Goal: Information Seeking & Learning: Learn about a topic

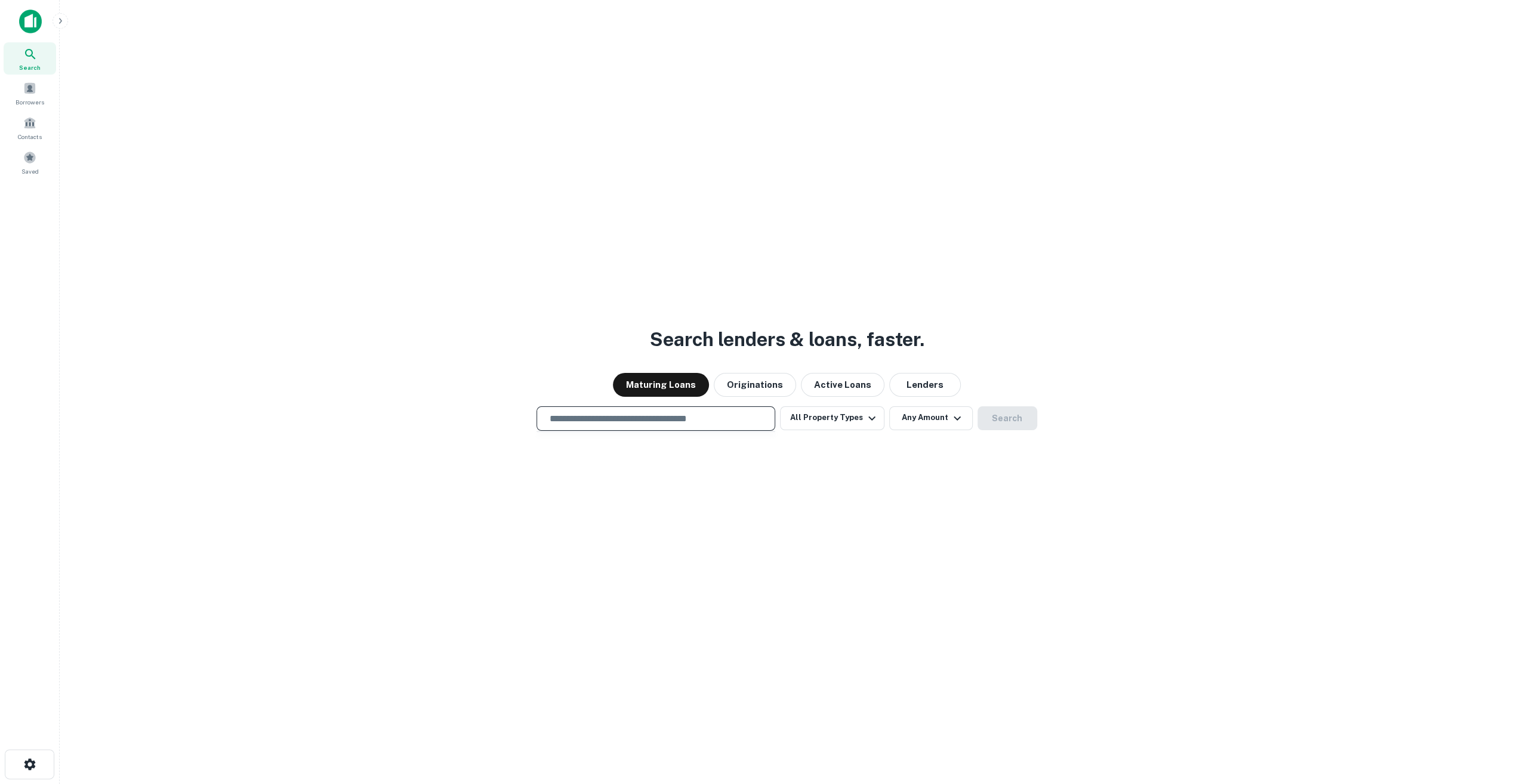
click at [644, 418] on input "text" at bounding box center [656, 418] width 228 height 13
click at [856, 384] on button "Active Loans" at bounding box center [842, 385] width 83 height 24
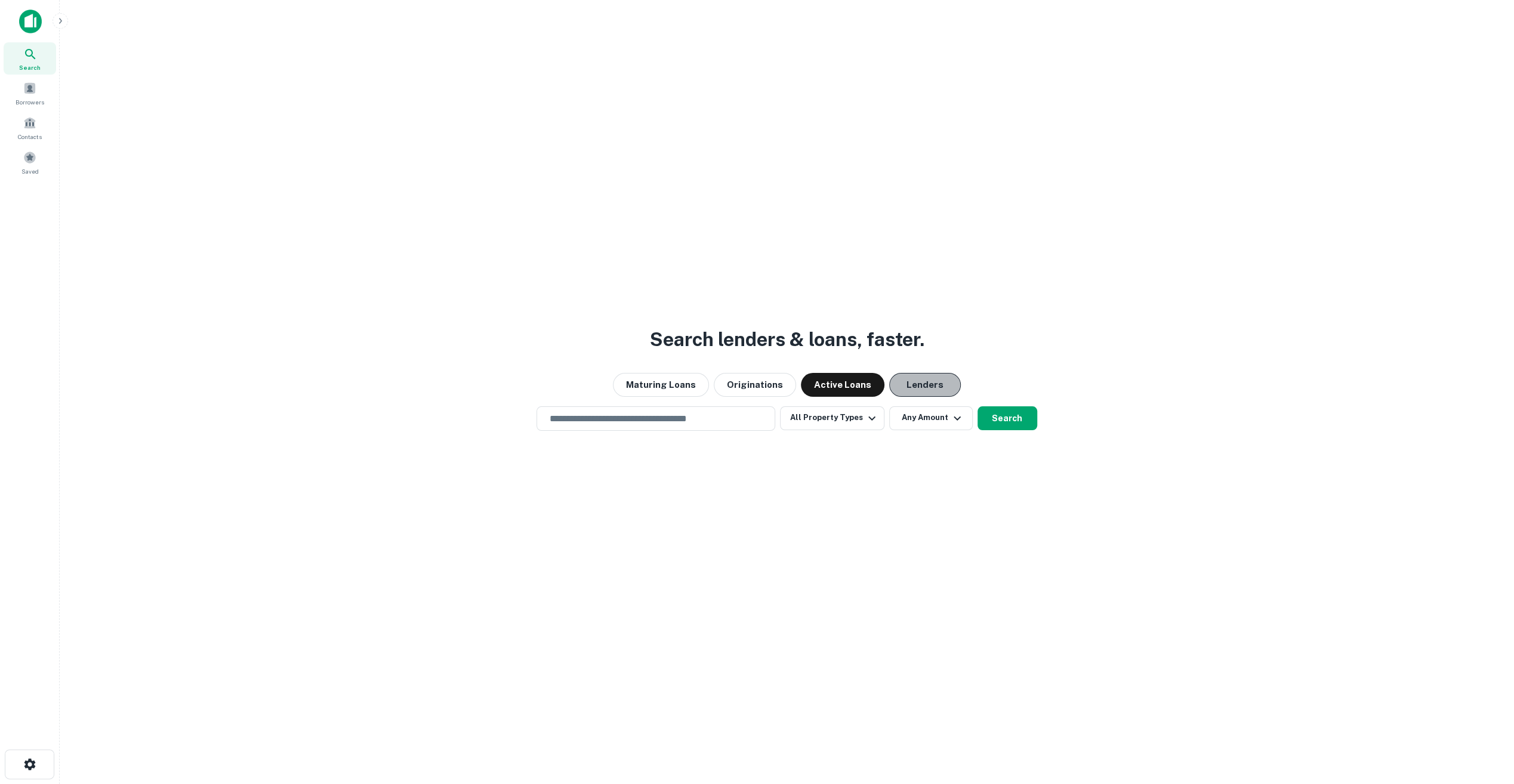
click at [916, 383] on button "Lenders" at bounding box center [925, 385] width 72 height 24
click at [703, 413] on input "text" at bounding box center [656, 418] width 228 height 13
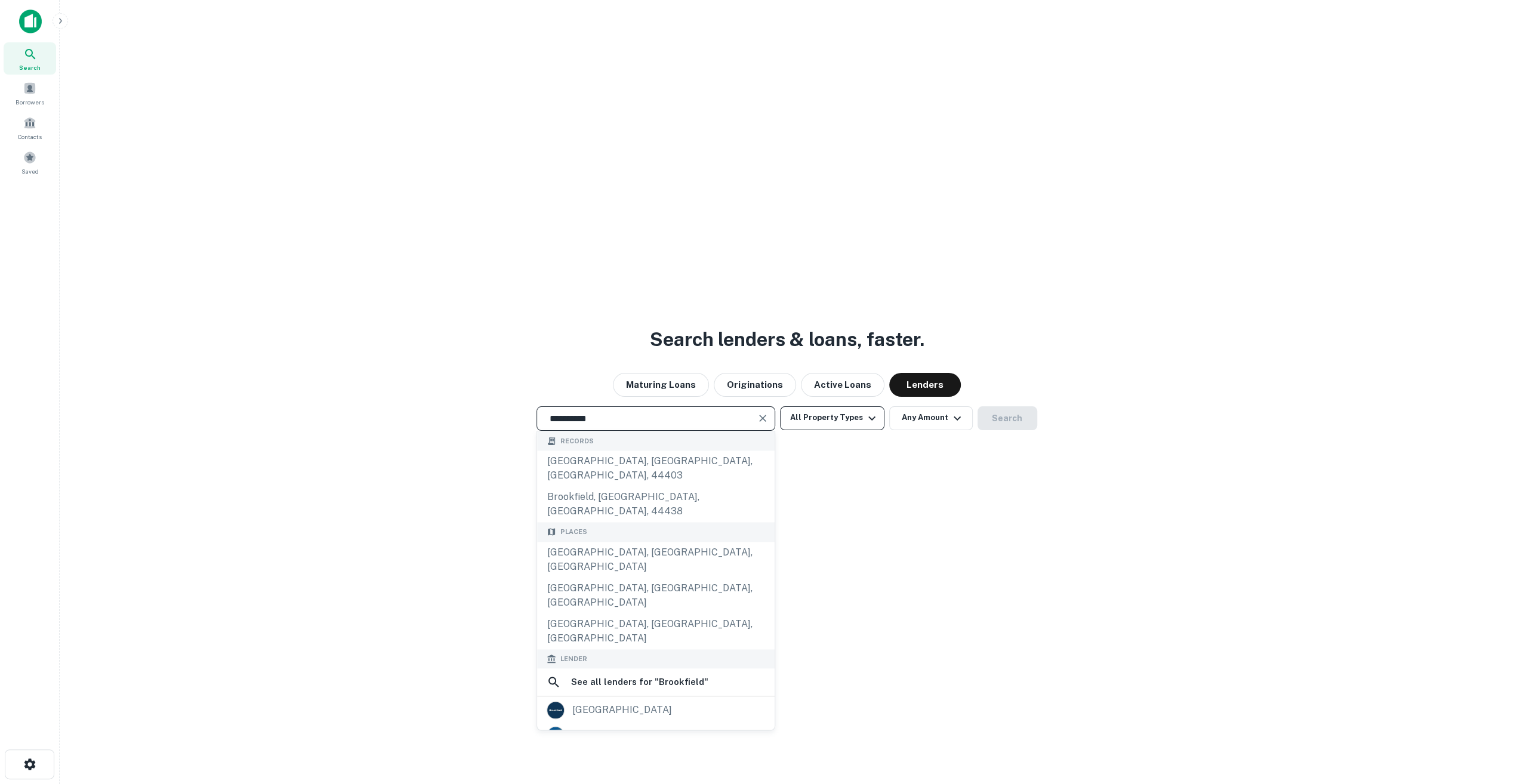
type input "**********"
click at [833, 430] on button "All Property Types" at bounding box center [832, 418] width 104 height 24
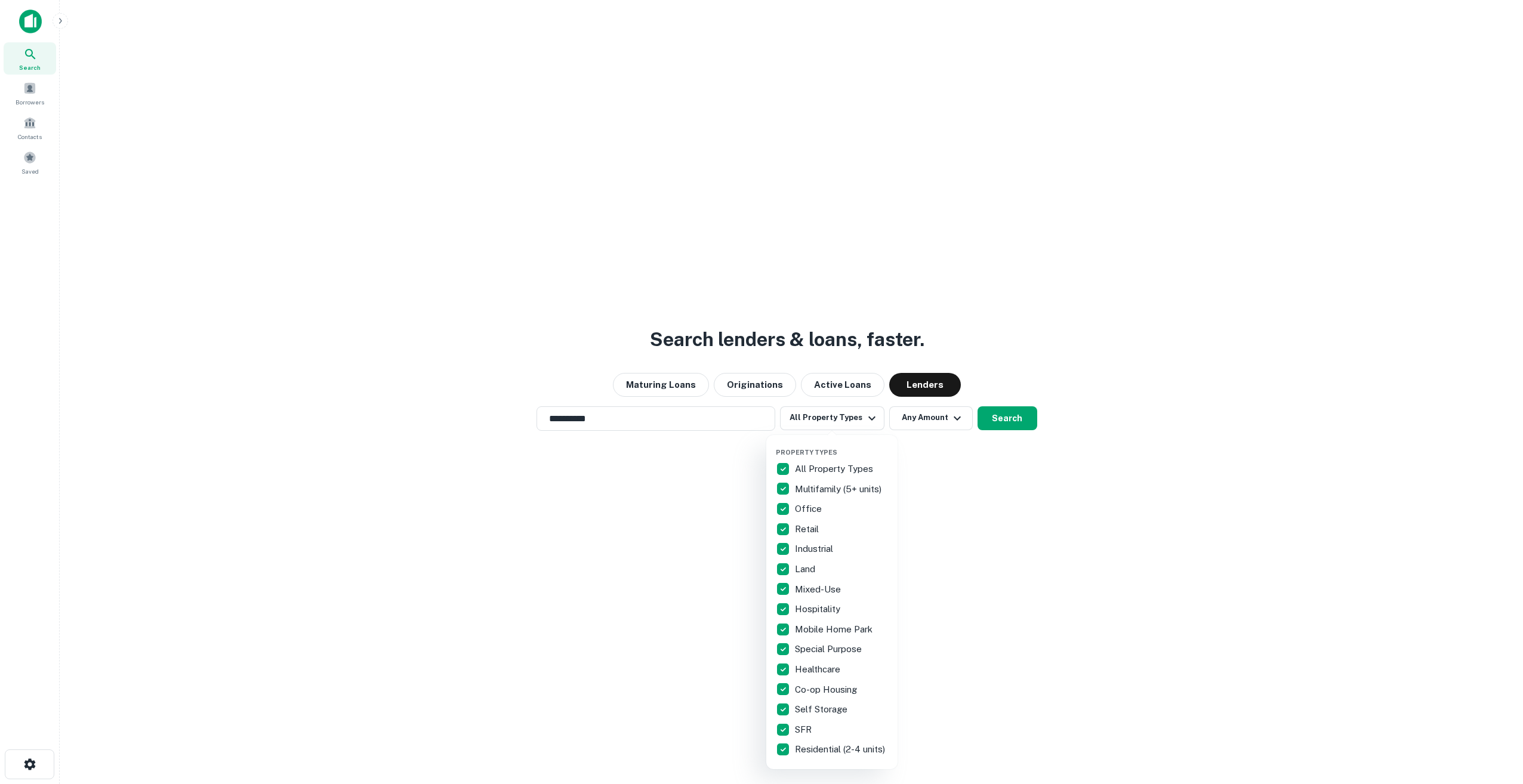
click at [1016, 409] on div at bounding box center [762, 392] width 1523 height 784
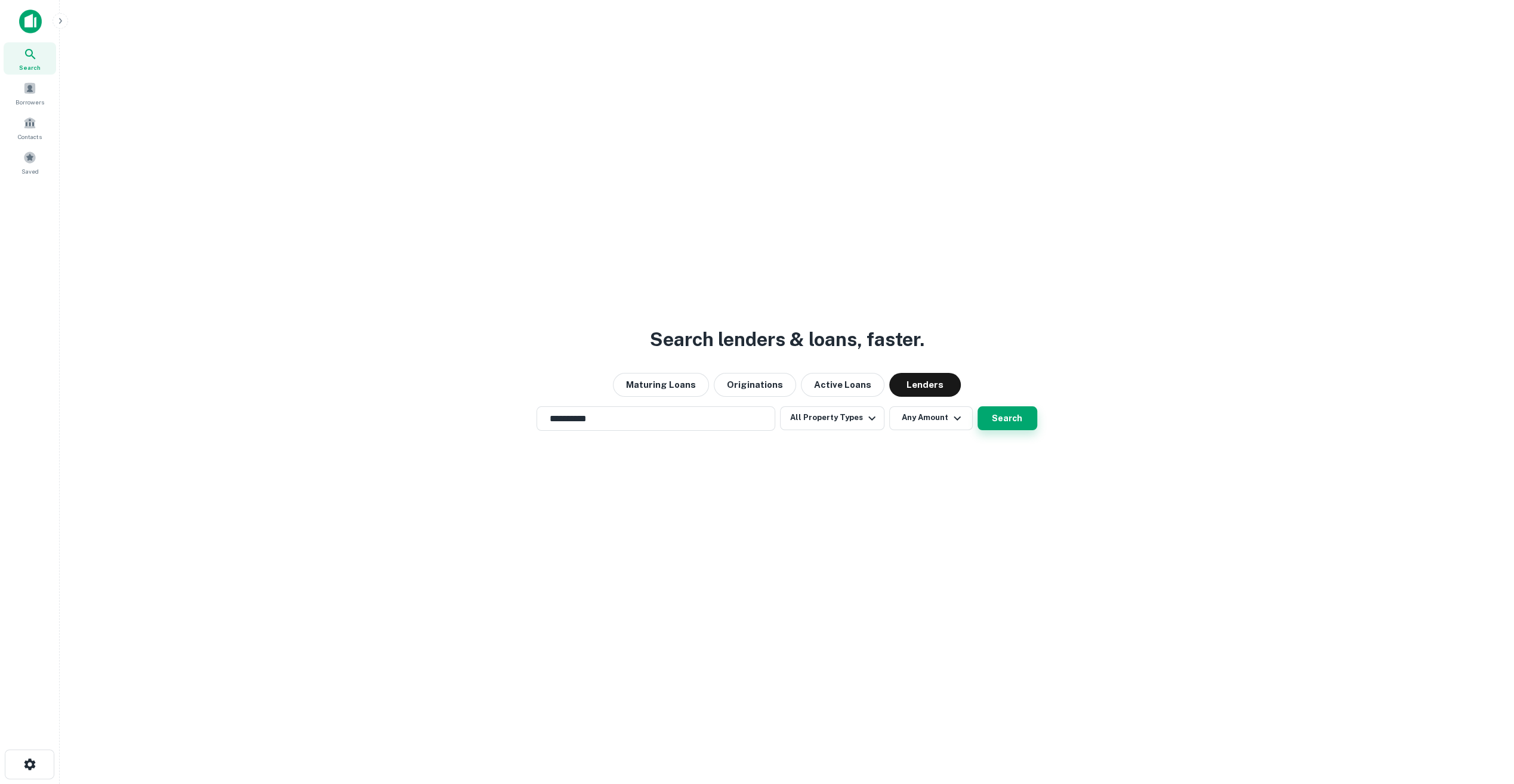
click at [1003, 422] on button "Search" at bounding box center [1007, 418] width 60 height 24
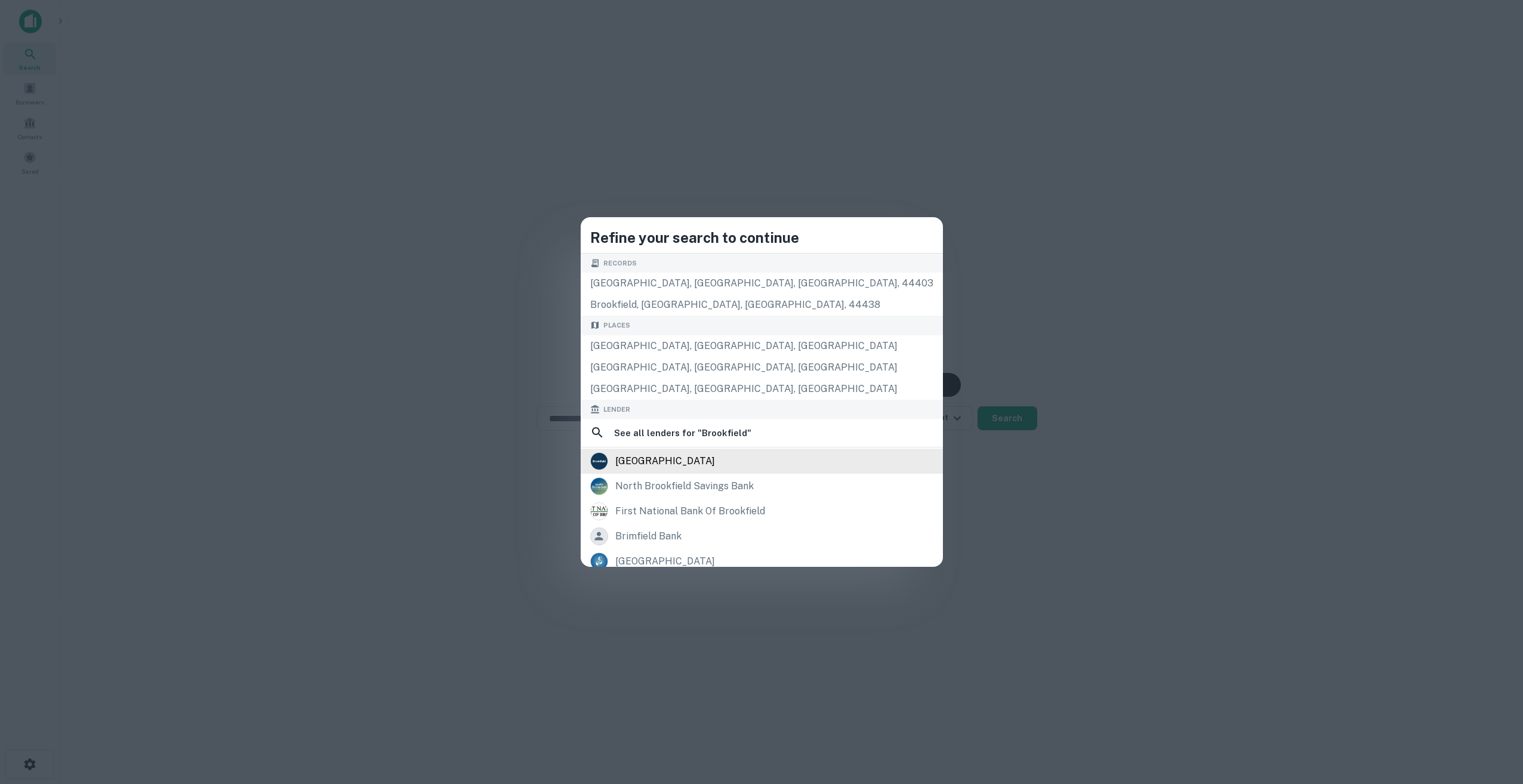
click at [734, 458] on div "brookfield" at bounding box center [762, 461] width 343 height 17
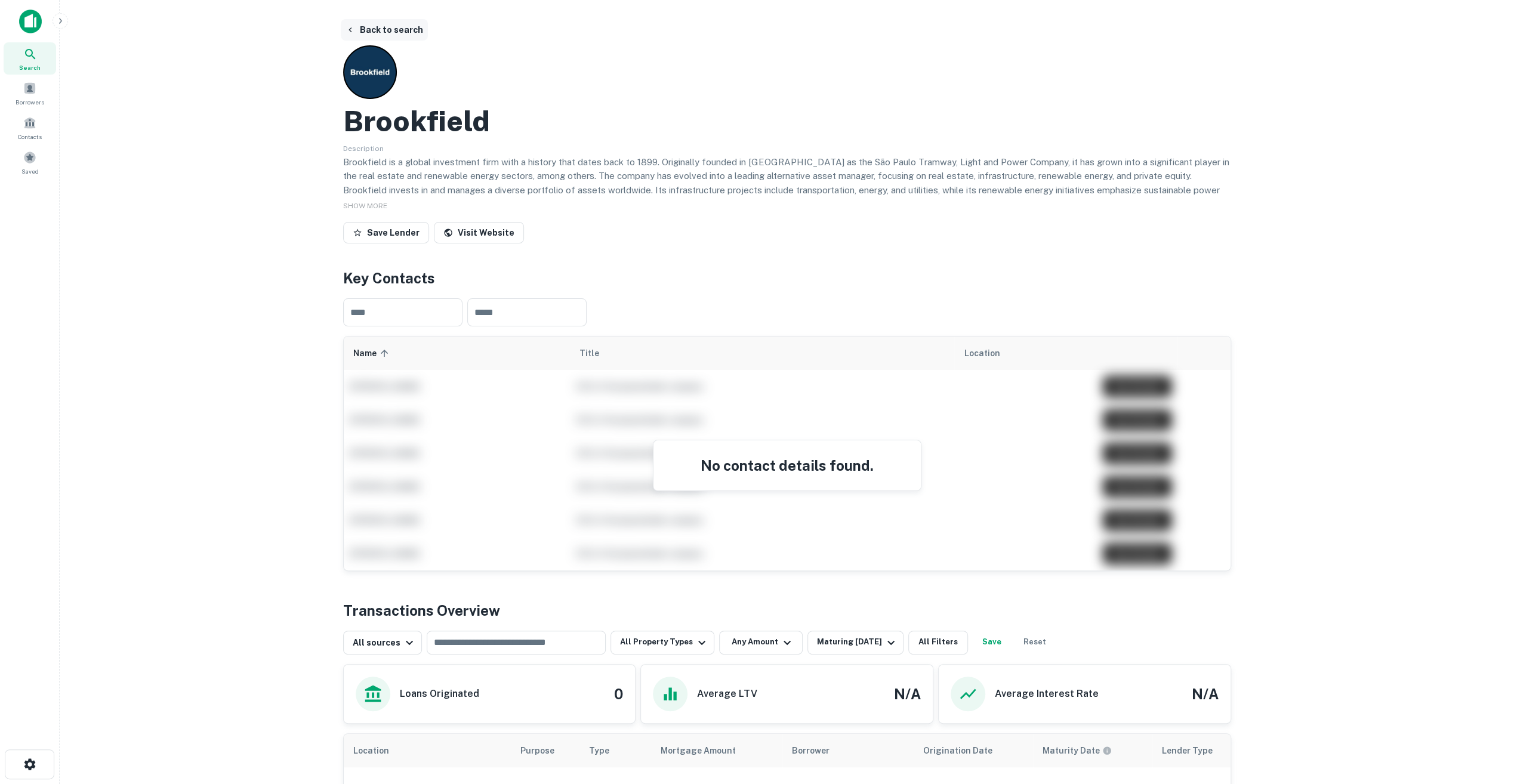
click at [370, 27] on button "Back to search" at bounding box center [384, 30] width 87 height 22
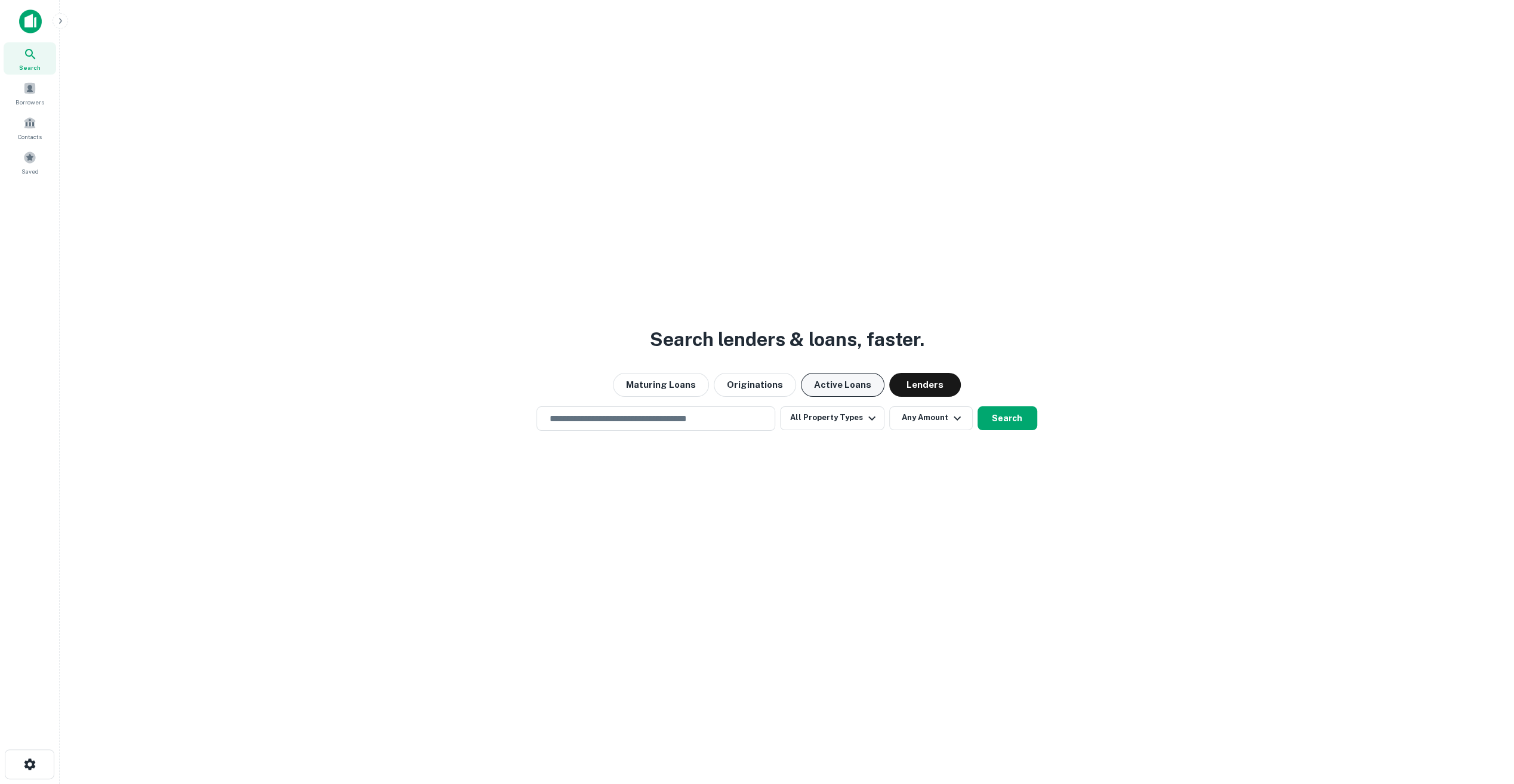
click at [862, 387] on button "Active Loans" at bounding box center [842, 385] width 83 height 24
click at [709, 397] on div "Search lenders & loans, faster. Maturing Loans Originations Active Loans Lender…" at bounding box center [787, 420] width 1435 height 784
click at [704, 417] on input "text" at bounding box center [656, 418] width 228 height 13
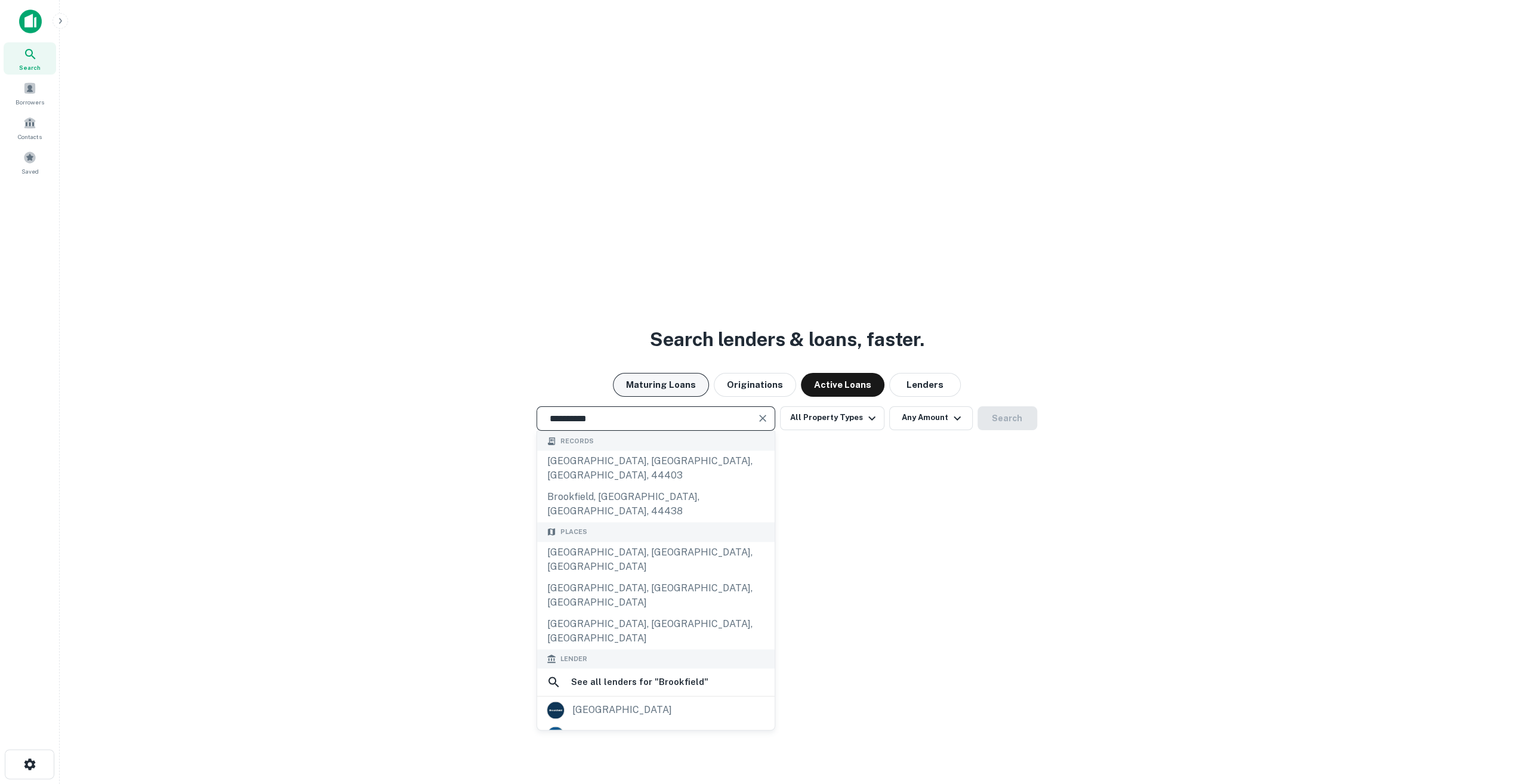
type input "**********"
click at [682, 379] on button "Maturing Loans" at bounding box center [660, 385] width 96 height 24
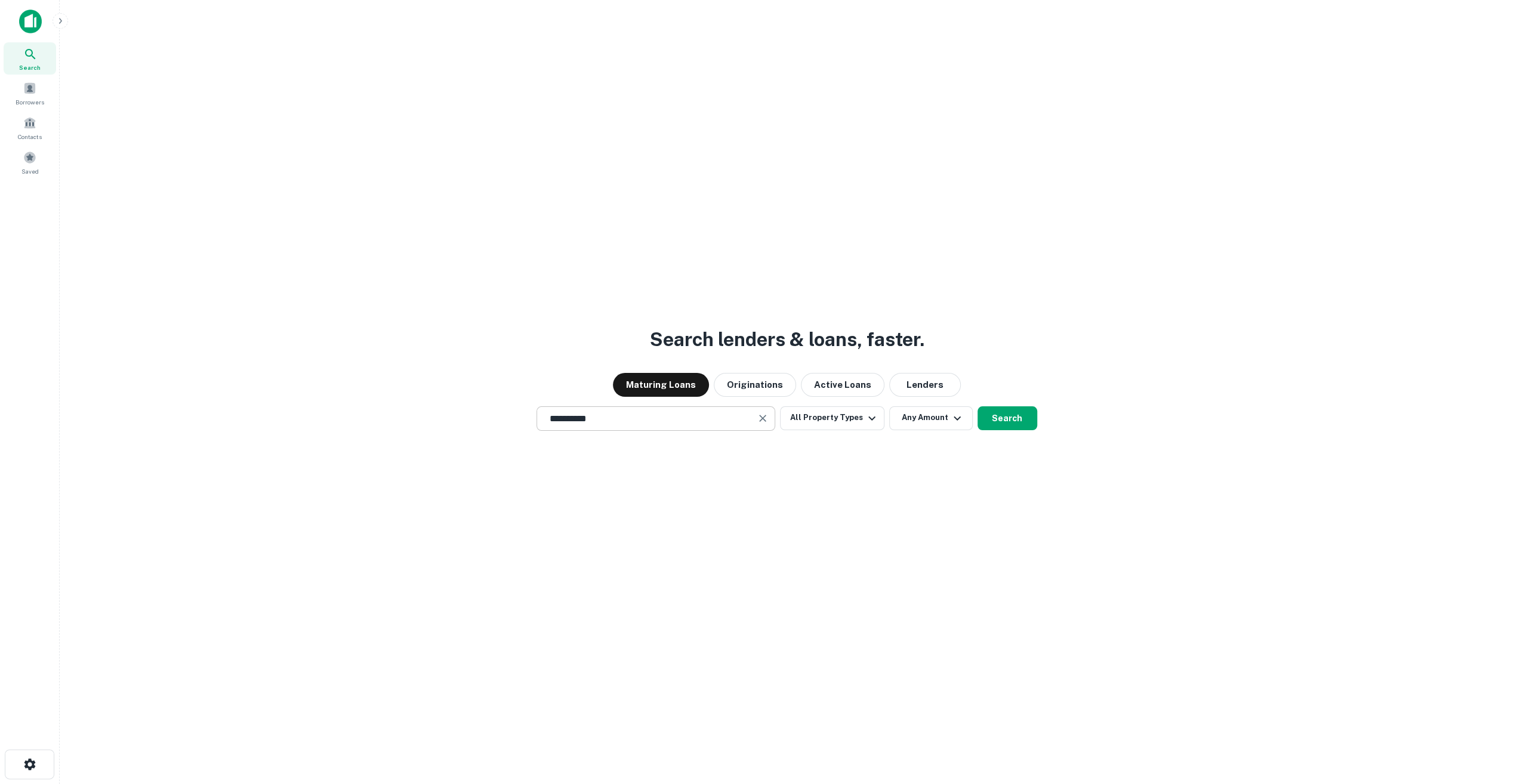
click at [679, 417] on input "**********" at bounding box center [647, 418] width 210 height 13
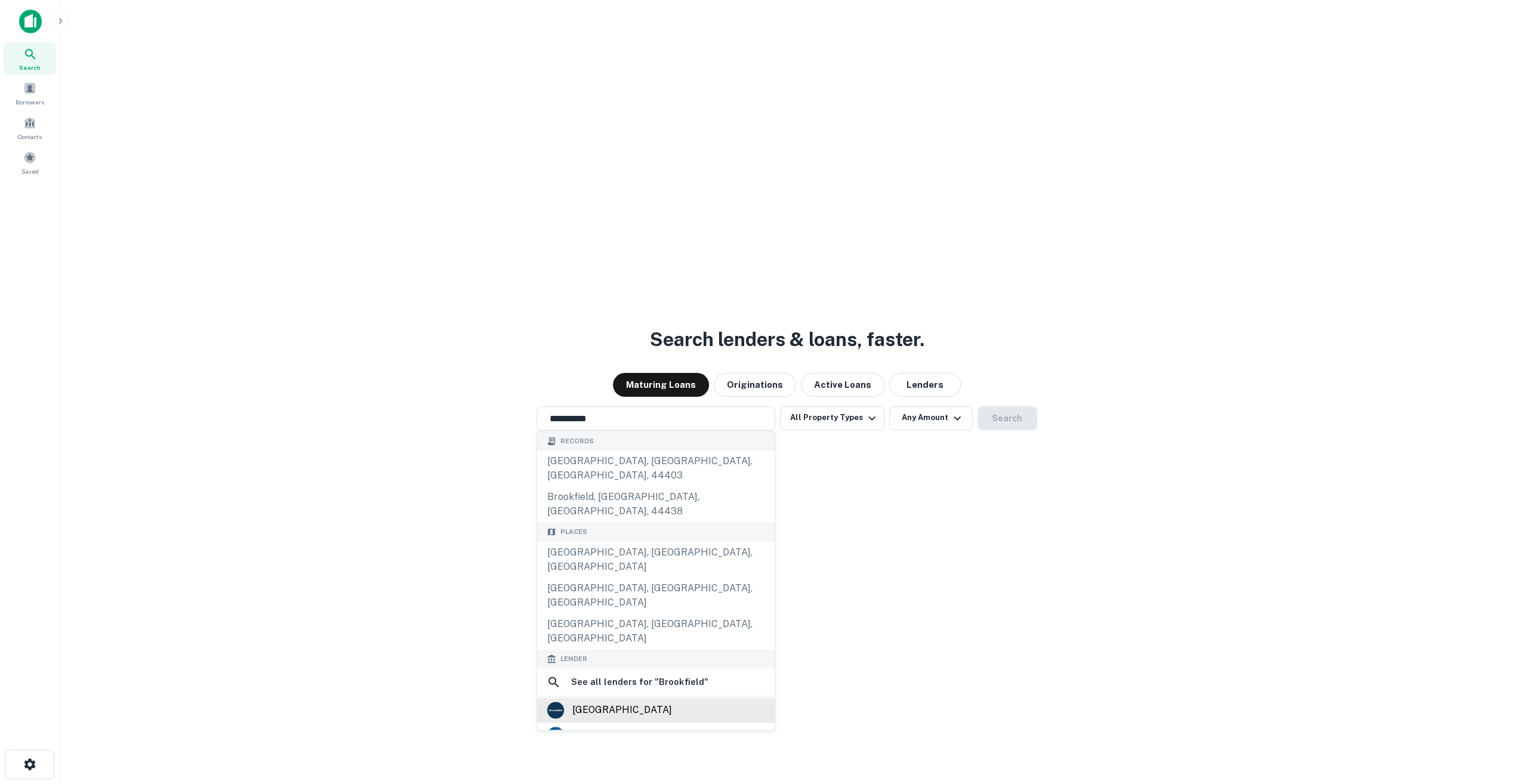
click at [636, 702] on div "[GEOGRAPHIC_DATA]" at bounding box center [656, 710] width 218 height 17
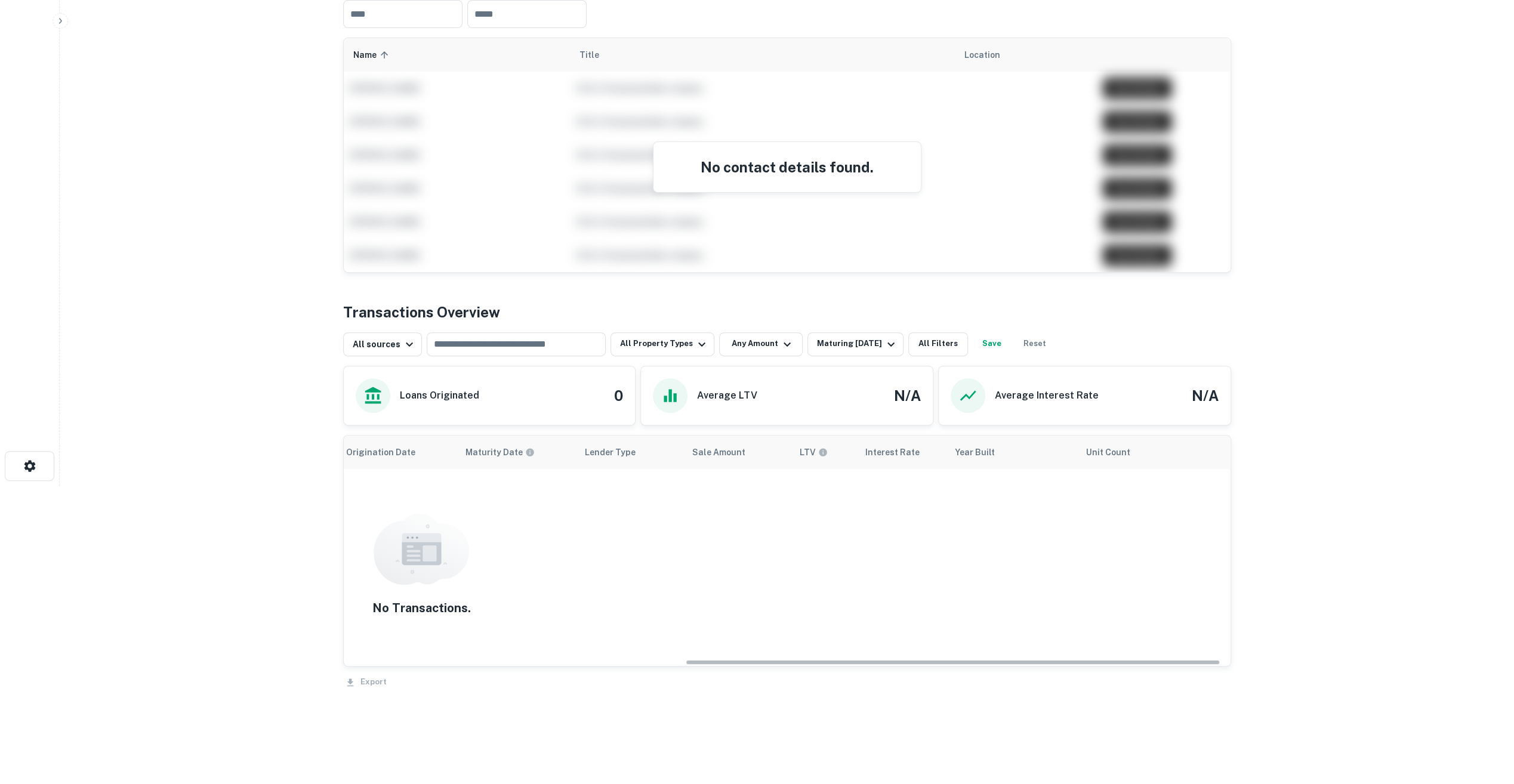
scroll to position [0, 582]
drag, startPoint x: 800, startPoint y: 662, endPoint x: 1217, endPoint y: 632, distance: 418.1
click at [1217, 632] on div "Location Purpose Type Mortgage Amount Borrower Origination Date Maturity Date L…" at bounding box center [787, 551] width 887 height 230
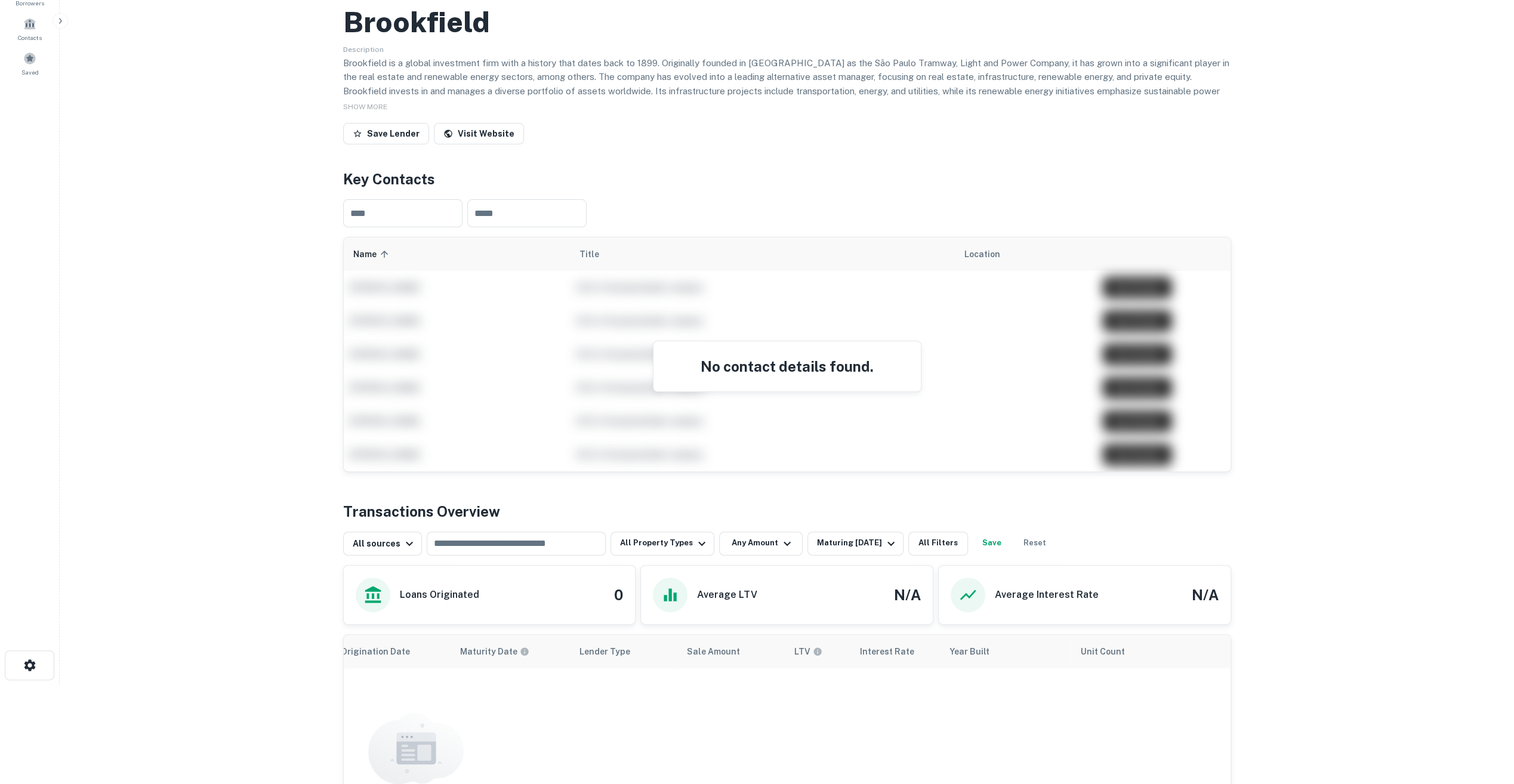
scroll to position [0, 0]
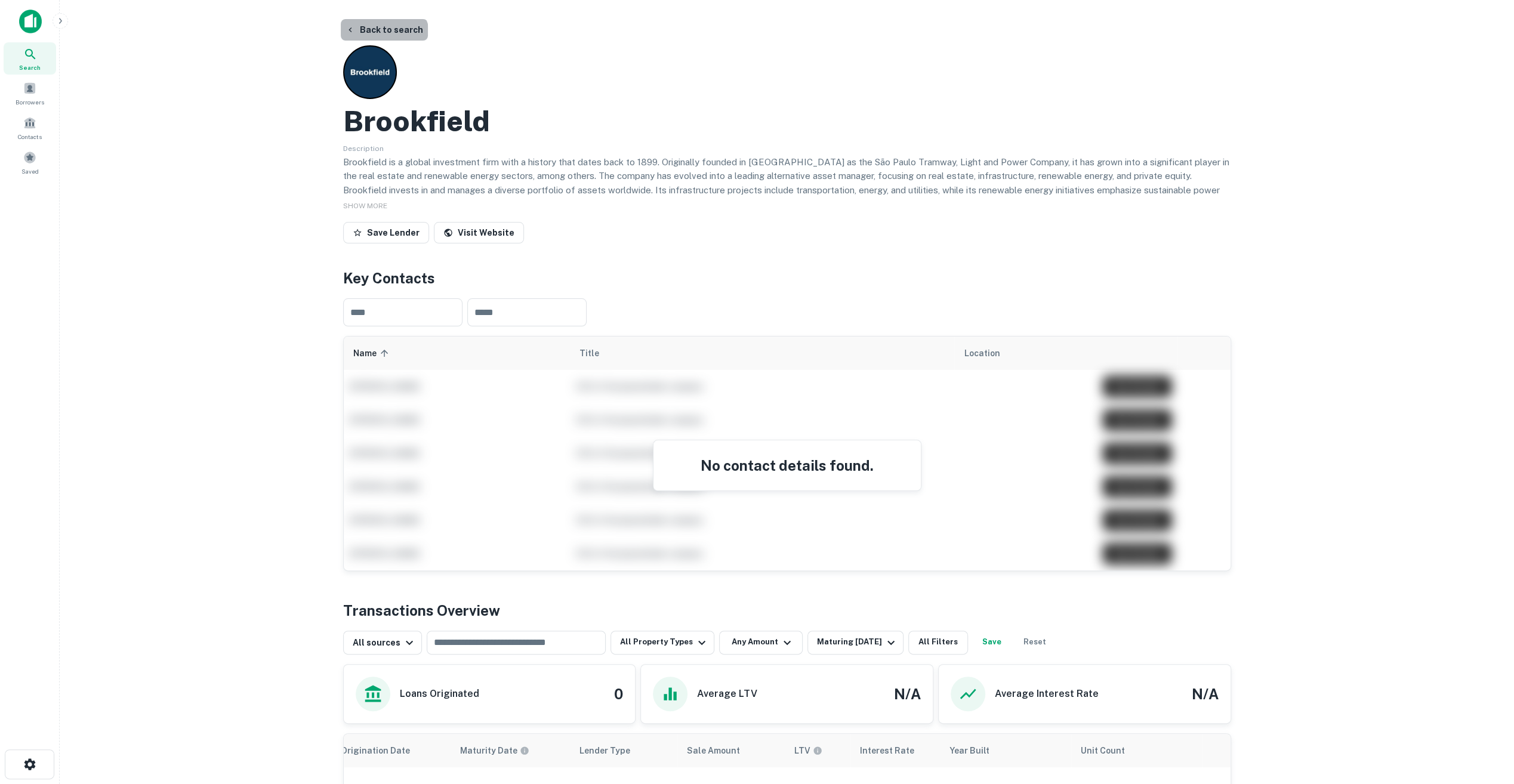
click at [382, 37] on button "Back to search" at bounding box center [384, 30] width 87 height 22
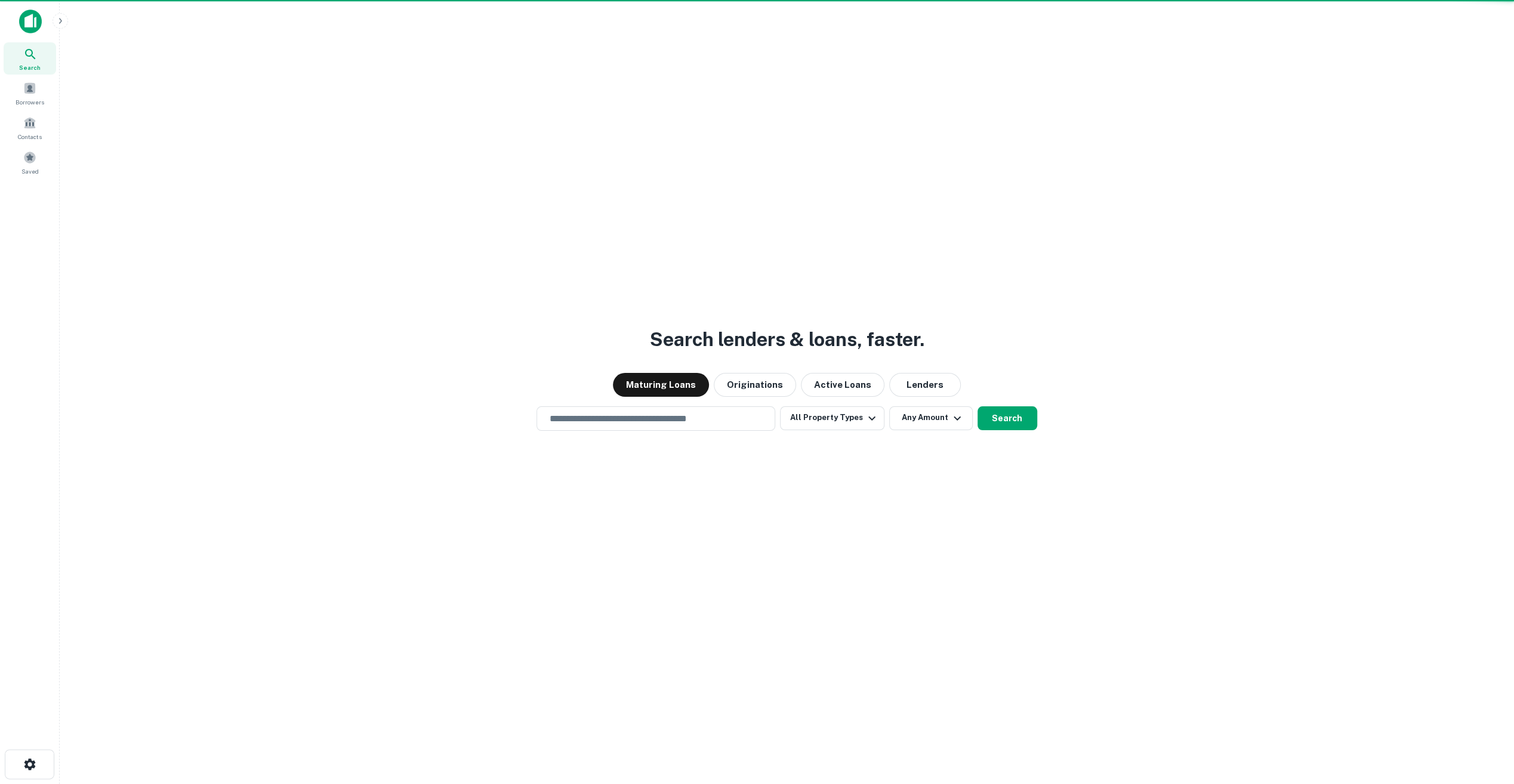
click at [379, 22] on div "Search lenders & loans, faster. Maturing Loans Originations Active Loans Lender…" at bounding box center [787, 411] width 1435 height 784
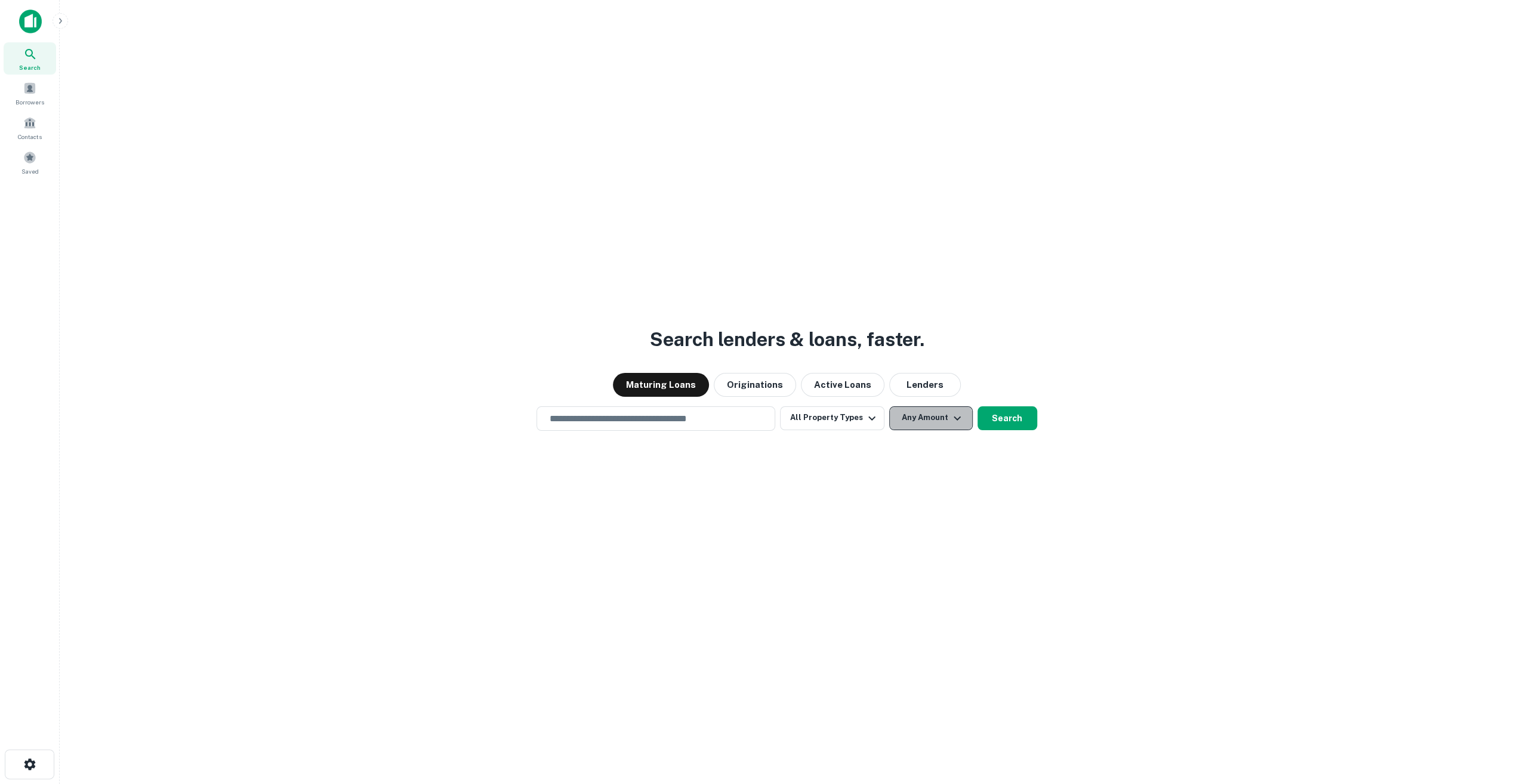
click at [931, 420] on button "Any Amount" at bounding box center [931, 418] width 83 height 24
drag, startPoint x: 931, startPoint y: 420, endPoint x: 888, endPoint y: 339, distance: 91.7
click at [888, 339] on h3 "Search lenders & loans, faster." at bounding box center [787, 339] width 274 height 28
click at [767, 385] on button "Originations" at bounding box center [754, 385] width 82 height 24
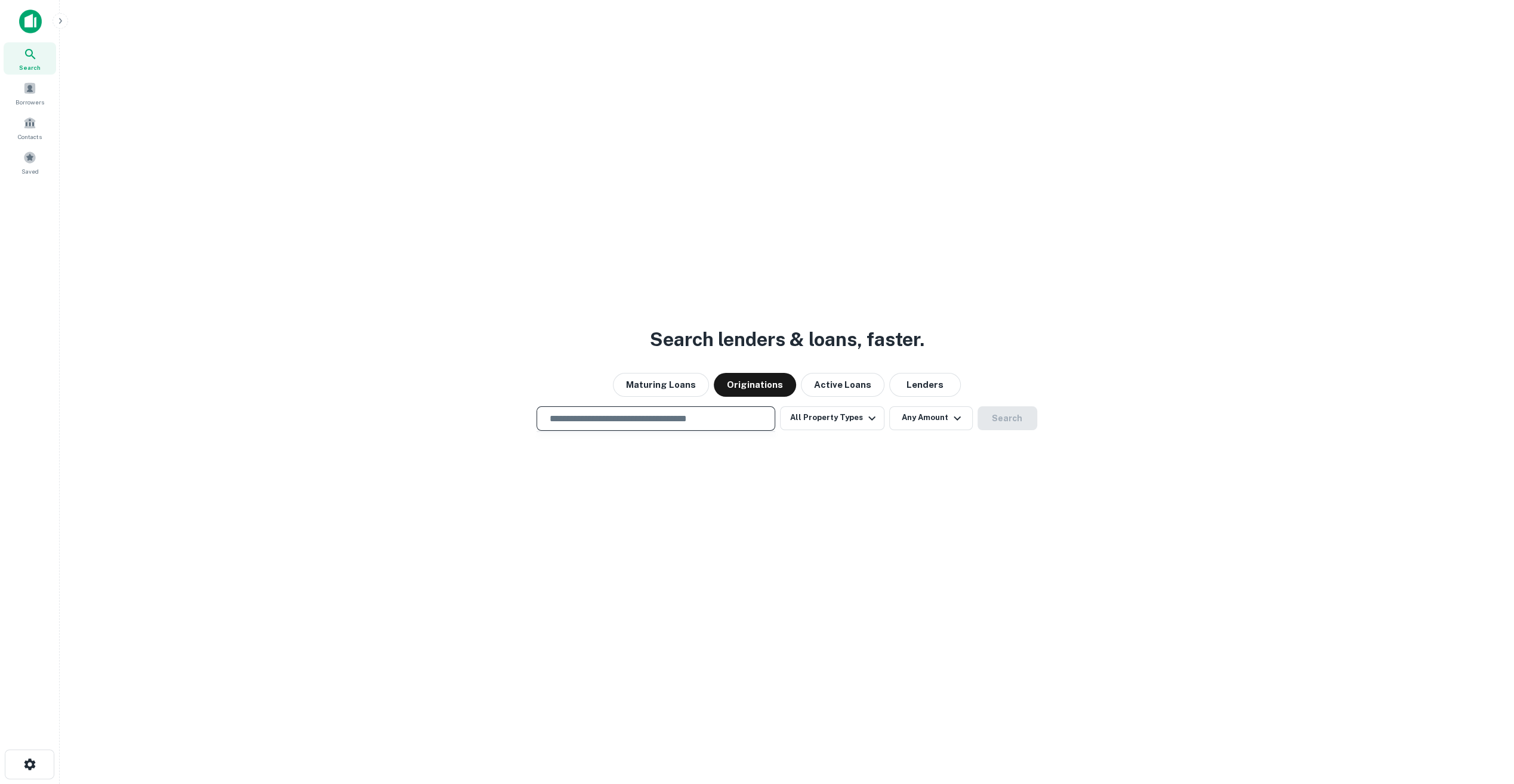
click at [710, 415] on input "text" at bounding box center [656, 418] width 228 height 13
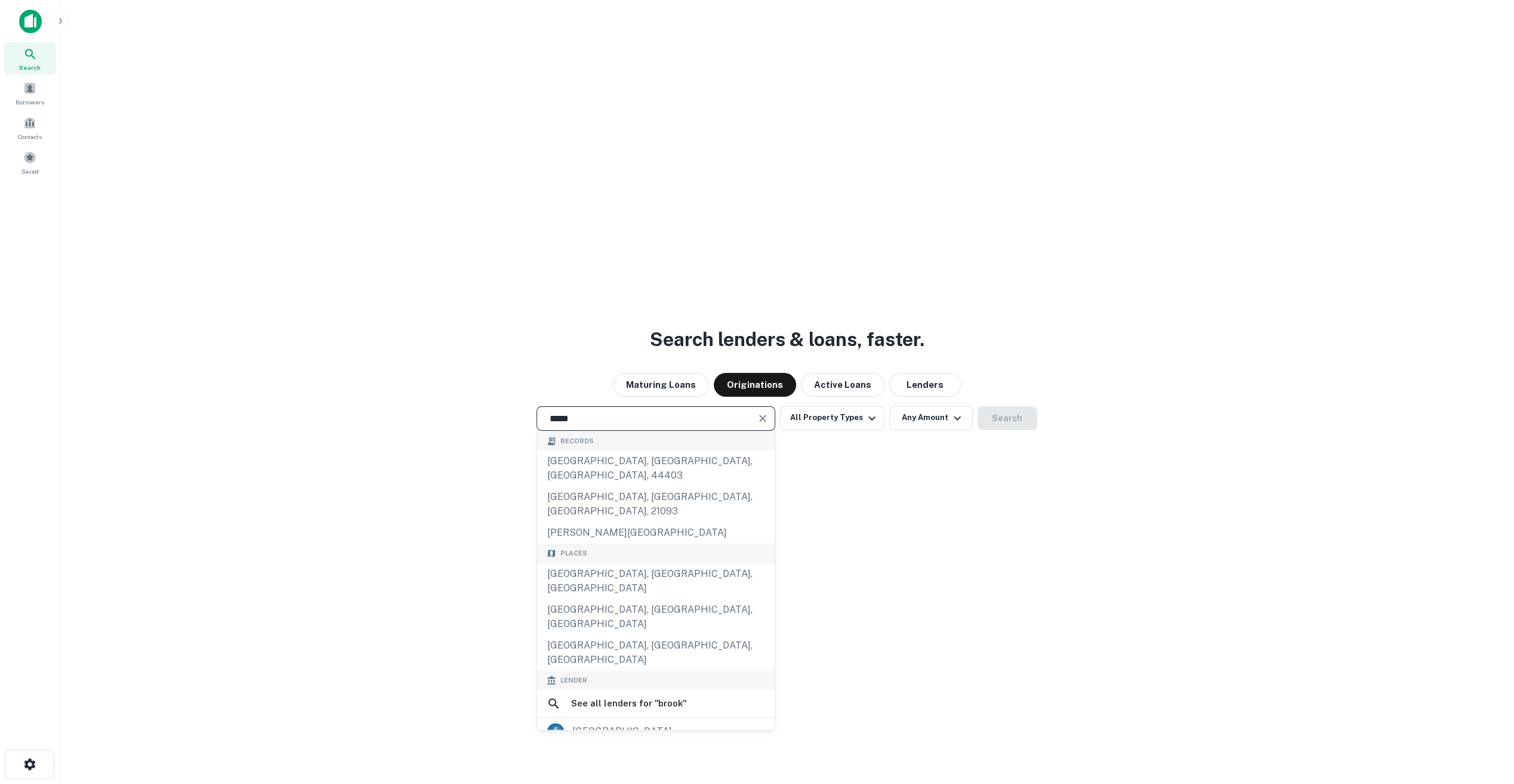
type input "*****"
click at [637, 748] on div "brookfield" at bounding box center [656, 757] width 218 height 17
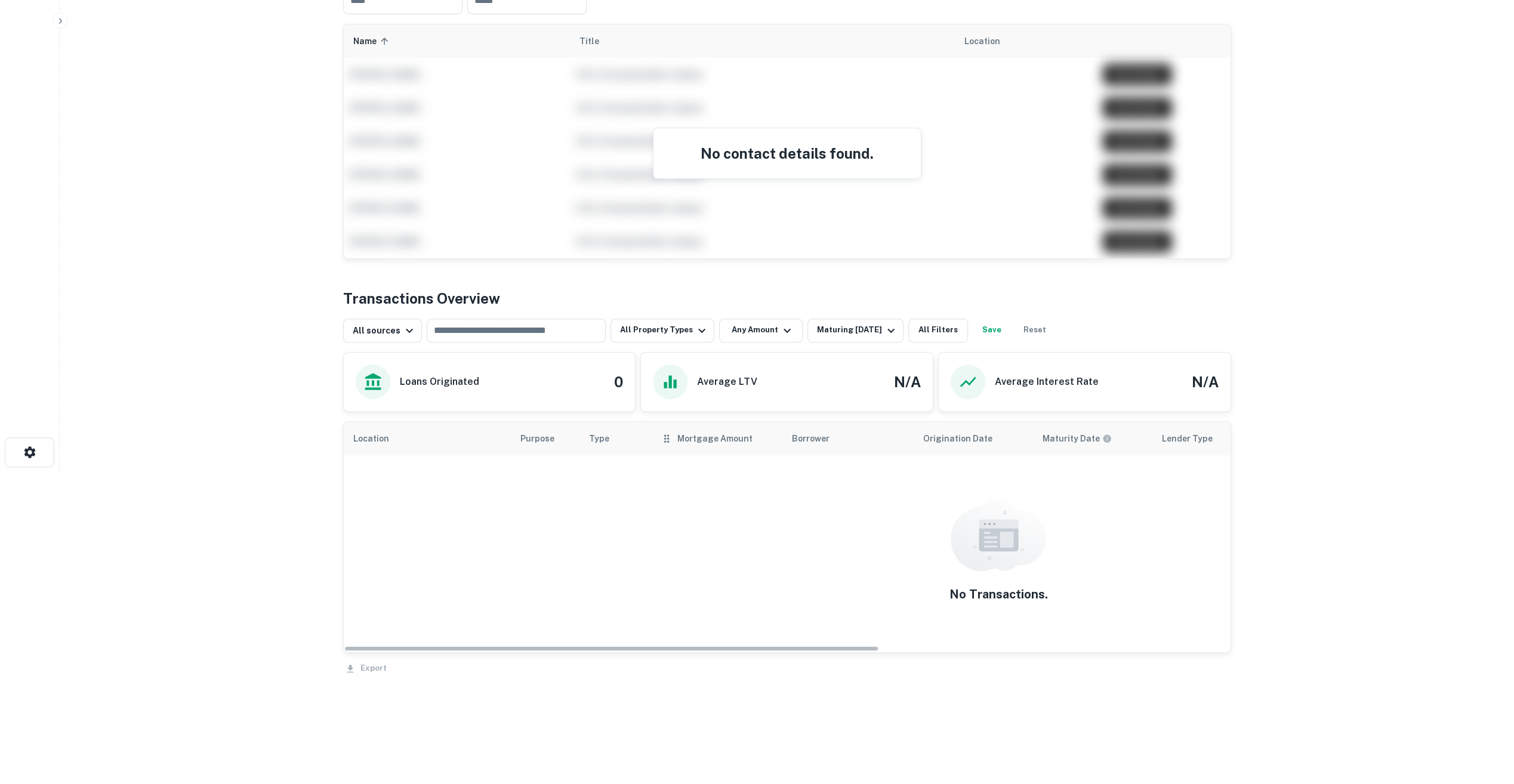
scroll to position [318, 0]
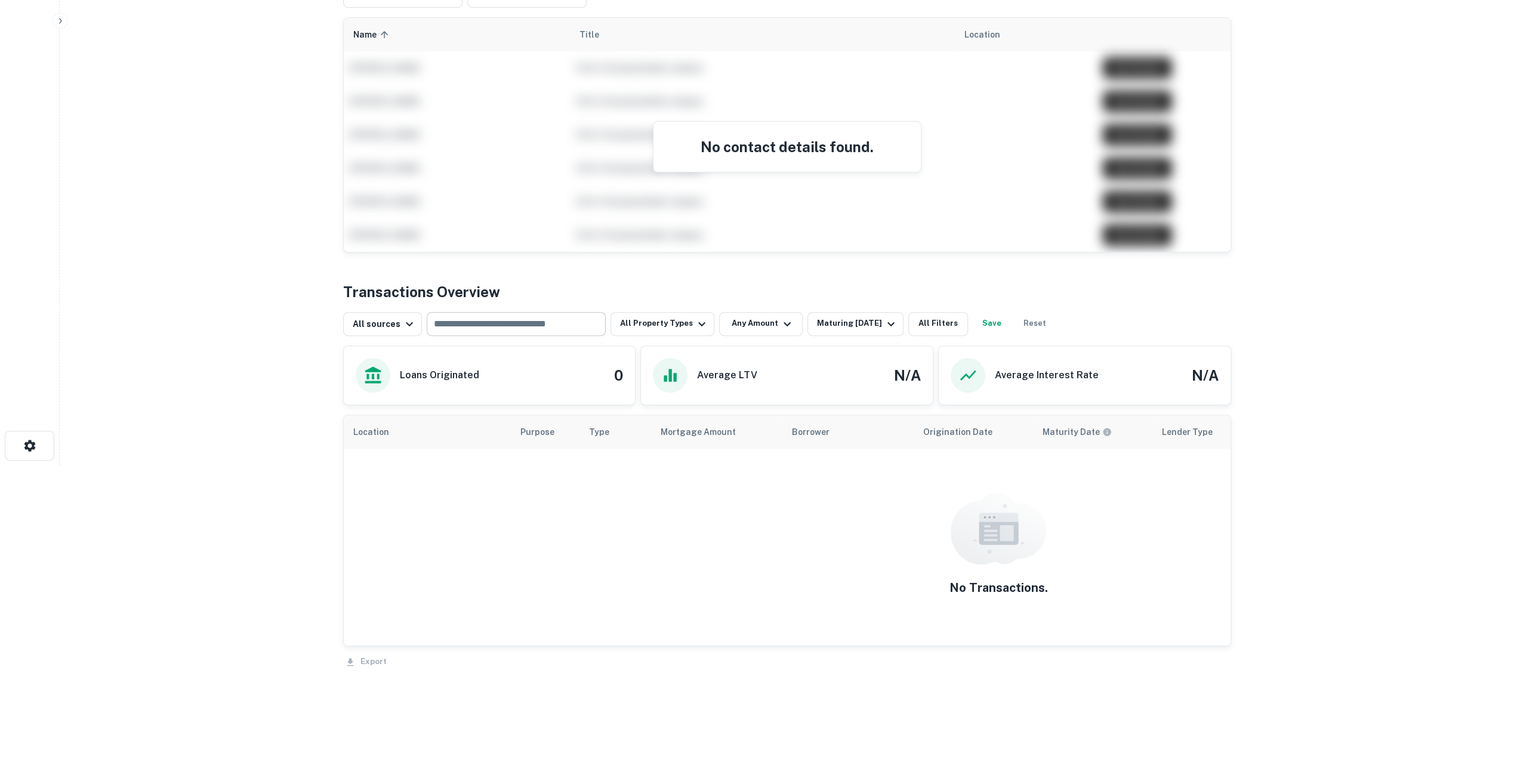
click at [512, 321] on input "text" at bounding box center [515, 324] width 170 height 17
click at [372, 322] on div "All sources" at bounding box center [384, 323] width 64 height 14
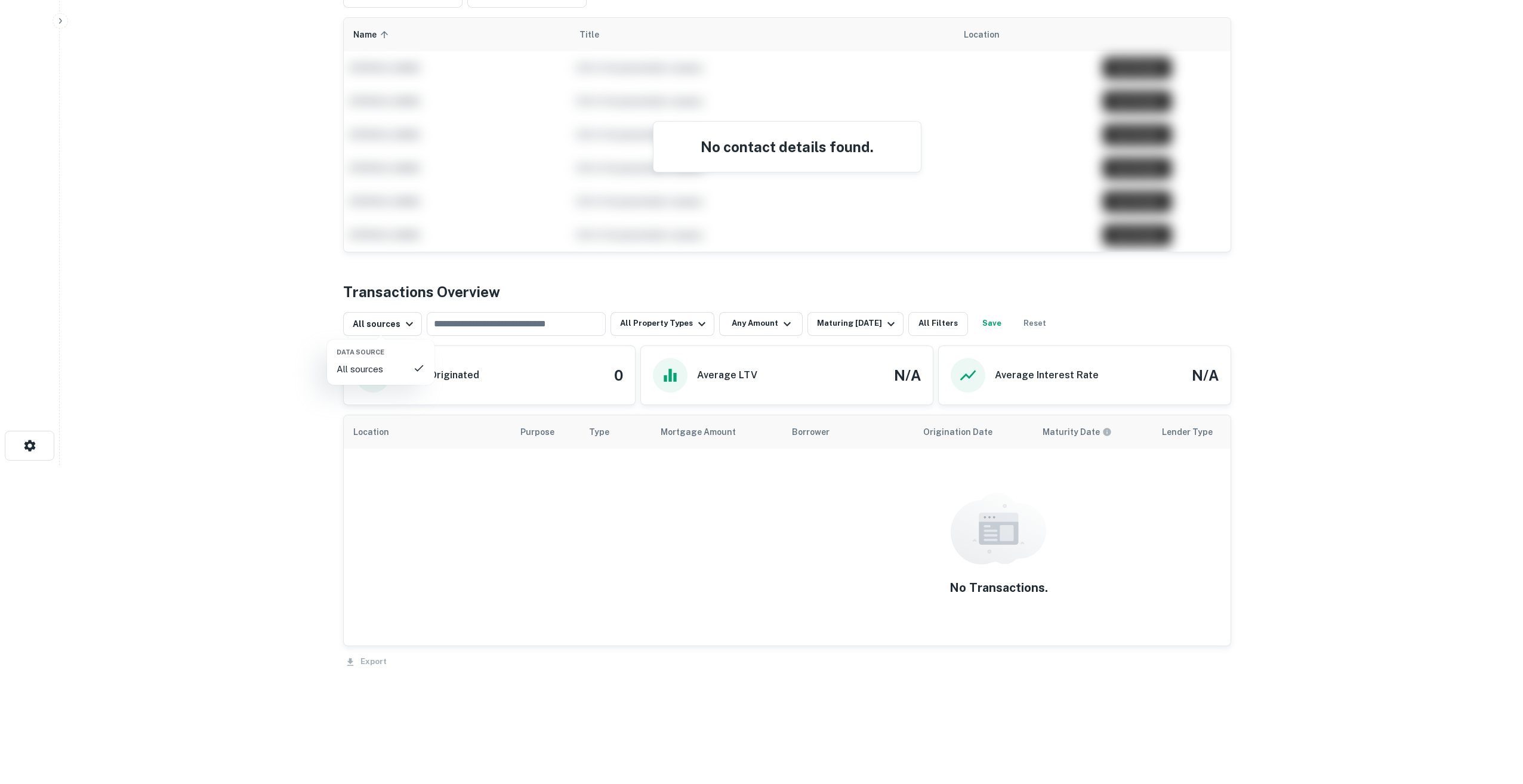
click at [531, 285] on div at bounding box center [762, 392] width 1523 height 784
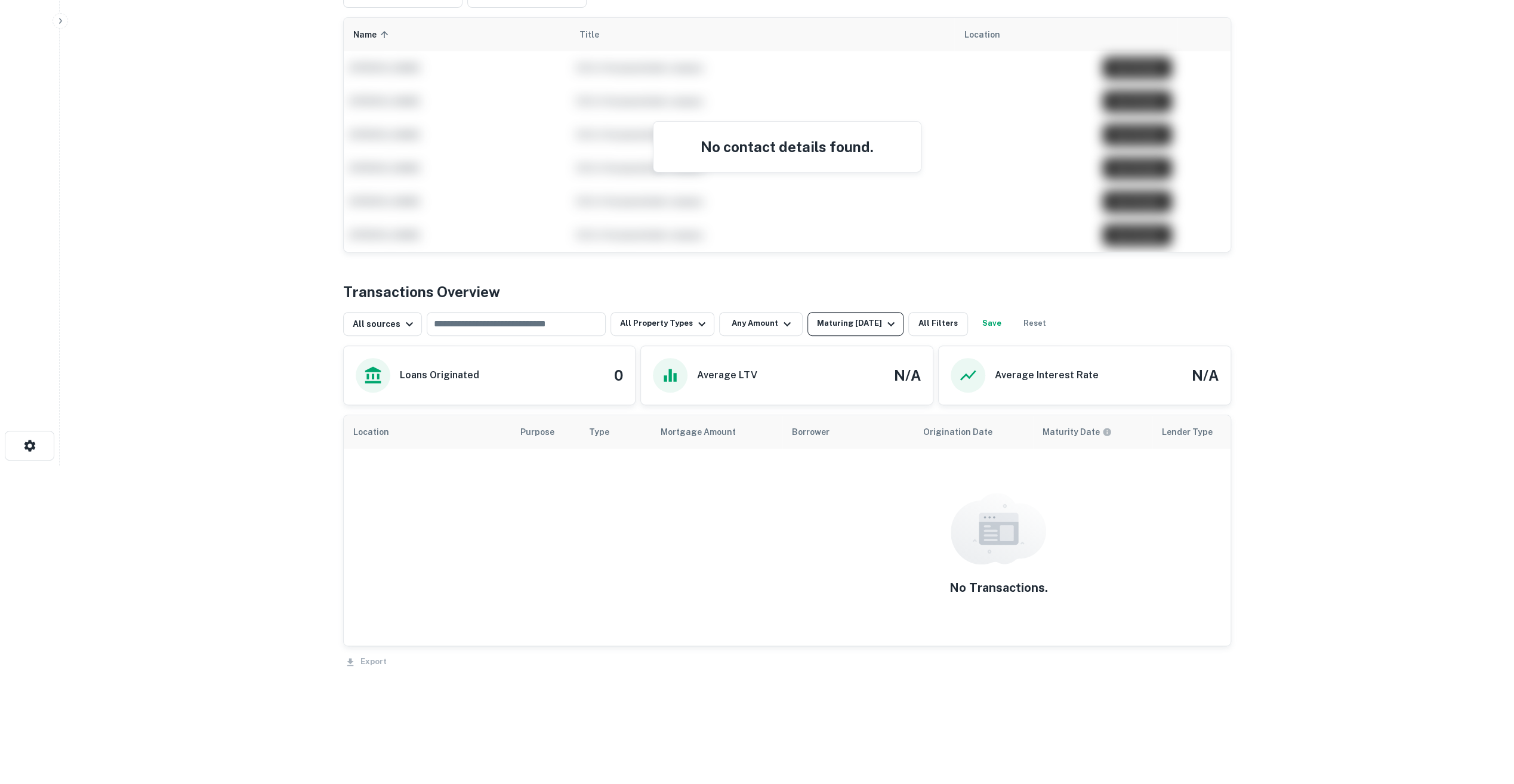
click at [850, 328] on div "Maturing In 1 Year" at bounding box center [857, 323] width 81 height 14
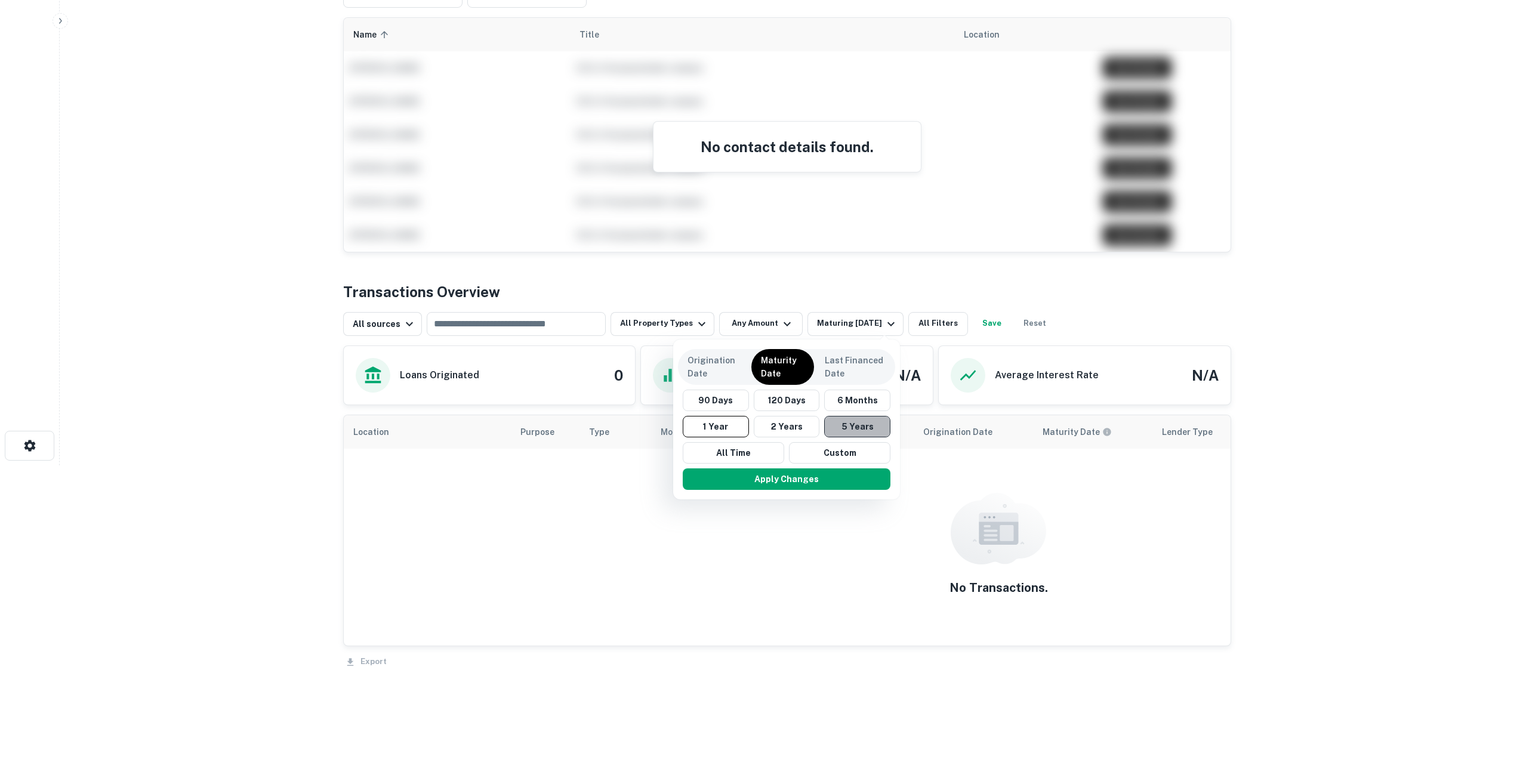
click at [846, 430] on button "5 Years" at bounding box center [856, 427] width 66 height 22
click at [841, 486] on button "Apply Changes" at bounding box center [791, 479] width 207 height 22
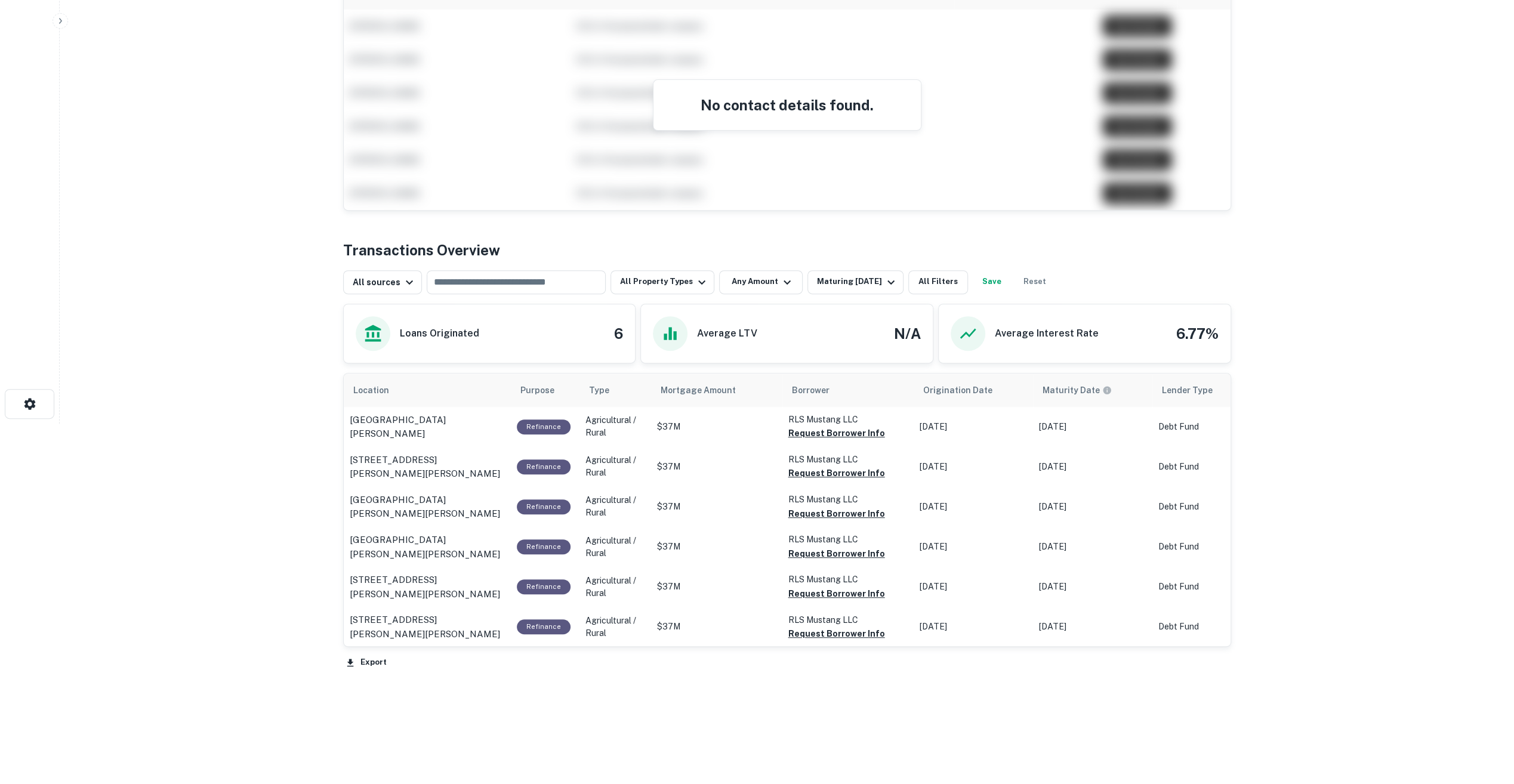
scroll to position [241, 0]
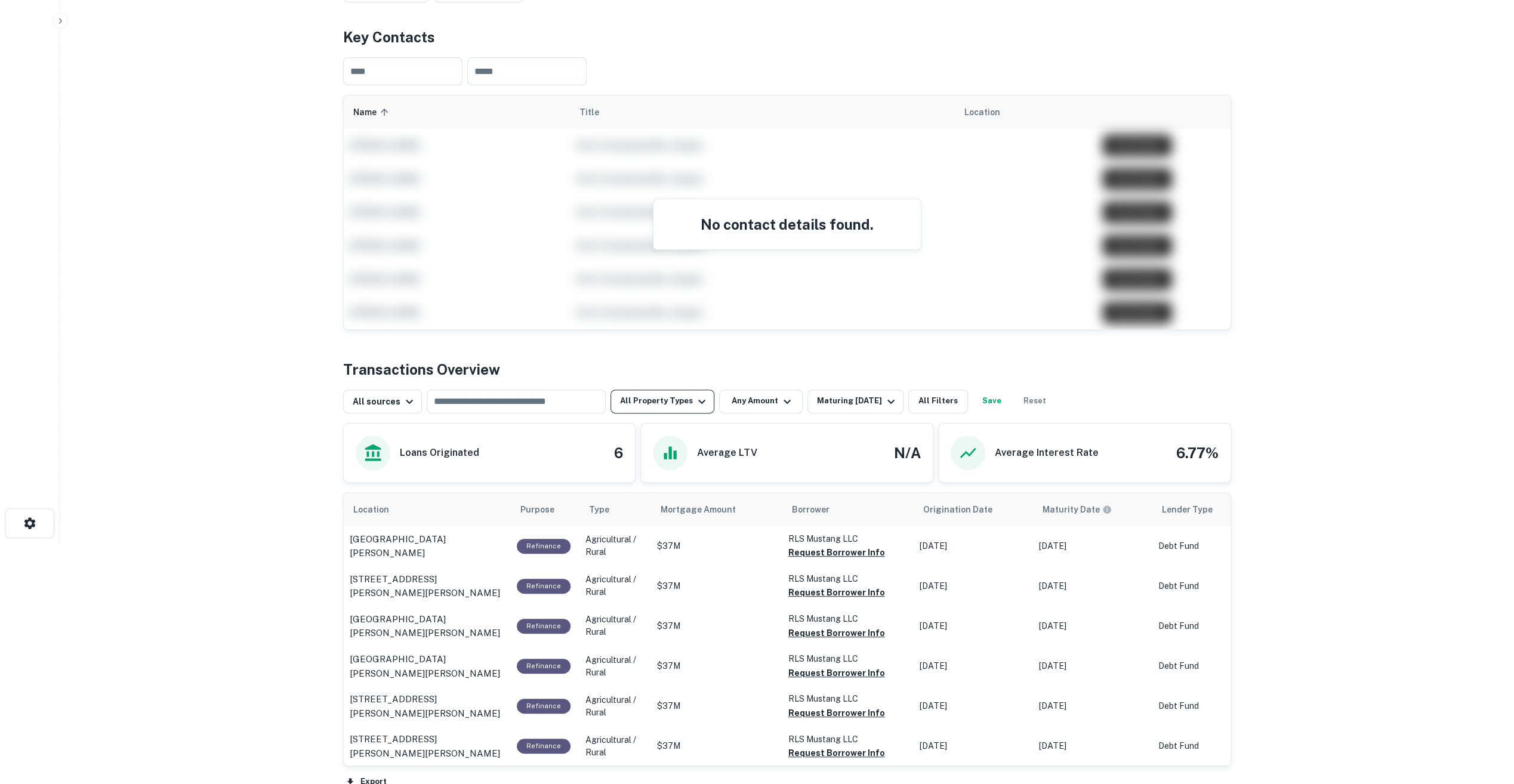
click at [668, 407] on button "All Property Types" at bounding box center [662, 402] width 104 height 24
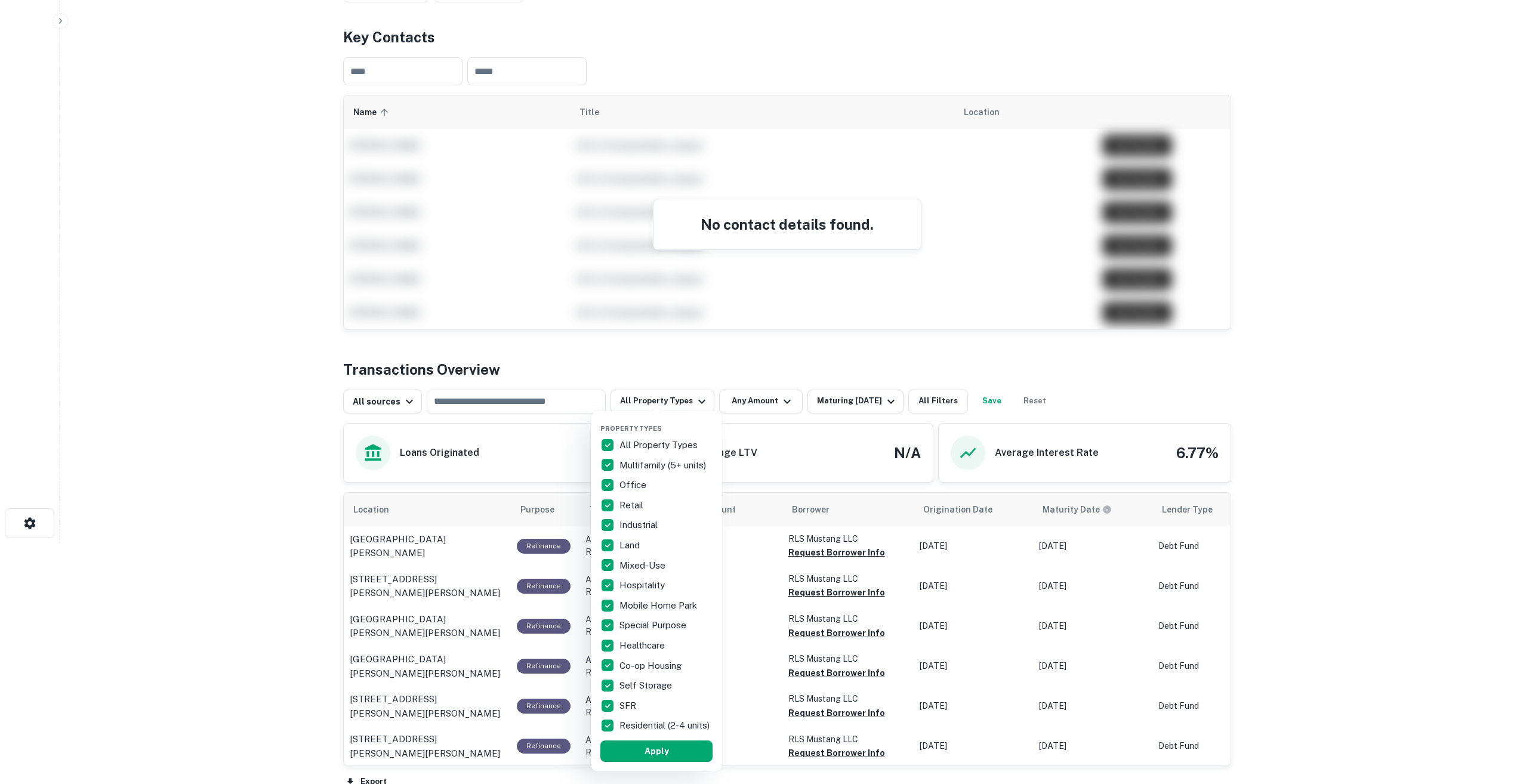
drag, startPoint x: 674, startPoint y: 397, endPoint x: 712, endPoint y: 394, distance: 38.1
click at [674, 397] on div at bounding box center [762, 392] width 1523 height 784
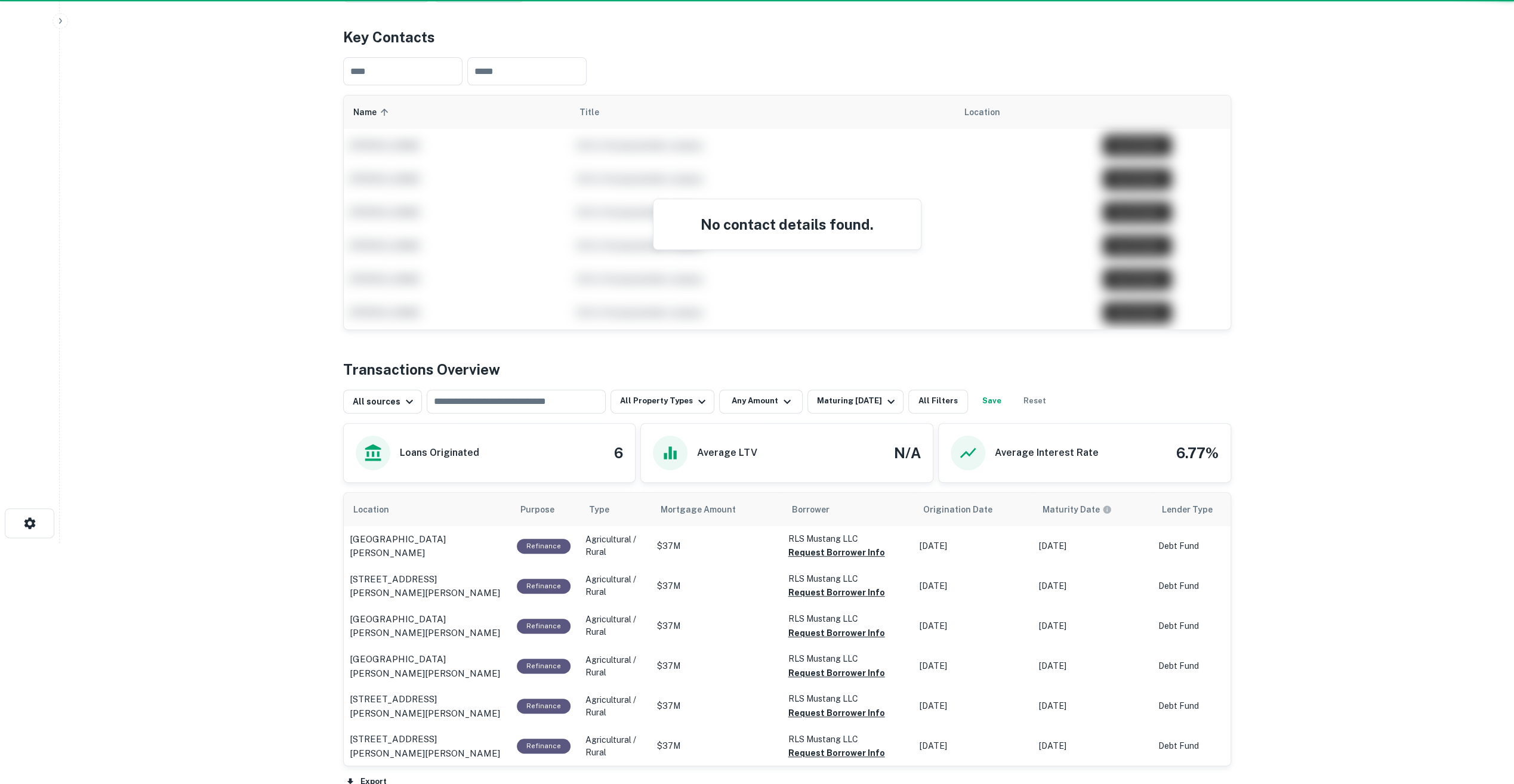
click at [747, 392] on div "Property Types All Property Types Multifamily (5+ units) Office Retail Industri…" at bounding box center [757, 392] width 1514 height 784
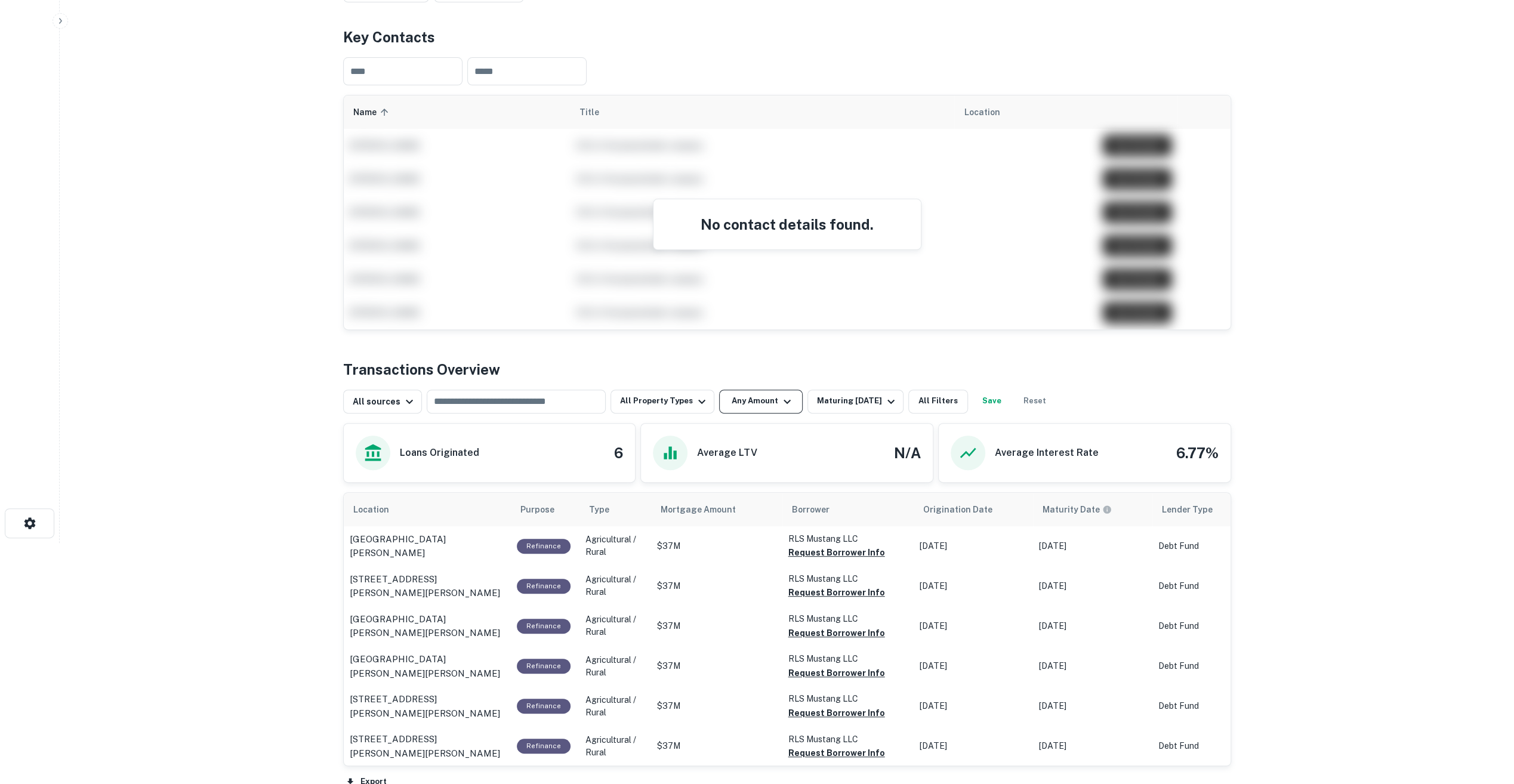
click at [754, 406] on button "Any Amount" at bounding box center [761, 402] width 83 height 24
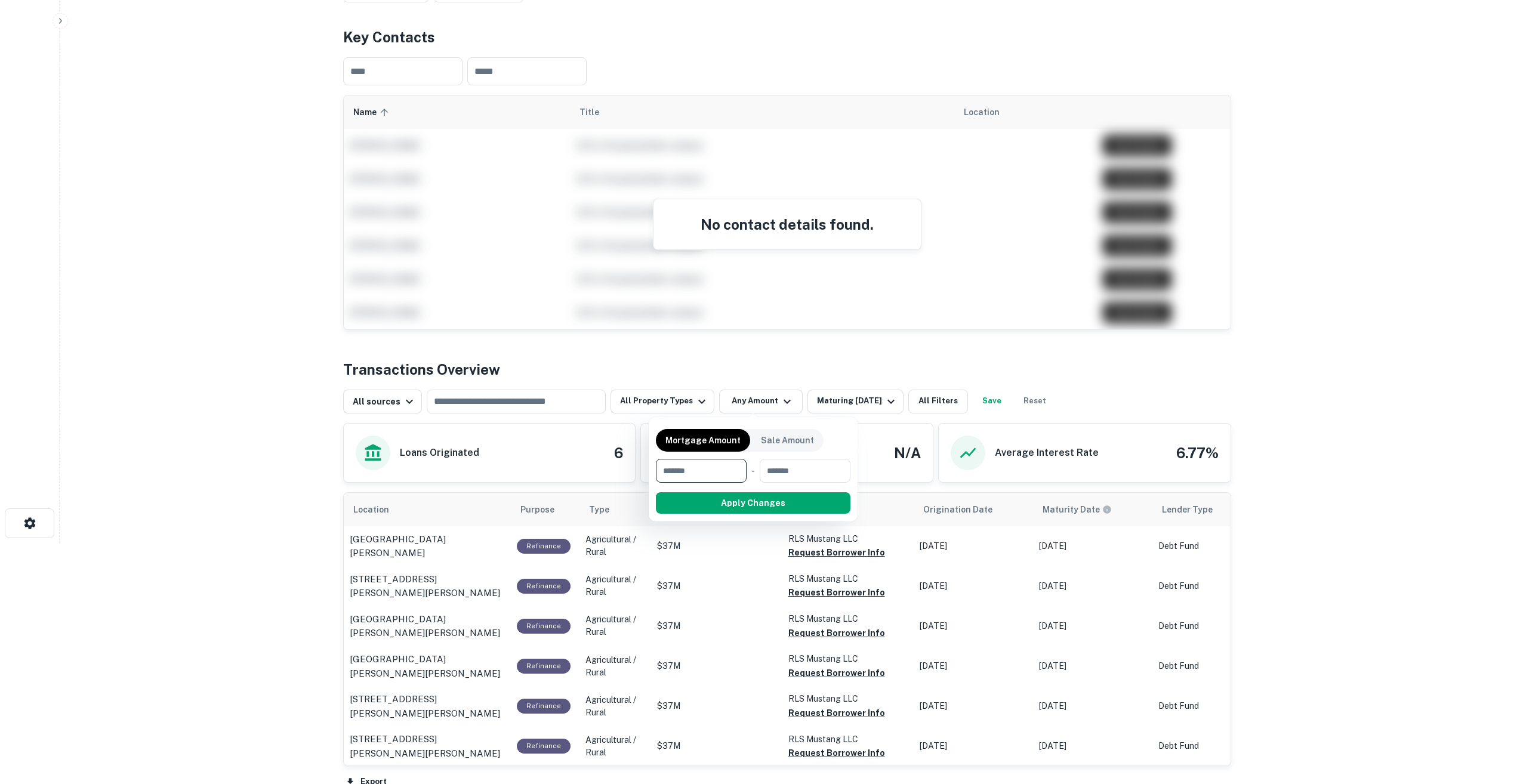
click at [851, 406] on div at bounding box center [762, 392] width 1523 height 784
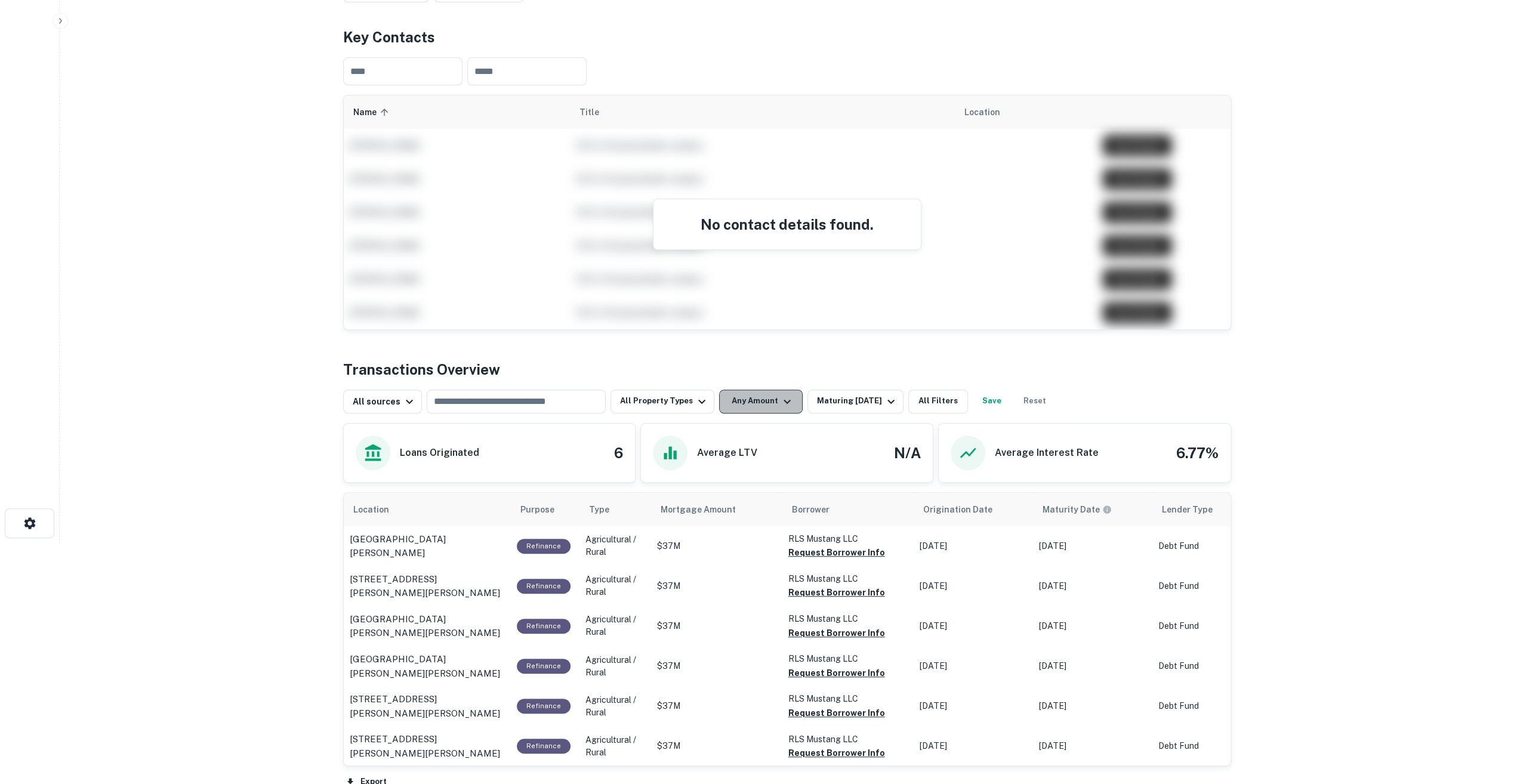
click at [780, 406] on icon "button" at bounding box center [787, 401] width 14 height 14
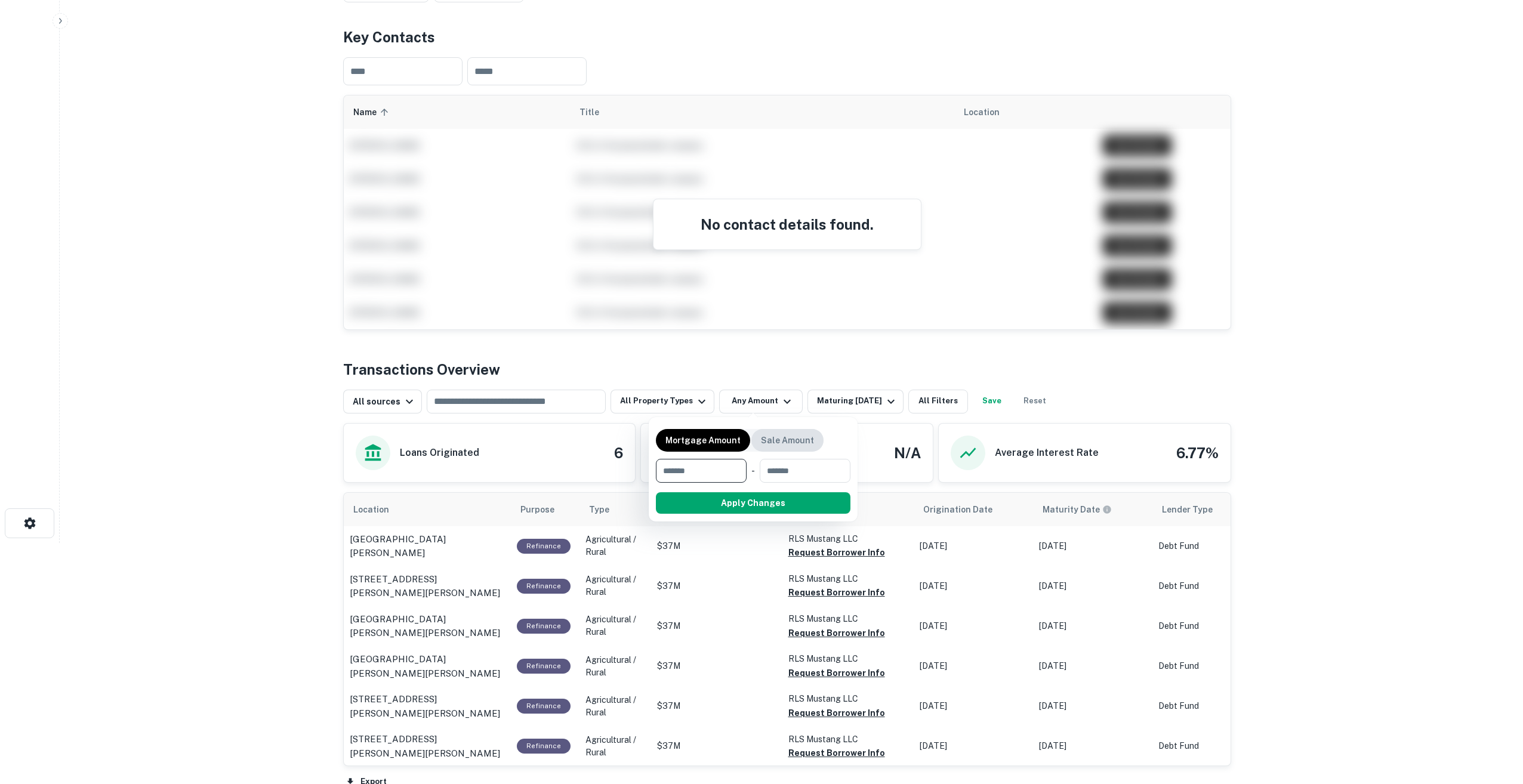
click at [781, 448] on div "Sale Amount" at bounding box center [787, 440] width 72 height 22
click at [787, 370] on div at bounding box center [762, 392] width 1523 height 784
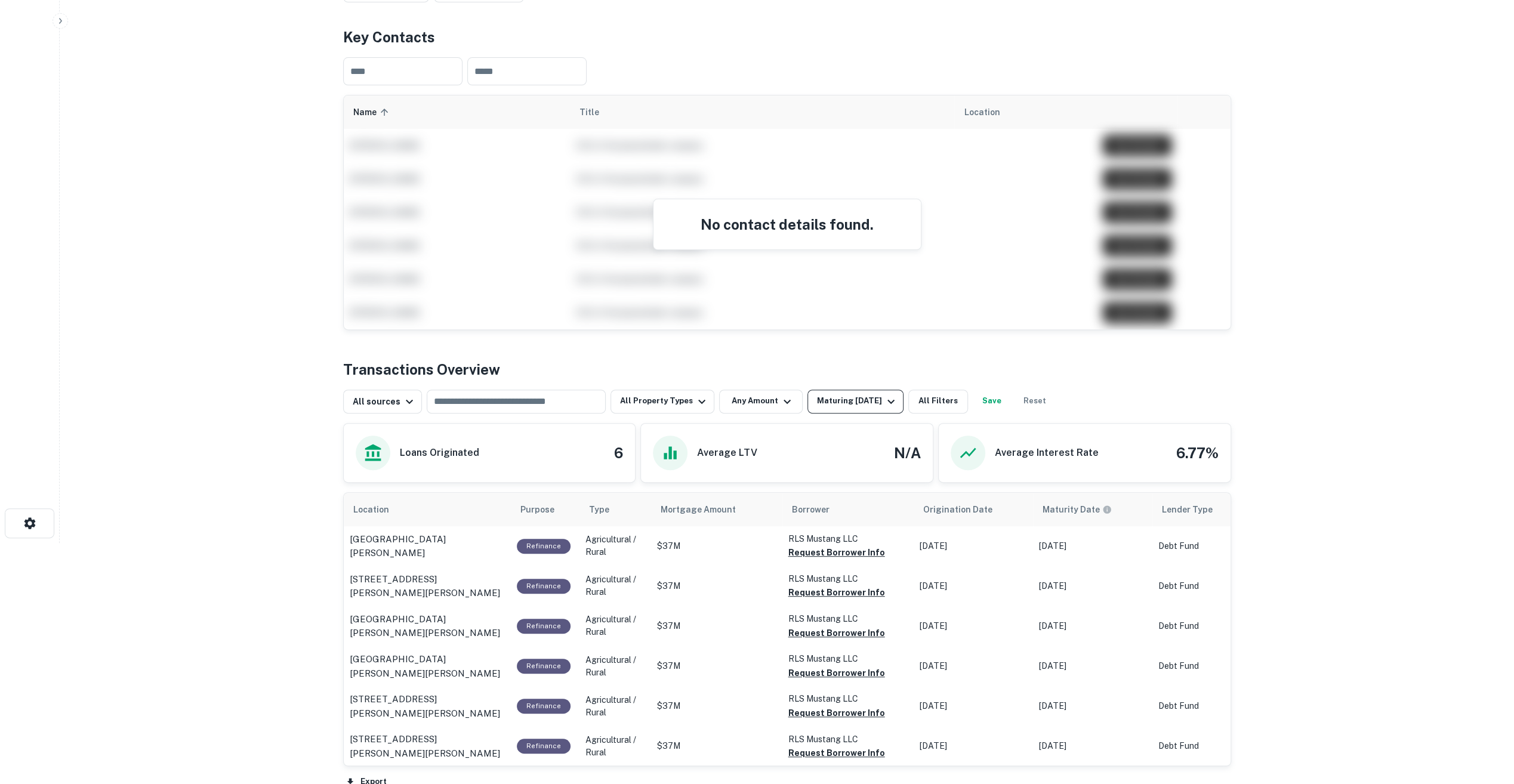
click at [836, 405] on div "Maturing In 5 Years" at bounding box center [857, 401] width 81 height 14
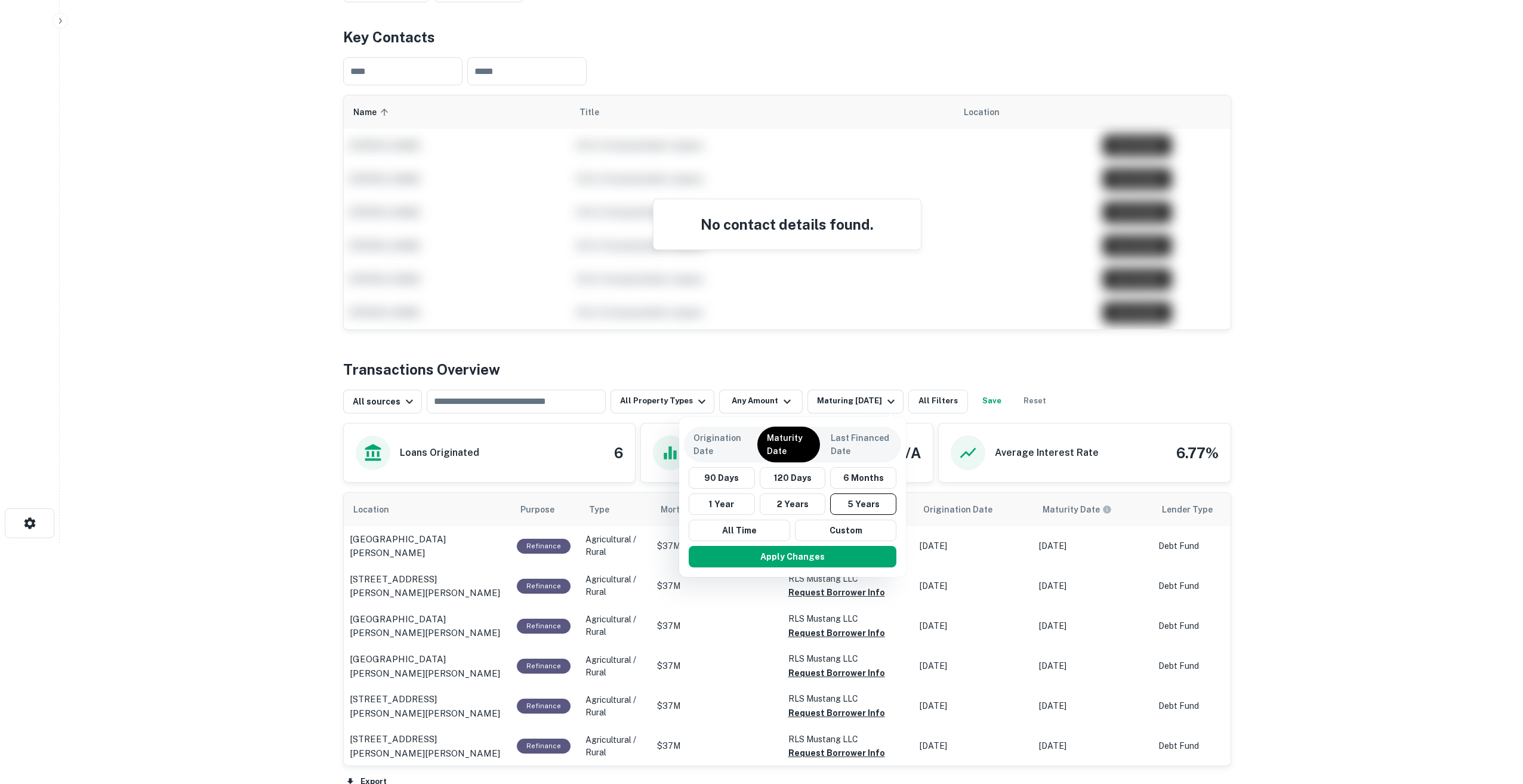
click at [1046, 393] on div at bounding box center [762, 392] width 1523 height 784
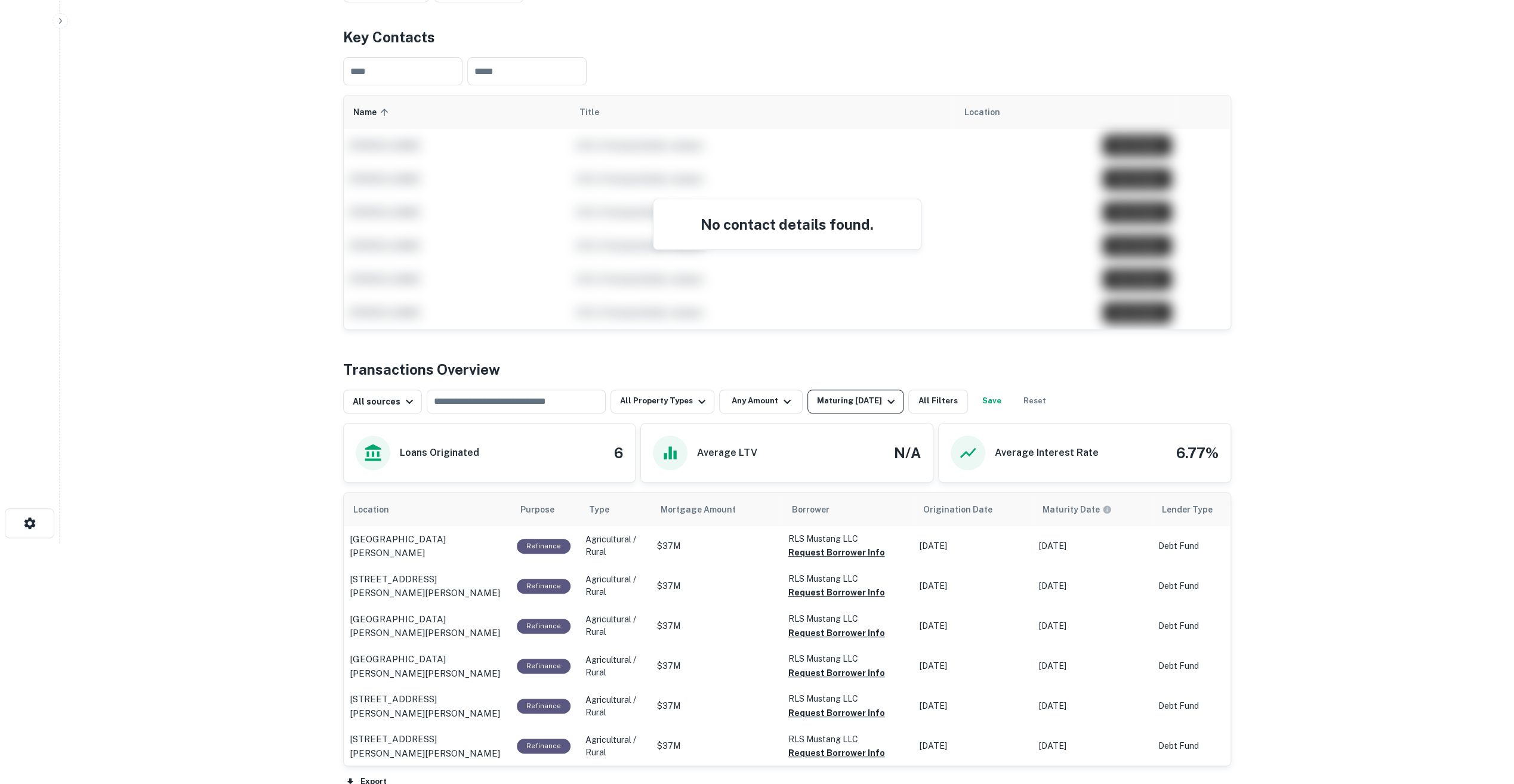
click at [850, 398] on div "Maturing In 5 Years" at bounding box center [857, 401] width 81 height 14
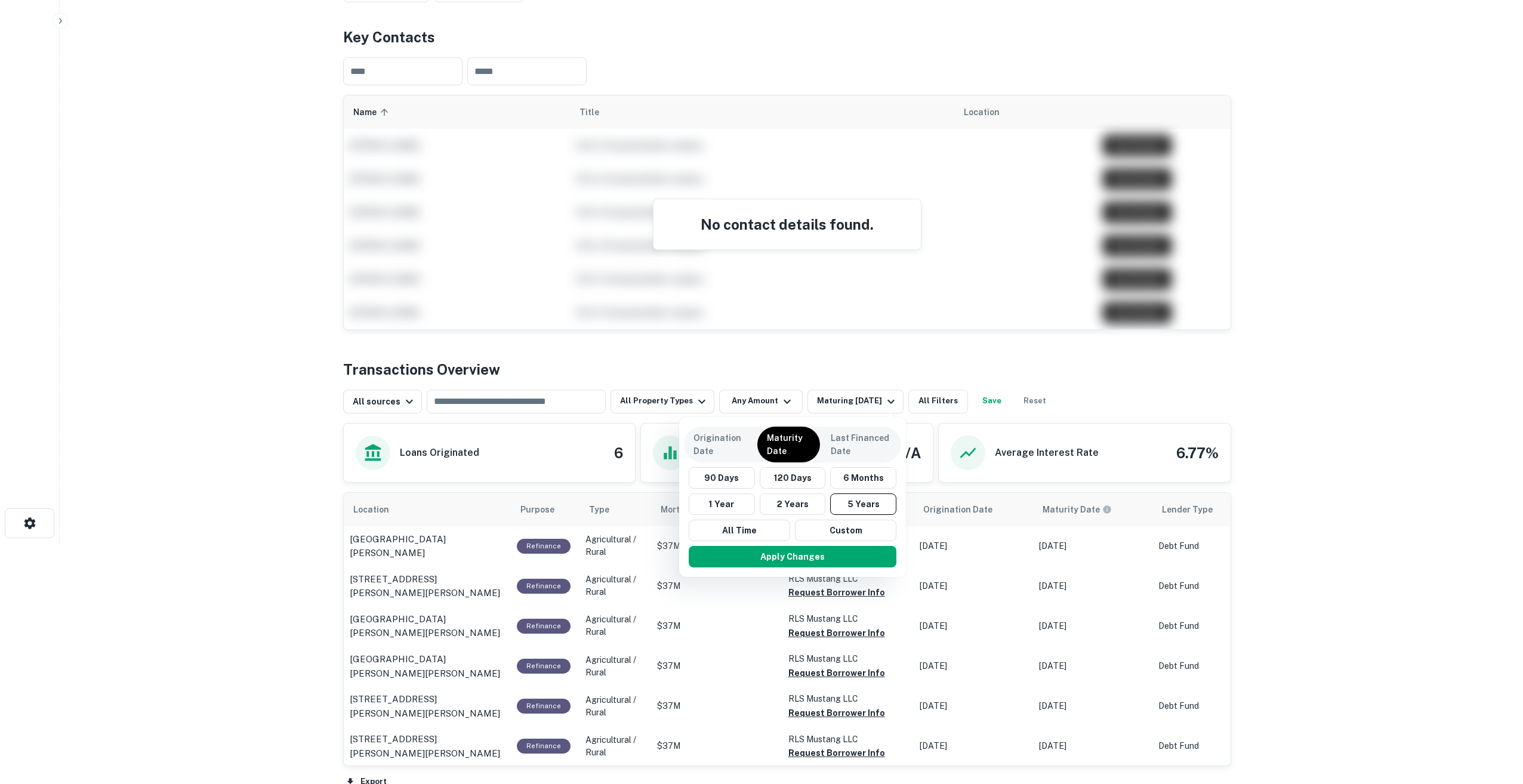
click at [901, 369] on div at bounding box center [762, 392] width 1523 height 784
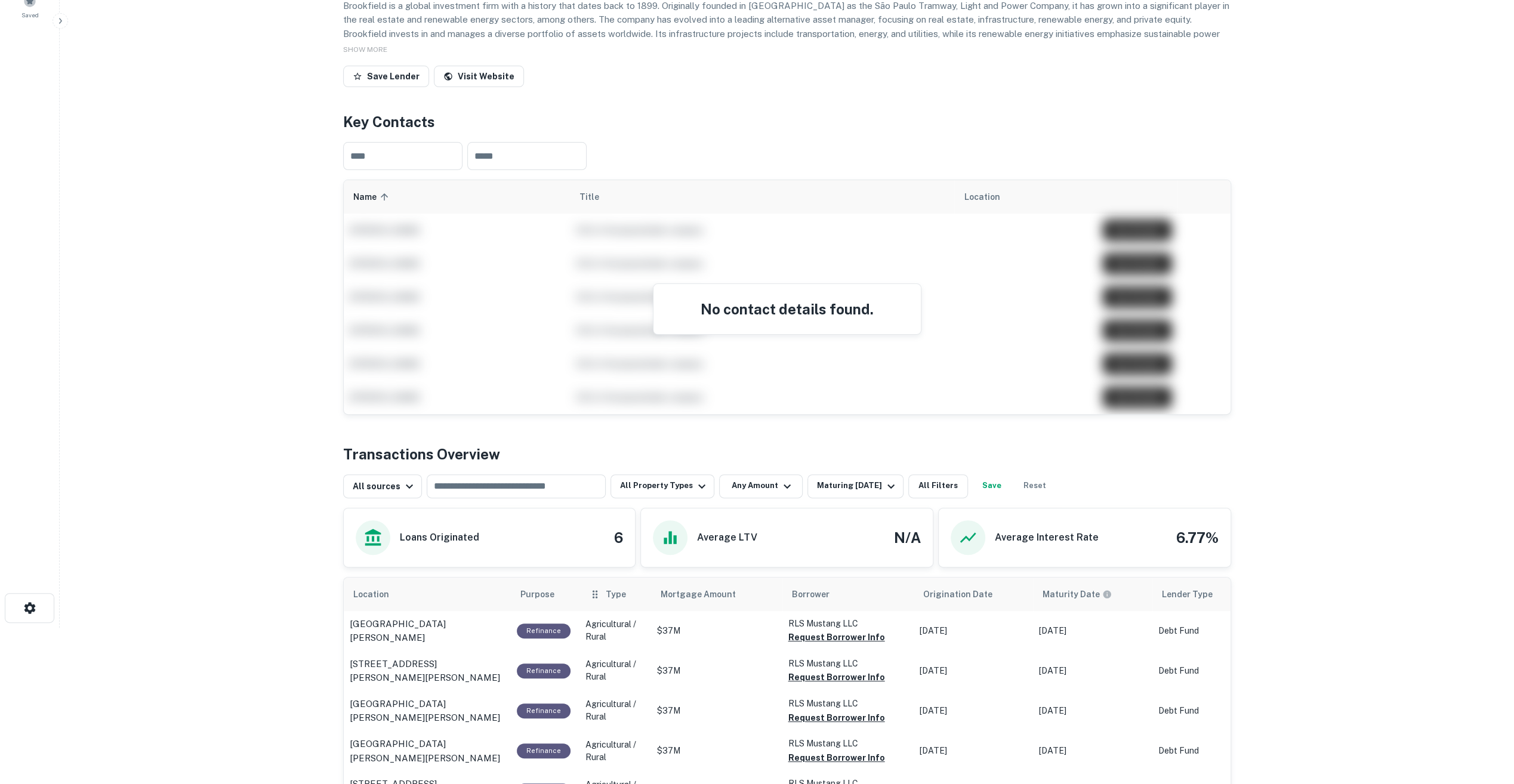
scroll to position [361, 0]
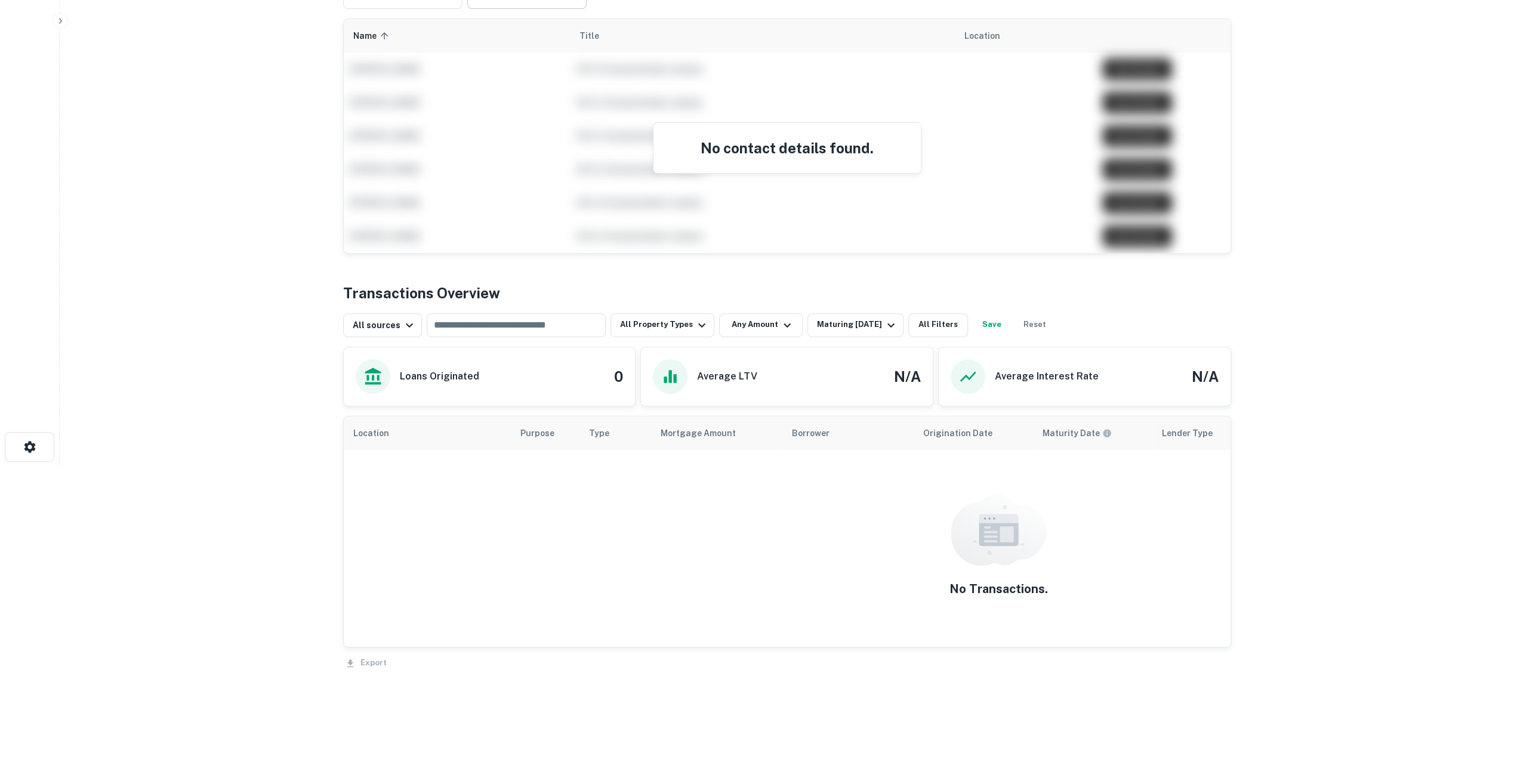
scroll to position [318, 0]
click at [890, 332] on button "Maturing In 1 Year" at bounding box center [855, 324] width 96 height 24
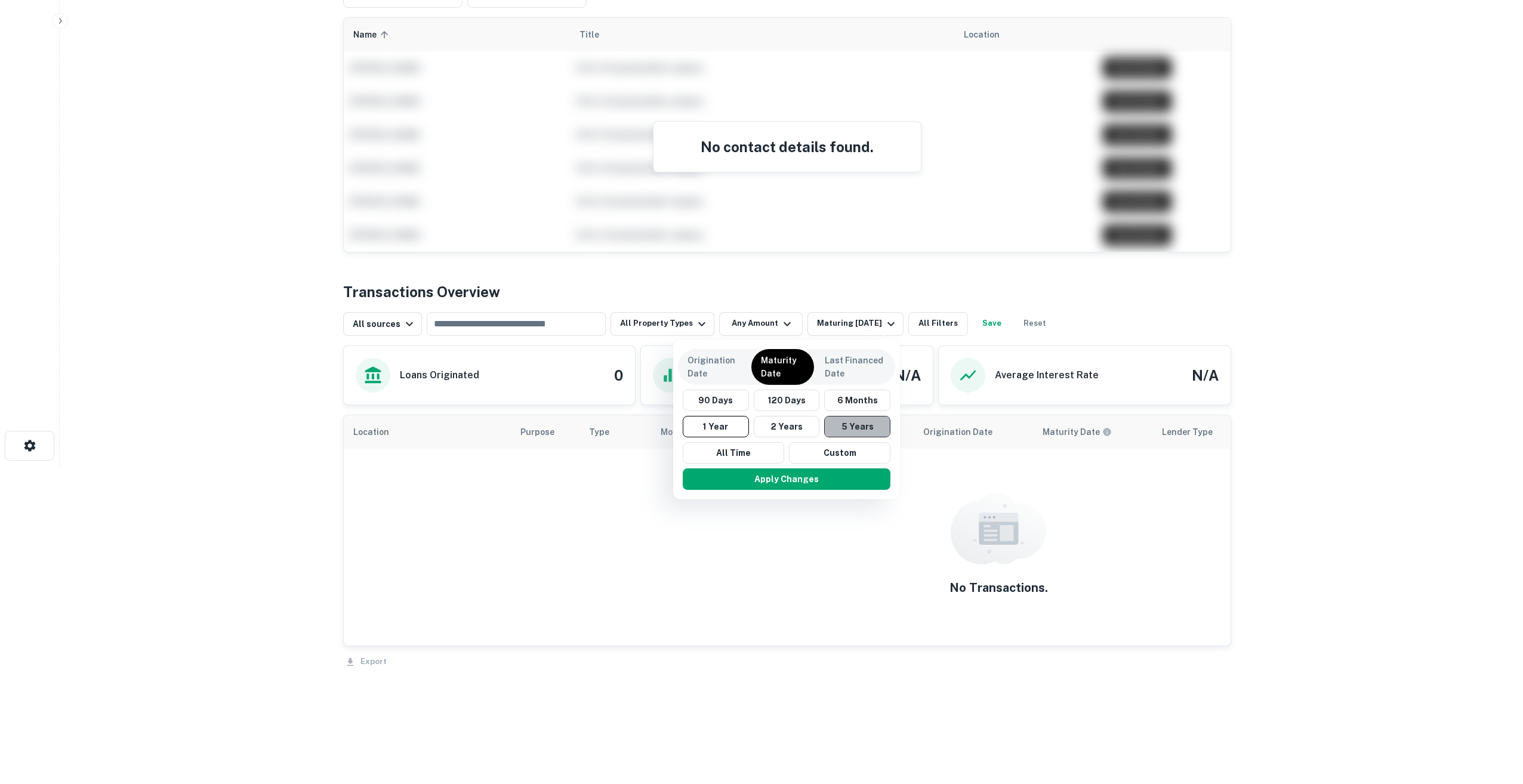
click at [850, 431] on button "5 Years" at bounding box center [856, 427] width 66 height 22
click at [825, 487] on button "Apply Changes" at bounding box center [791, 479] width 207 height 22
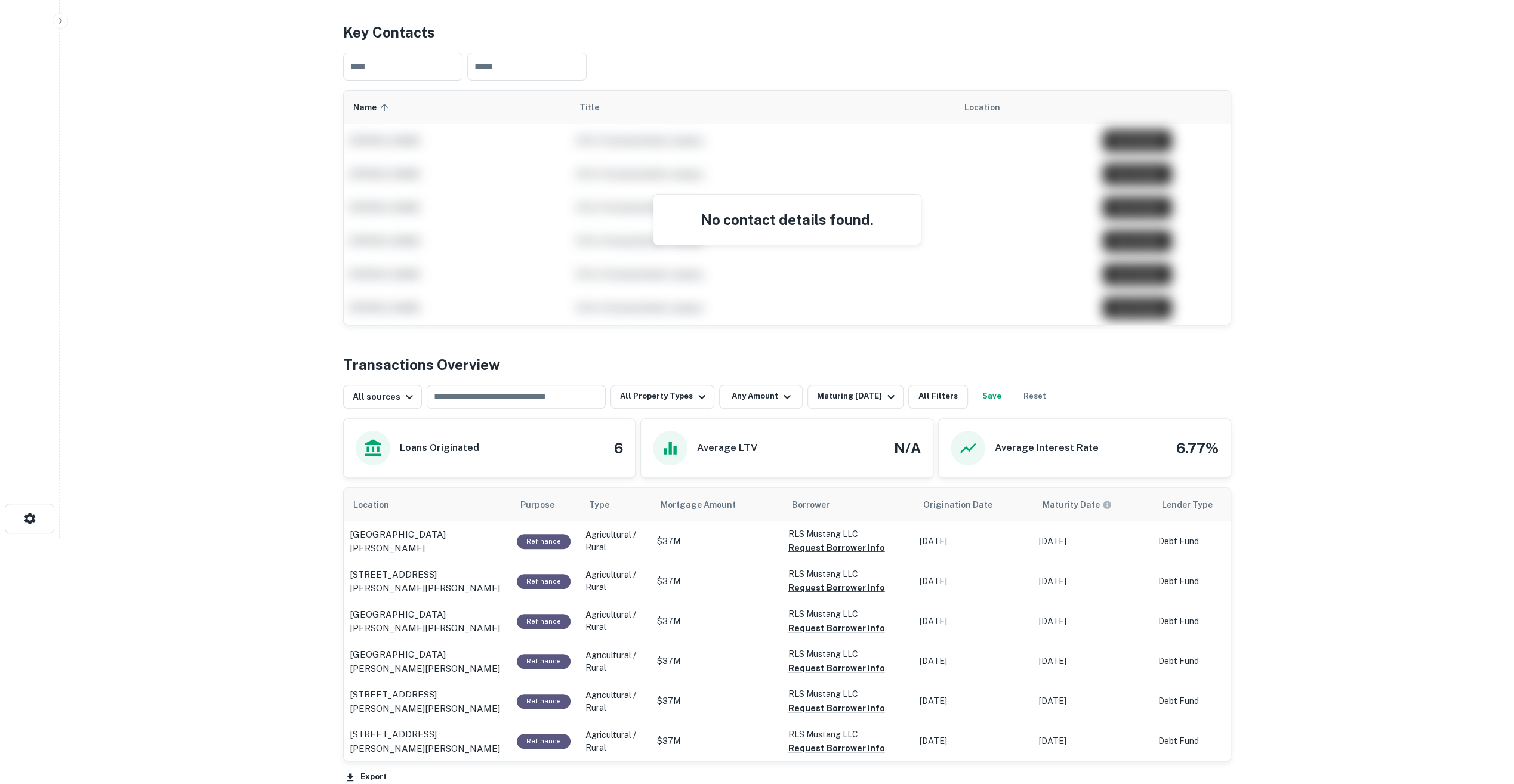
scroll to position [241, 0]
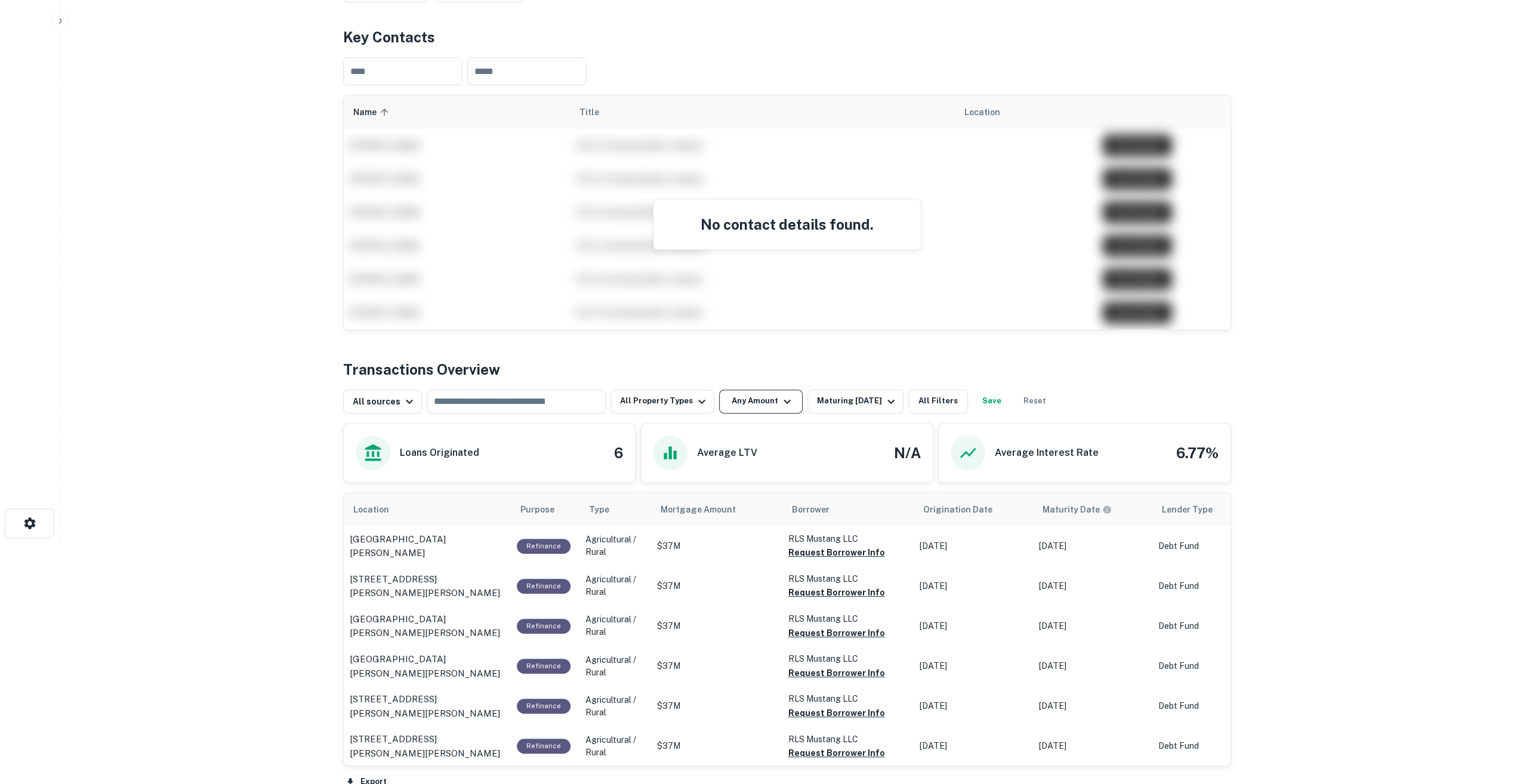
click at [760, 404] on button "Any Amount" at bounding box center [761, 402] width 83 height 24
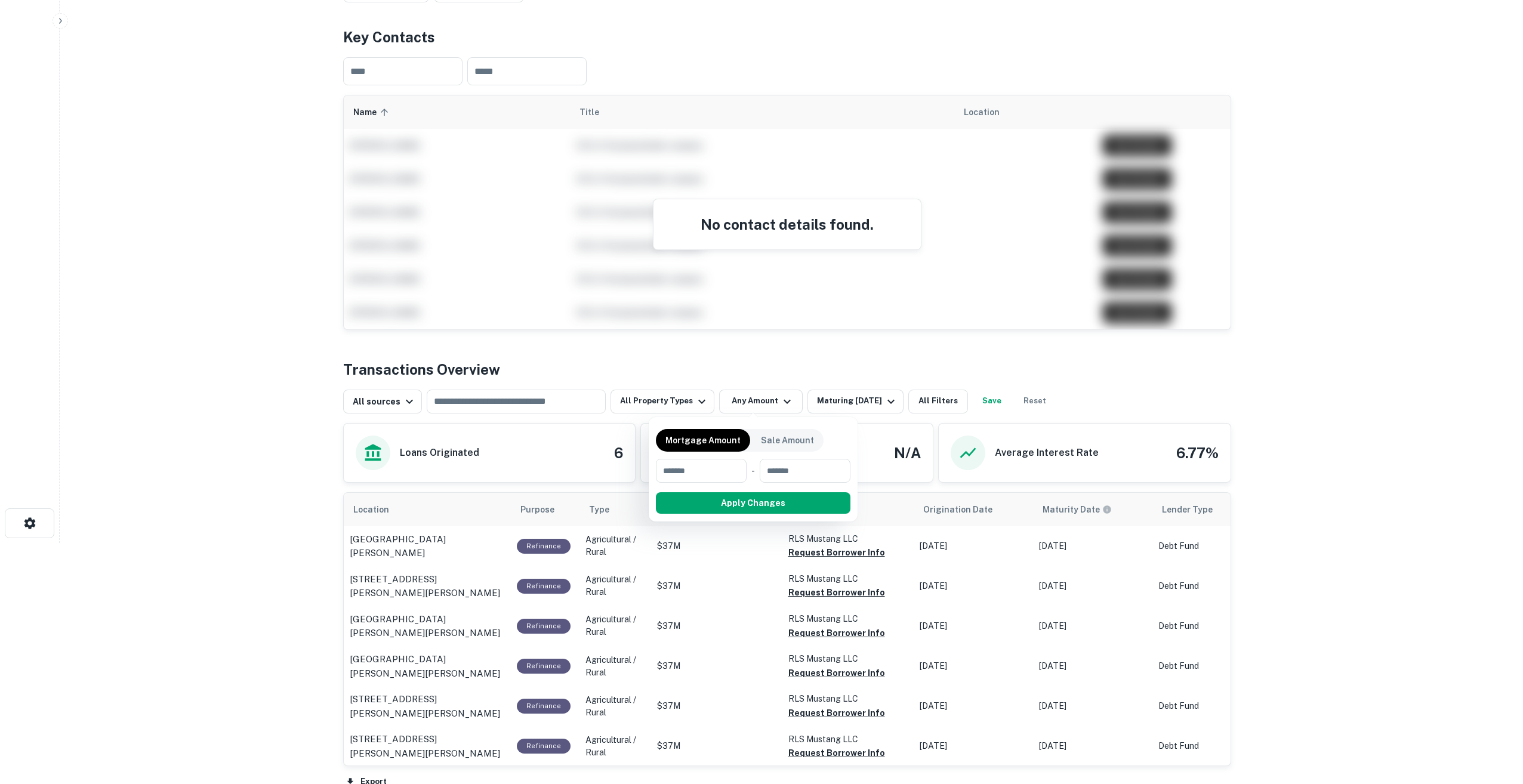
click at [756, 395] on div at bounding box center [762, 392] width 1523 height 784
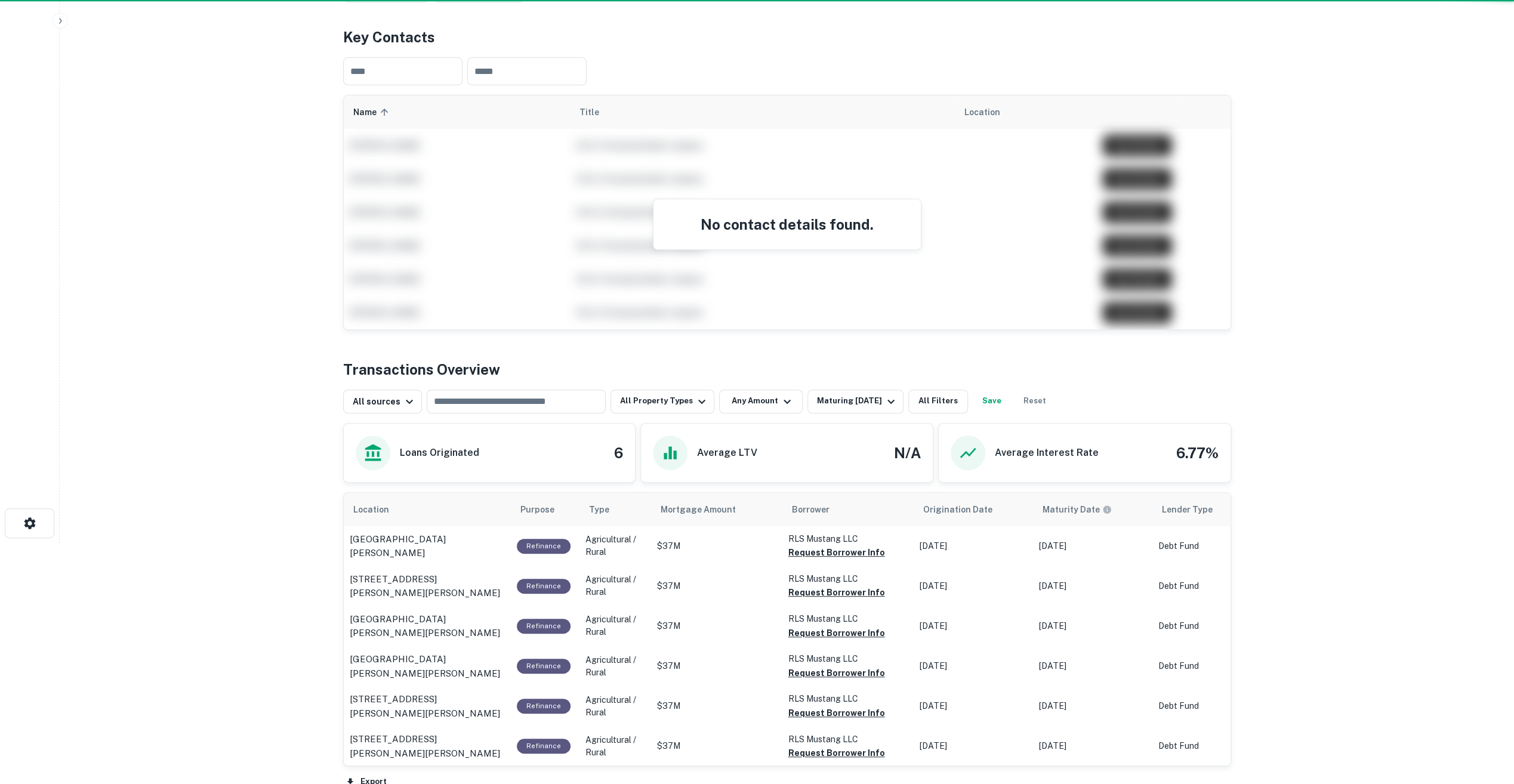
click at [682, 391] on div "Mortgage Amount Sale Amount ​ - ​ Apply Changes" at bounding box center [757, 392] width 1514 height 784
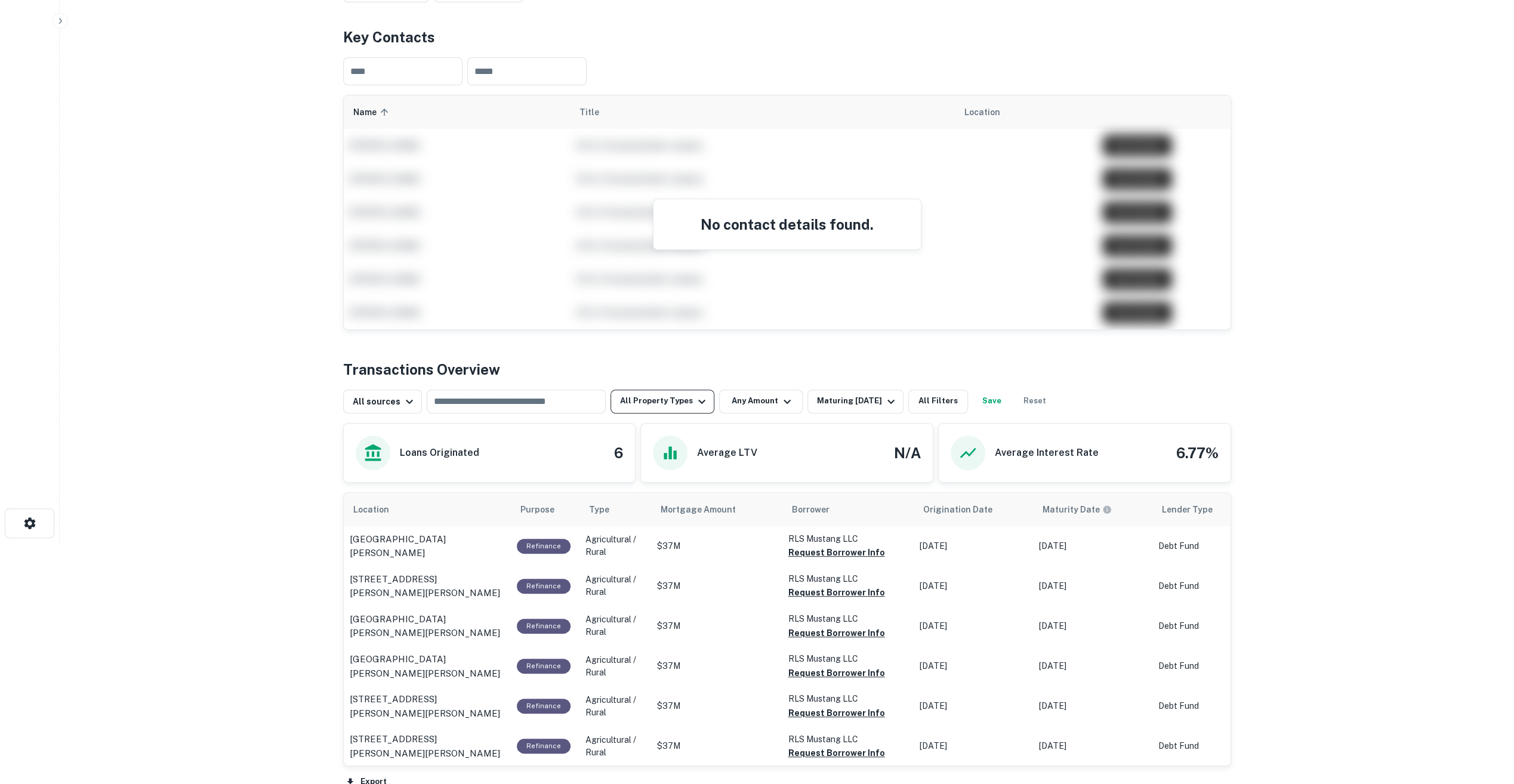
click at [684, 408] on button "All Property Types" at bounding box center [662, 402] width 104 height 24
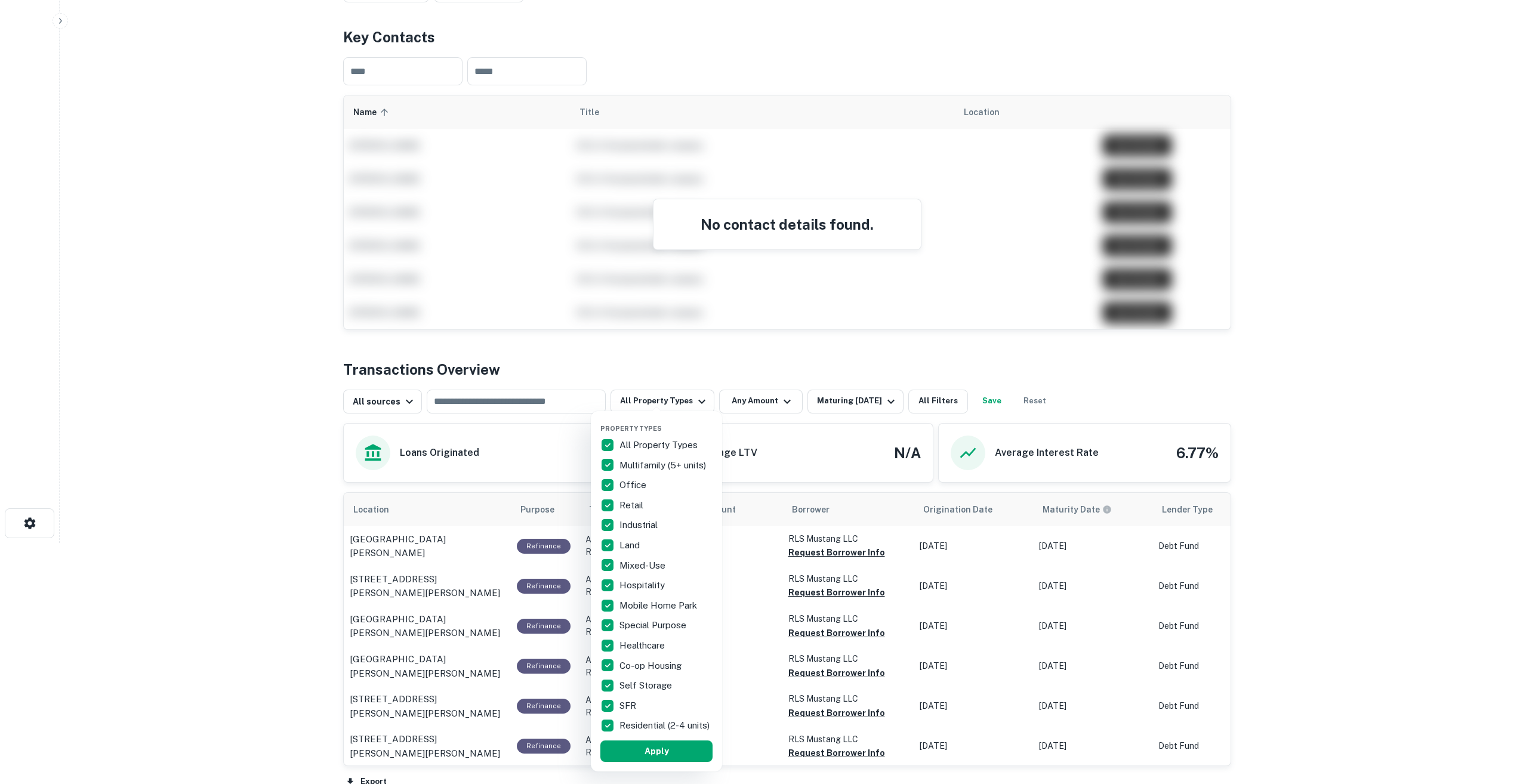
click at [403, 403] on div at bounding box center [762, 392] width 1523 height 784
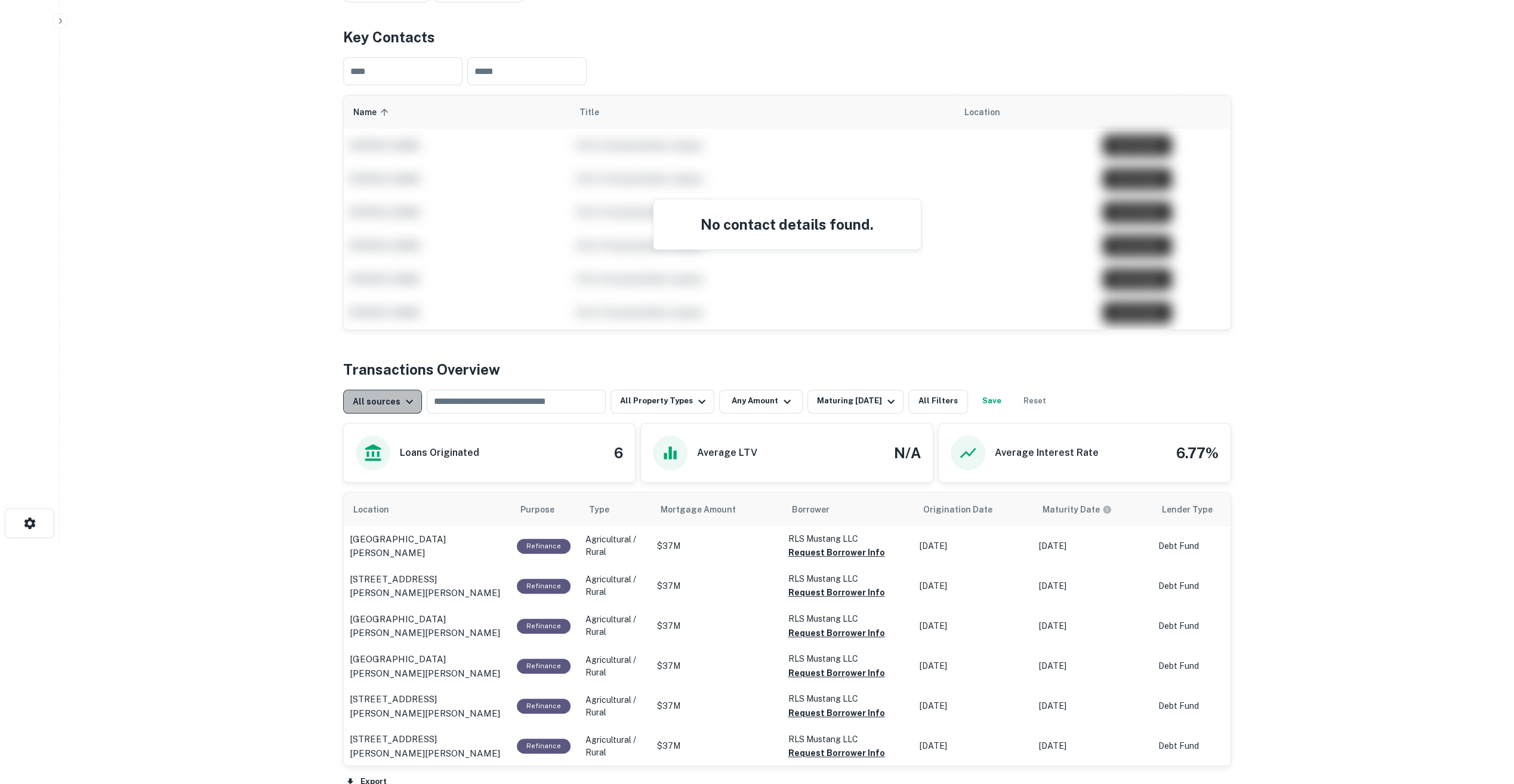
click at [402, 402] on icon "button" at bounding box center [409, 401] width 14 height 14
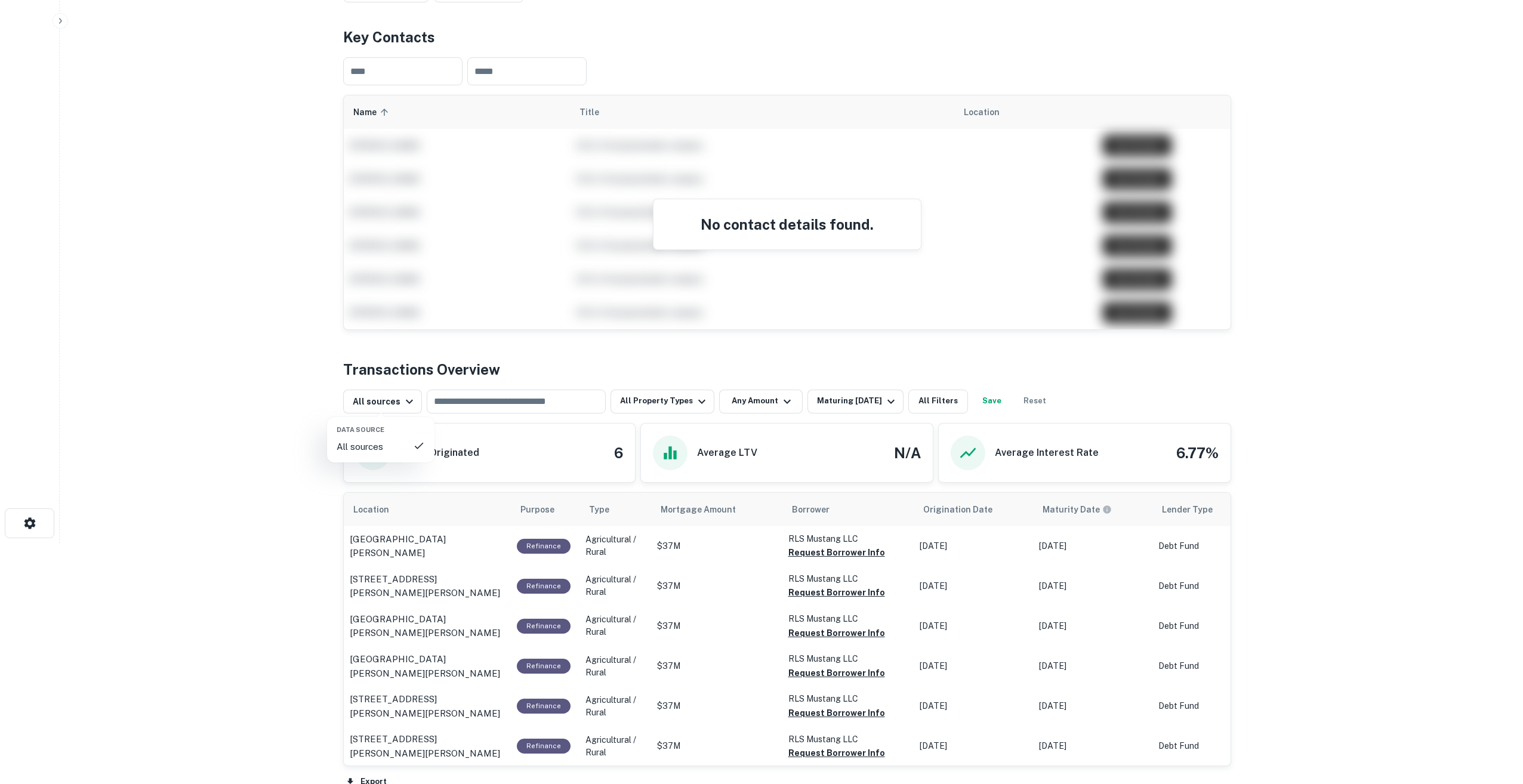
click at [379, 399] on div at bounding box center [762, 392] width 1523 height 784
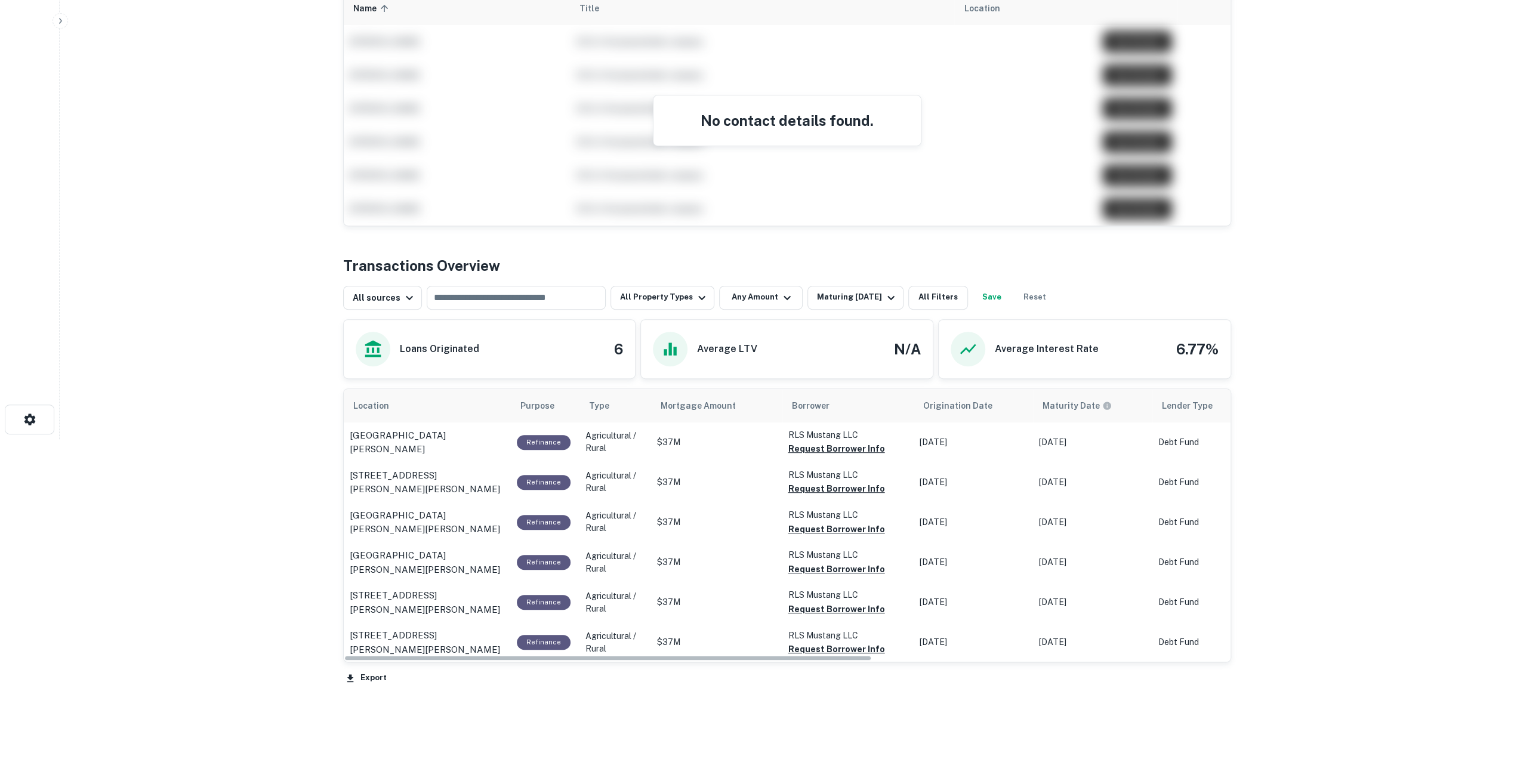
scroll to position [0, 0]
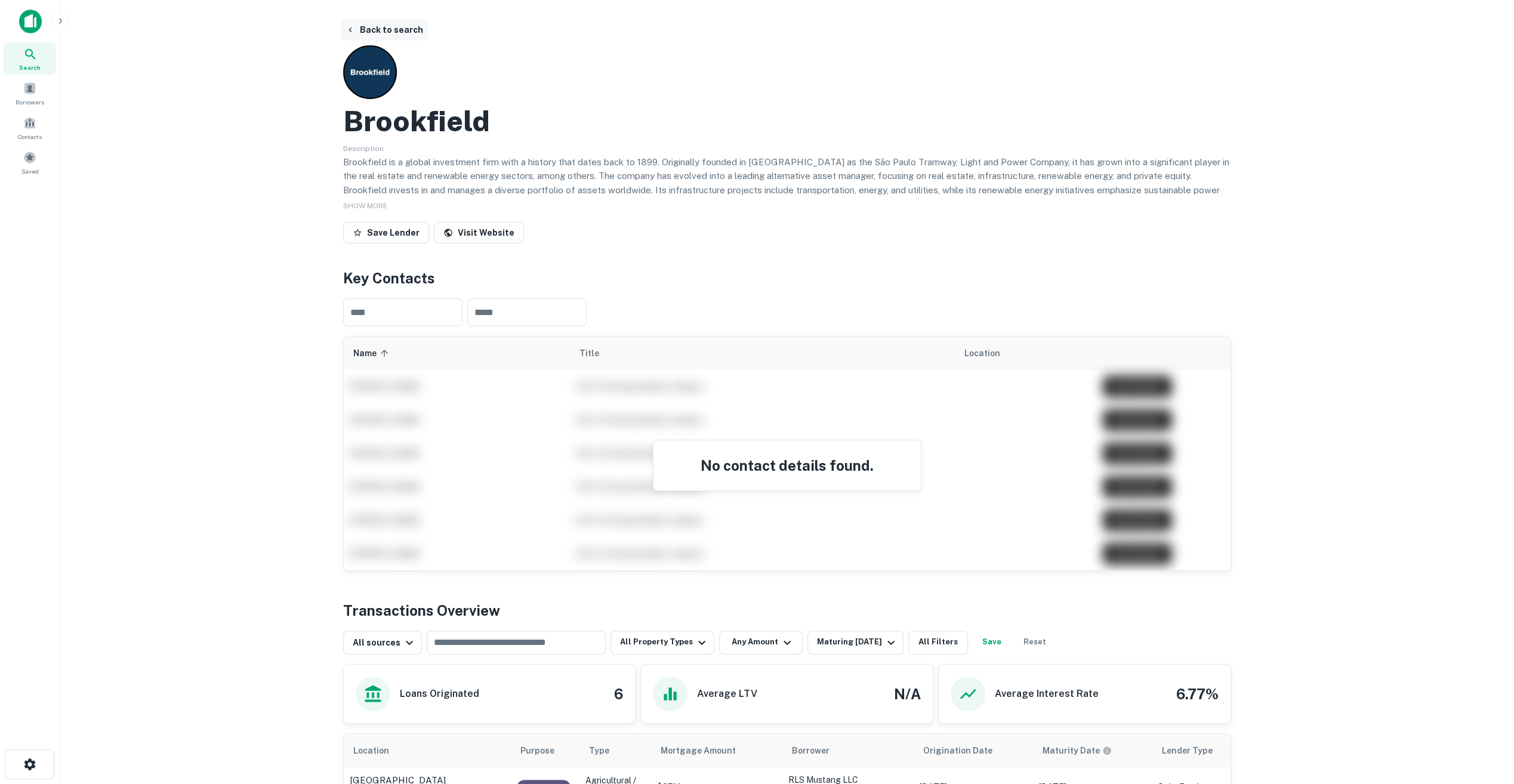
click at [375, 22] on button "Back to search" at bounding box center [384, 30] width 87 height 22
click at [373, 39] on button "Back to search" at bounding box center [384, 30] width 87 height 22
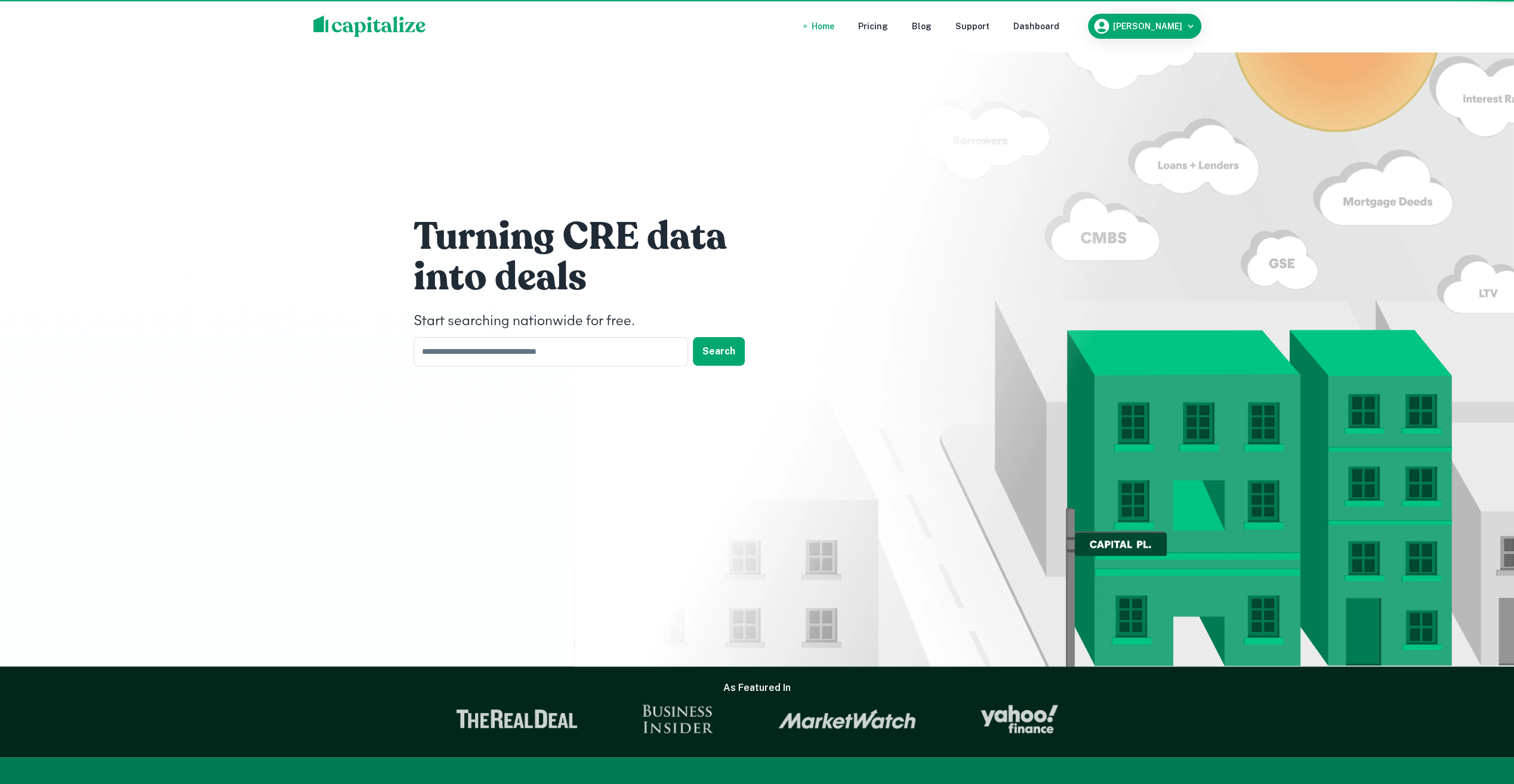
click at [371, 28] on img at bounding box center [369, 27] width 112 height 22
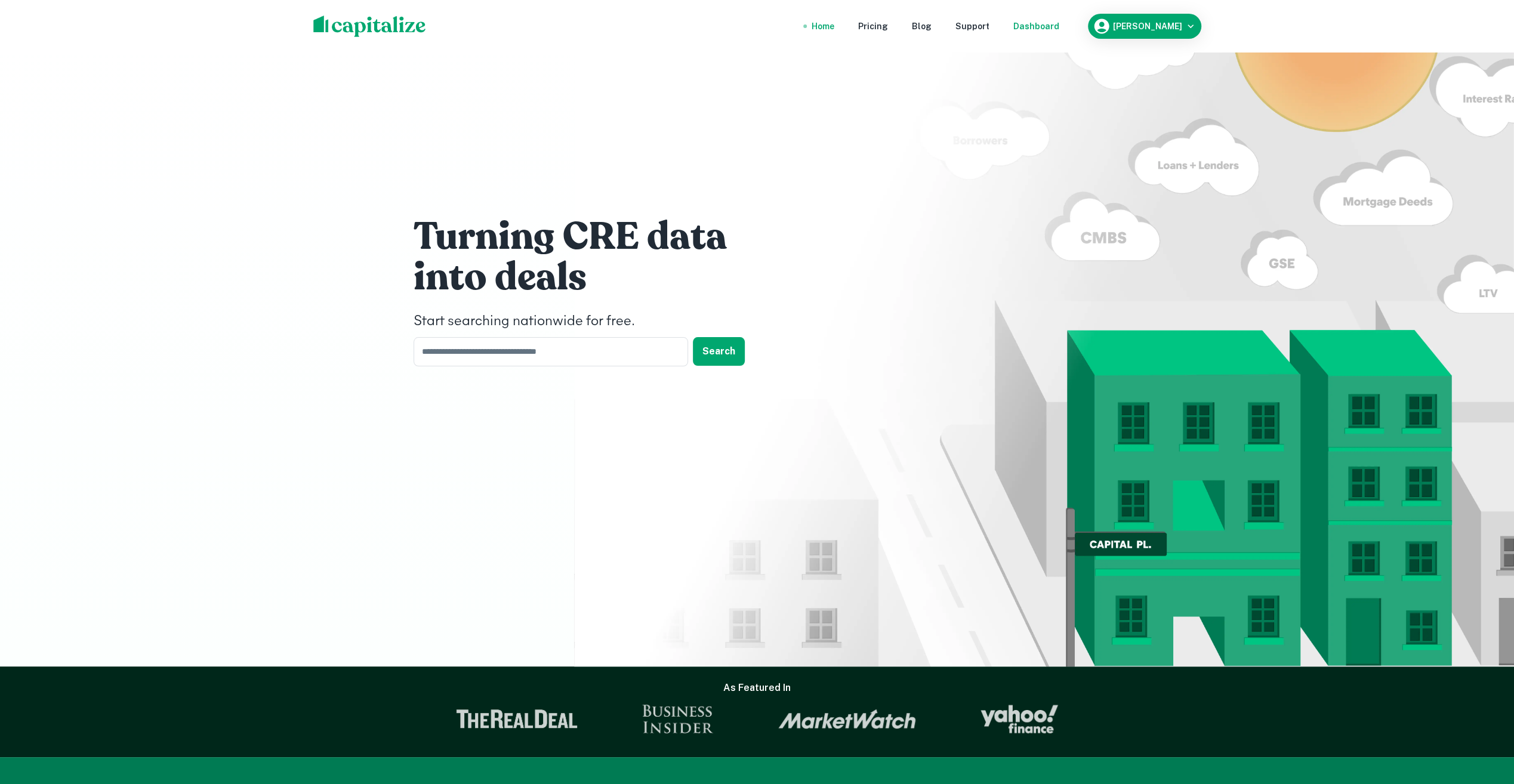
click at [1044, 25] on div "Dashboard" at bounding box center [1036, 27] width 46 height 13
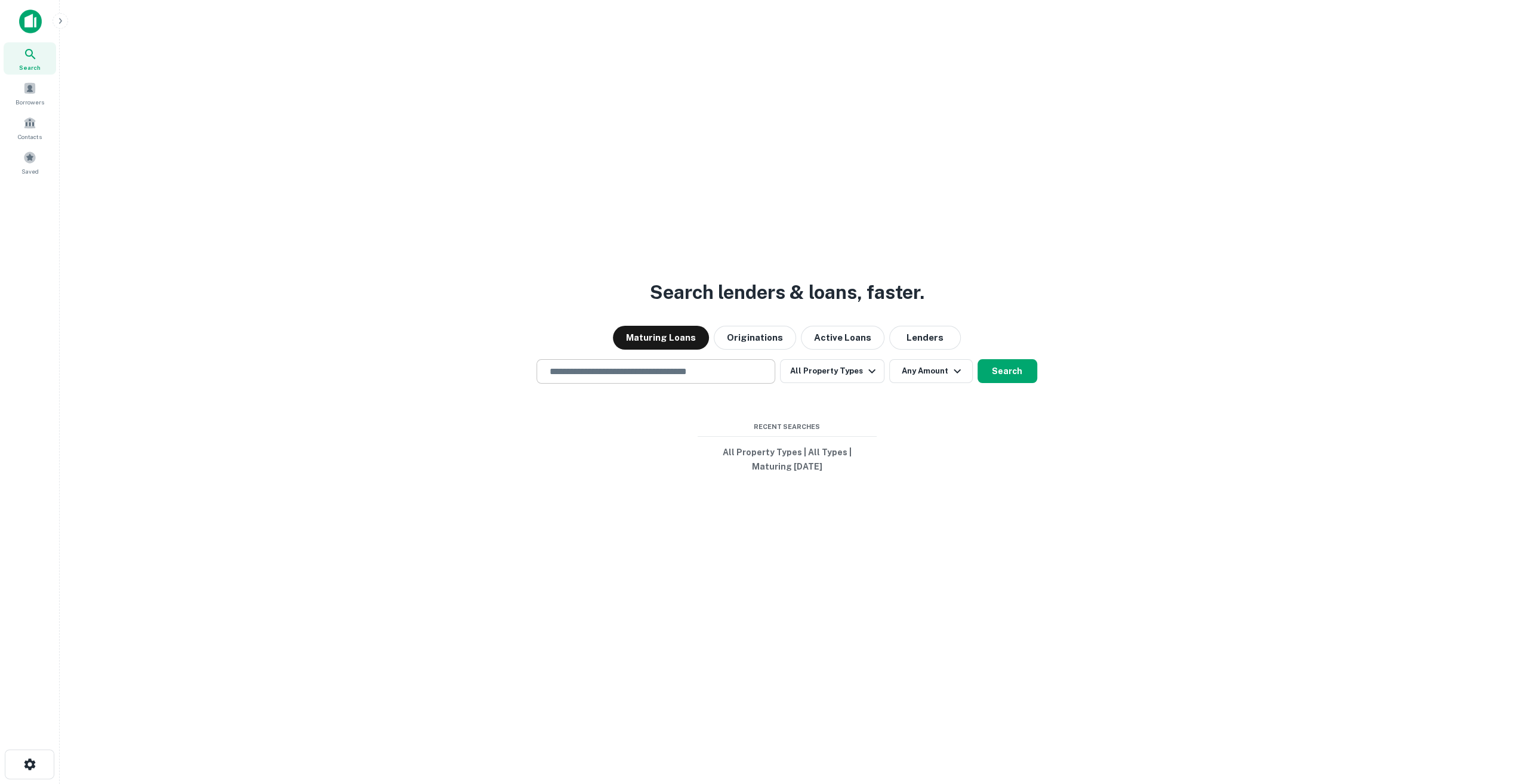
click at [655, 365] on input "text" at bounding box center [656, 372] width 228 height 13
click at [37, 764] on button "button" at bounding box center [29, 764] width 49 height 30
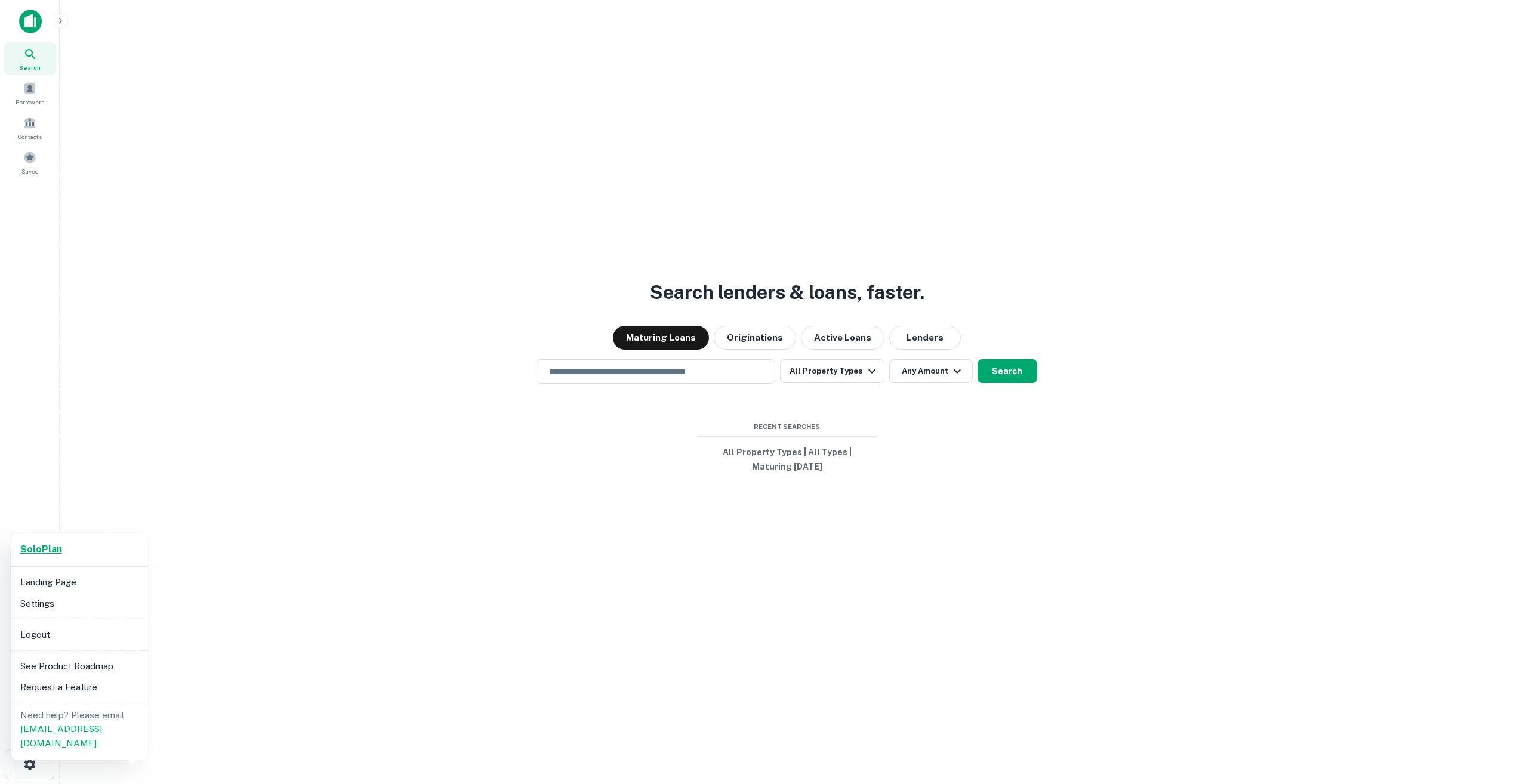
click at [35, 556] on link "Solo Plan" at bounding box center [41, 549] width 42 height 14
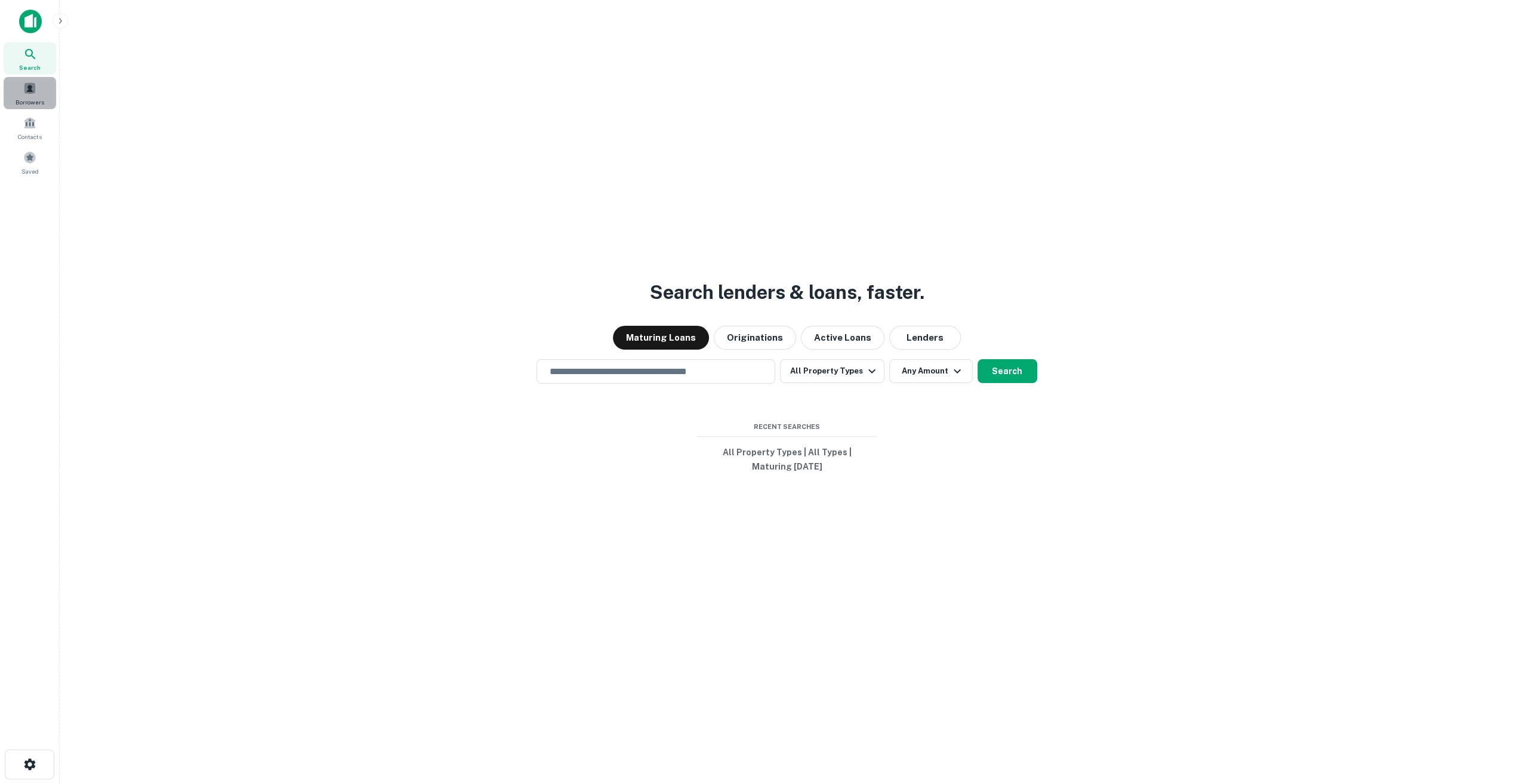
click at [23, 82] on span at bounding box center [30, 88] width 13 height 13
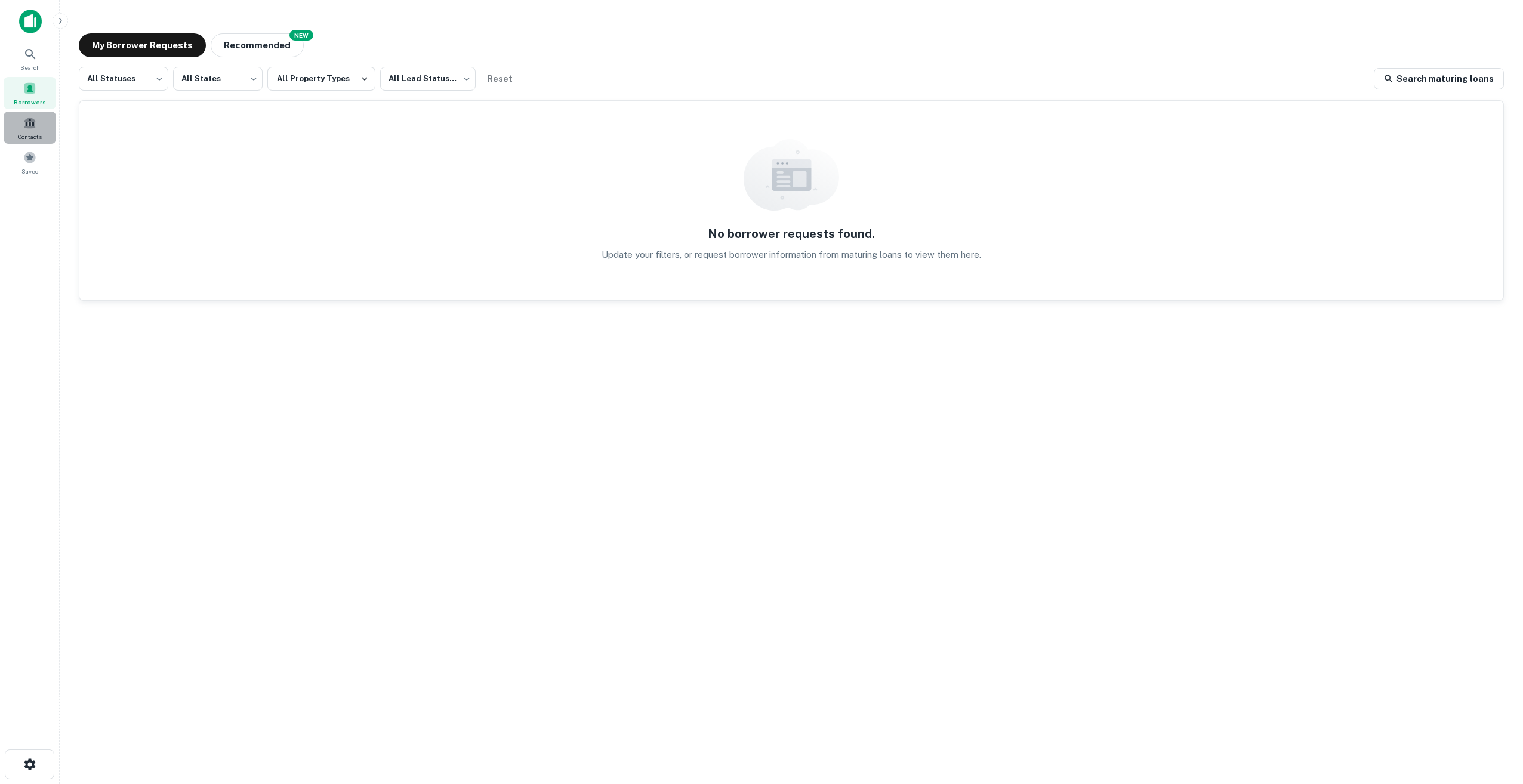
click at [24, 129] on div "Contacts" at bounding box center [29, 127] width 52 height 32
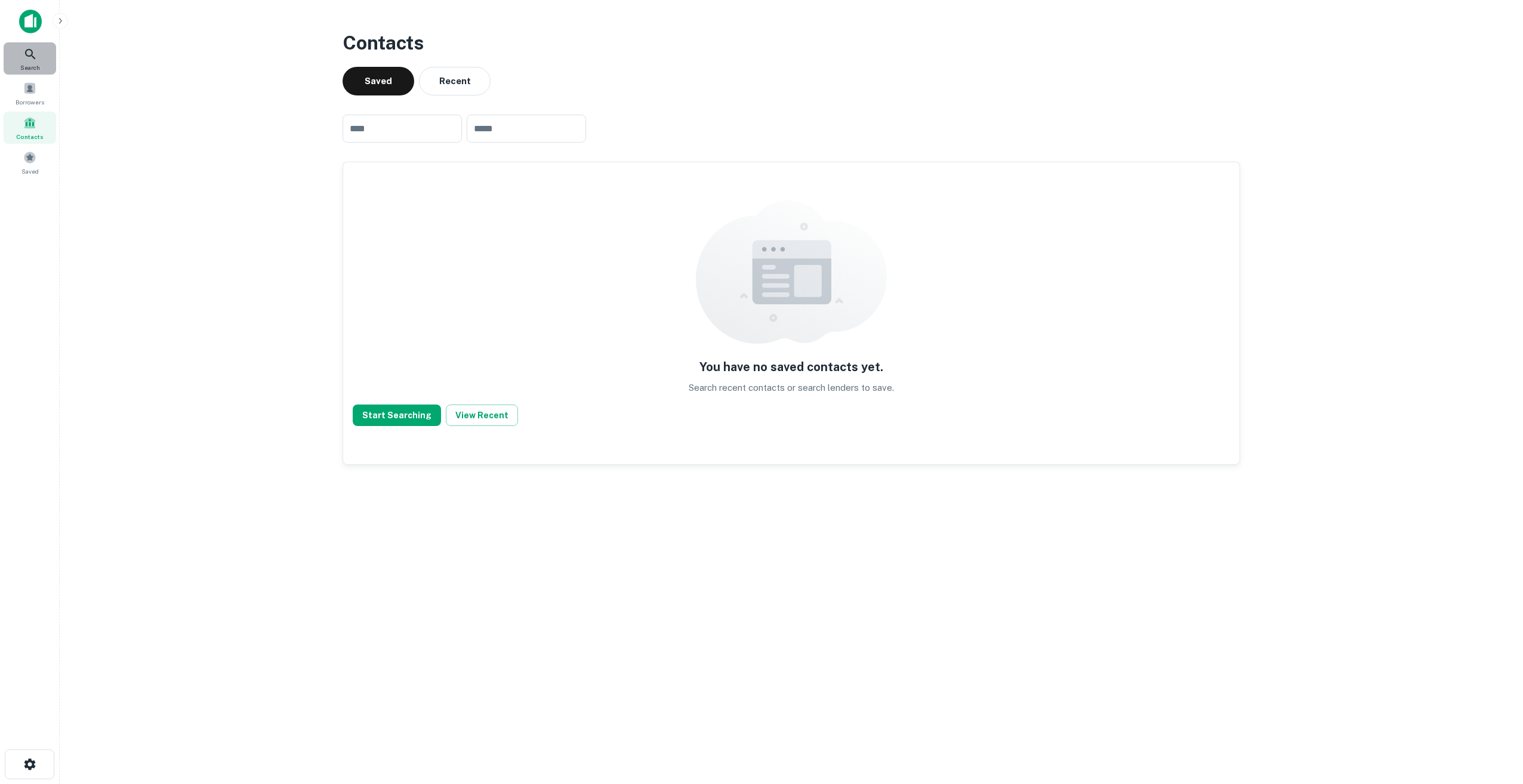
click at [22, 52] on div "Search" at bounding box center [29, 58] width 52 height 32
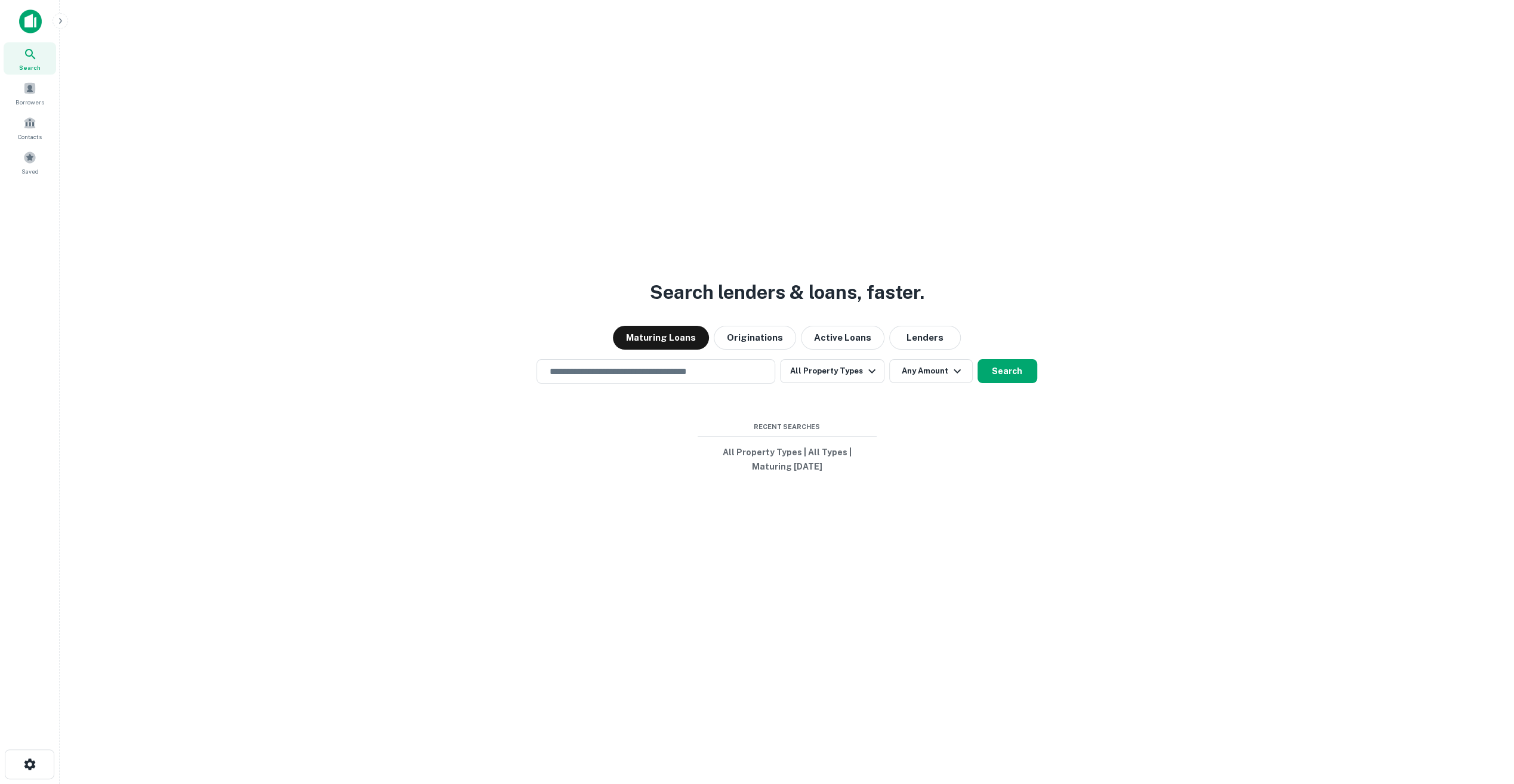
click at [659, 357] on div "Search lenders & loans, faster. Maturing Loans Originations Active Loans Lender…" at bounding box center [787, 420] width 1435 height 784
click at [659, 364] on div "​" at bounding box center [656, 371] width 238 height 24
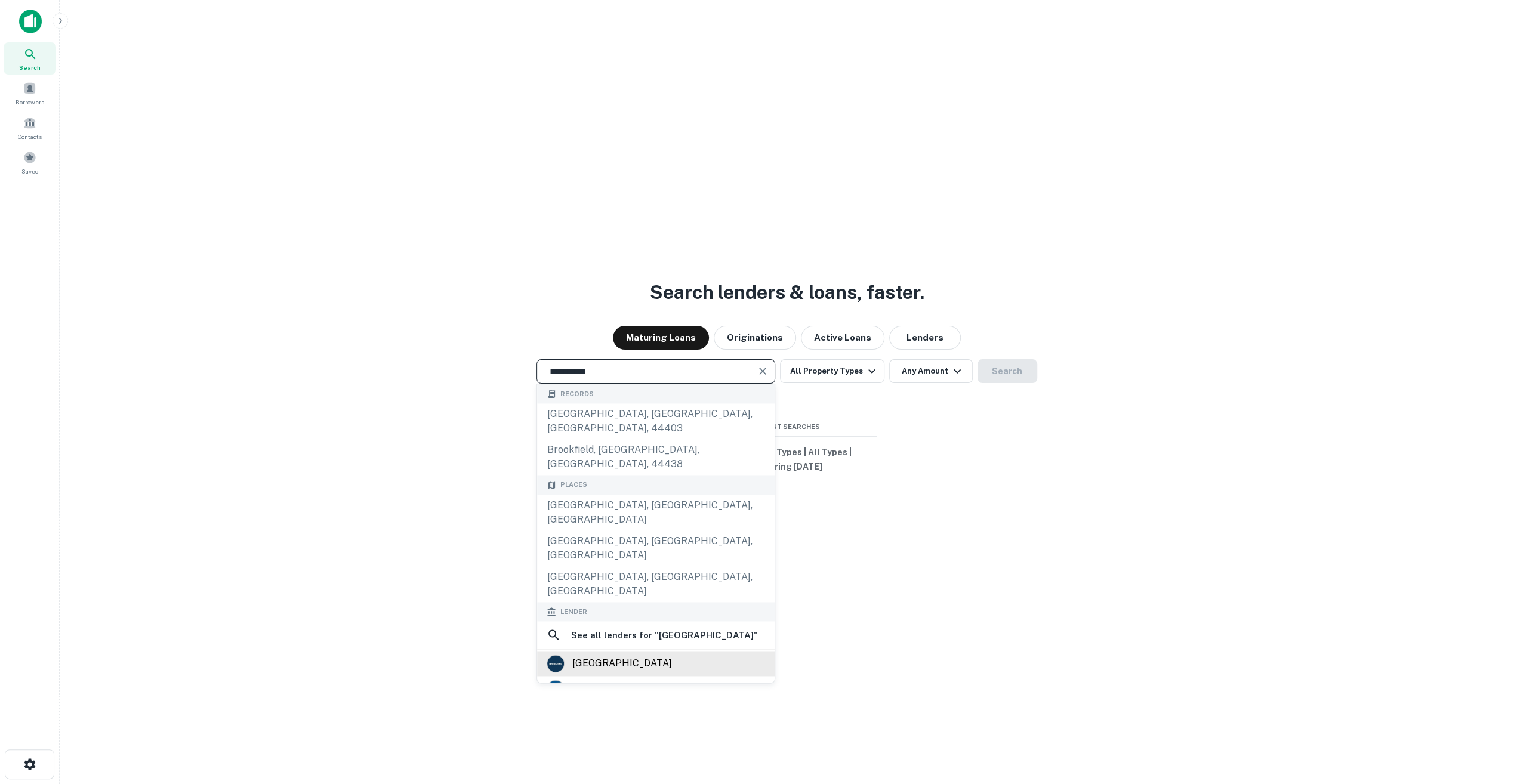
type input "**********"
click at [667, 655] on div "brookfield" at bounding box center [656, 663] width 218 height 17
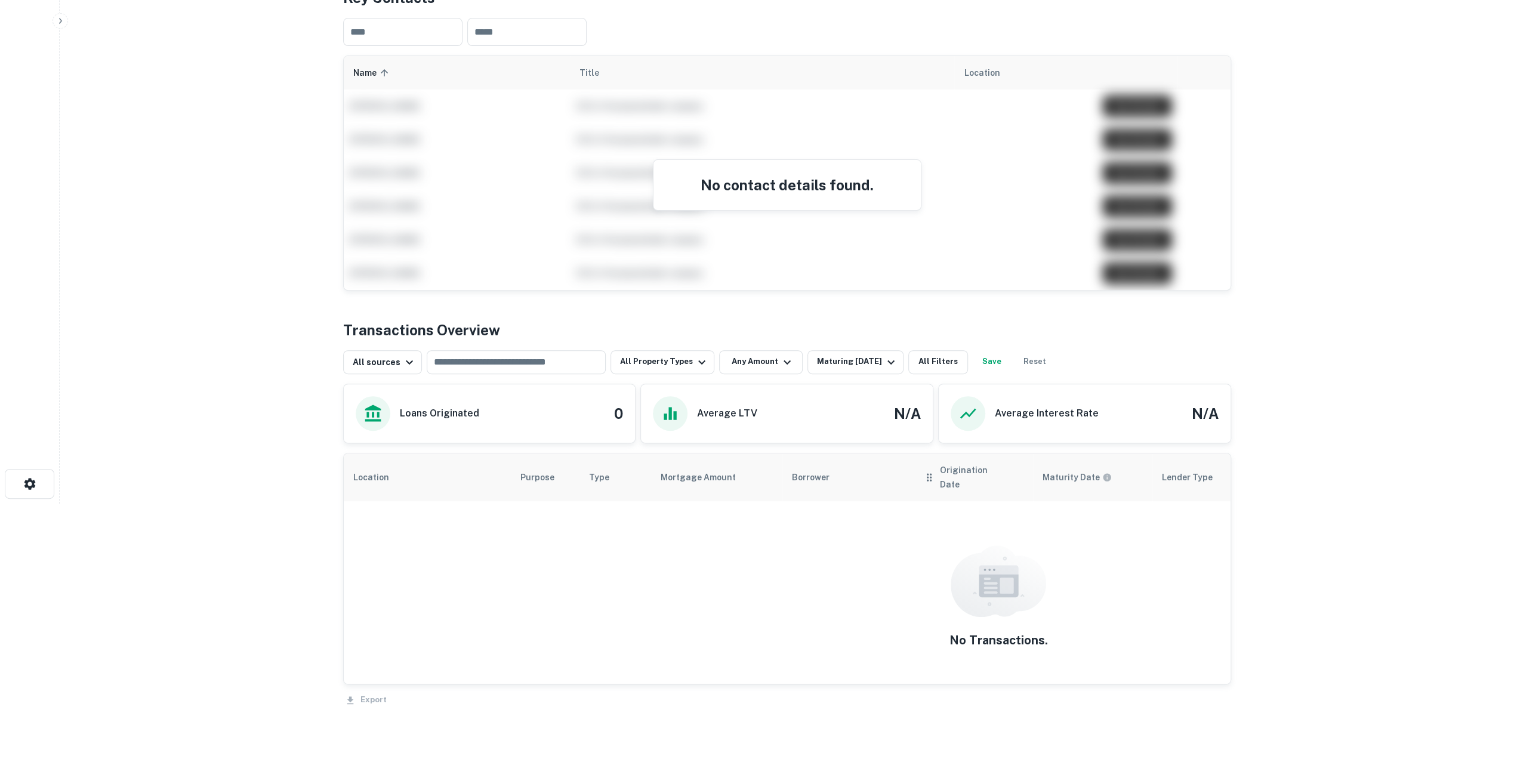
scroll to position [298, 0]
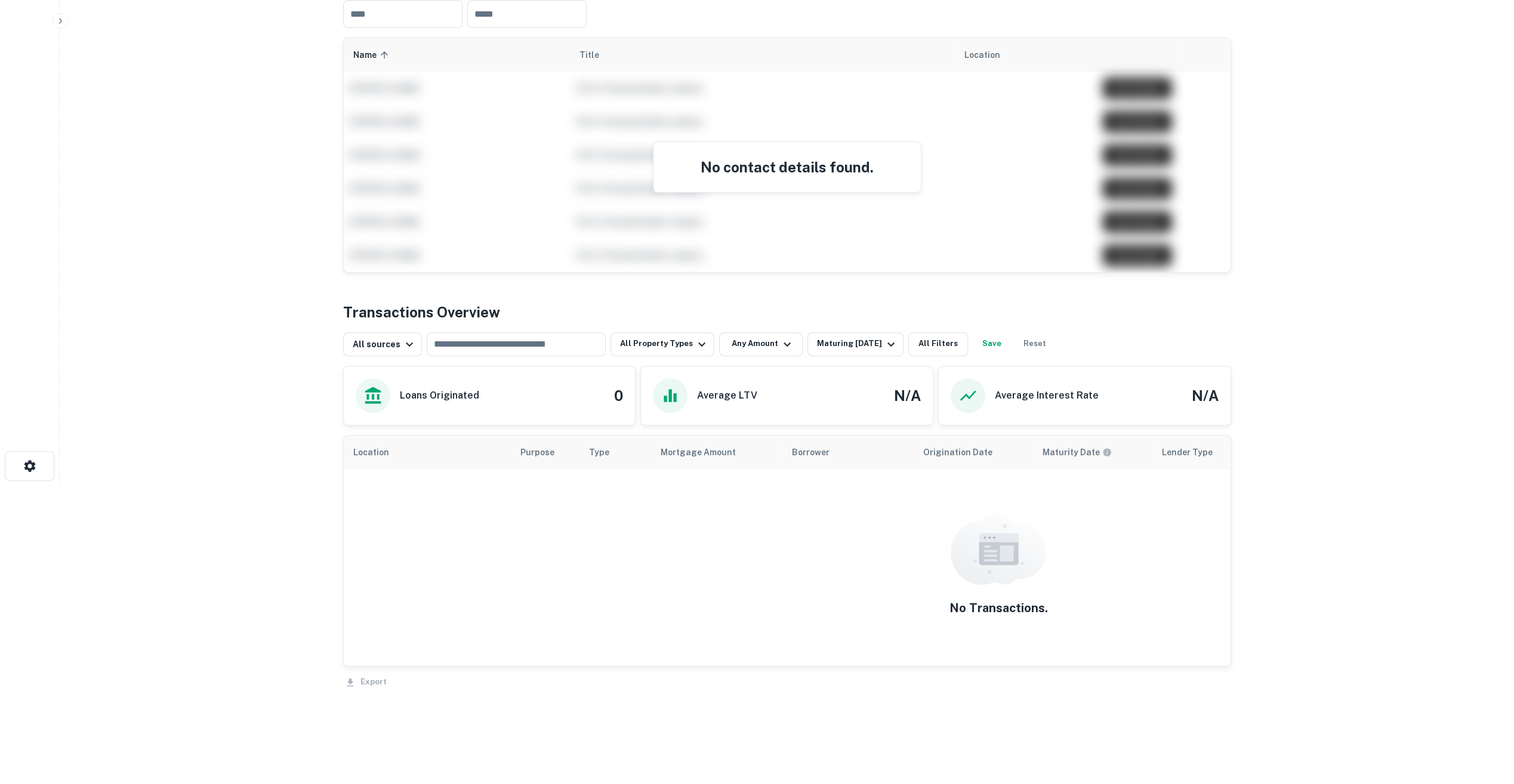
click at [857, 355] on div "Transactions Overview All sources ​ All Property Types Any Amount Maturing In 1…" at bounding box center [787, 497] width 888 height 390
click at [856, 343] on div "Maturing In 1 Year" at bounding box center [857, 344] width 81 height 14
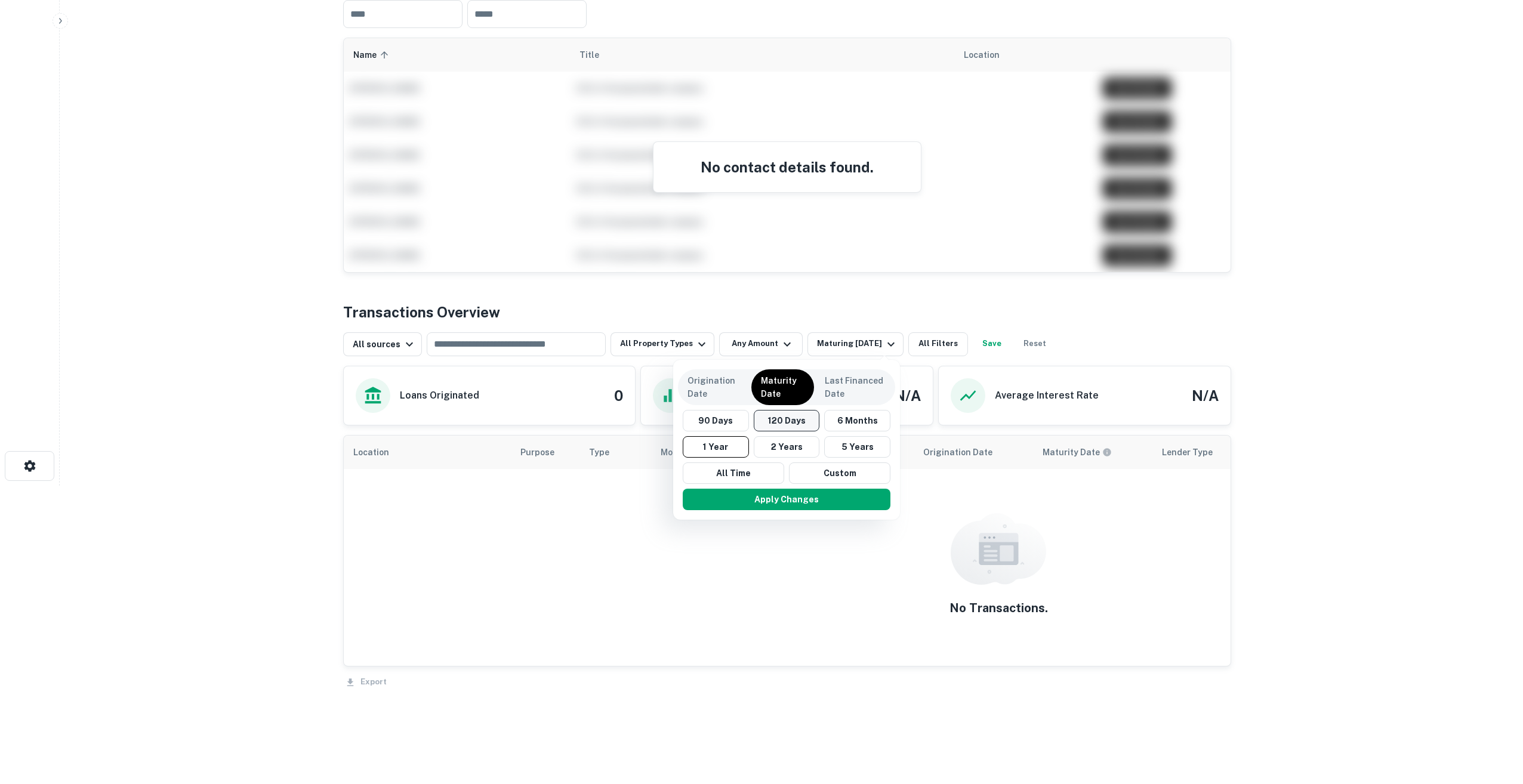
click at [783, 413] on button "120 Days" at bounding box center [786, 421] width 66 height 22
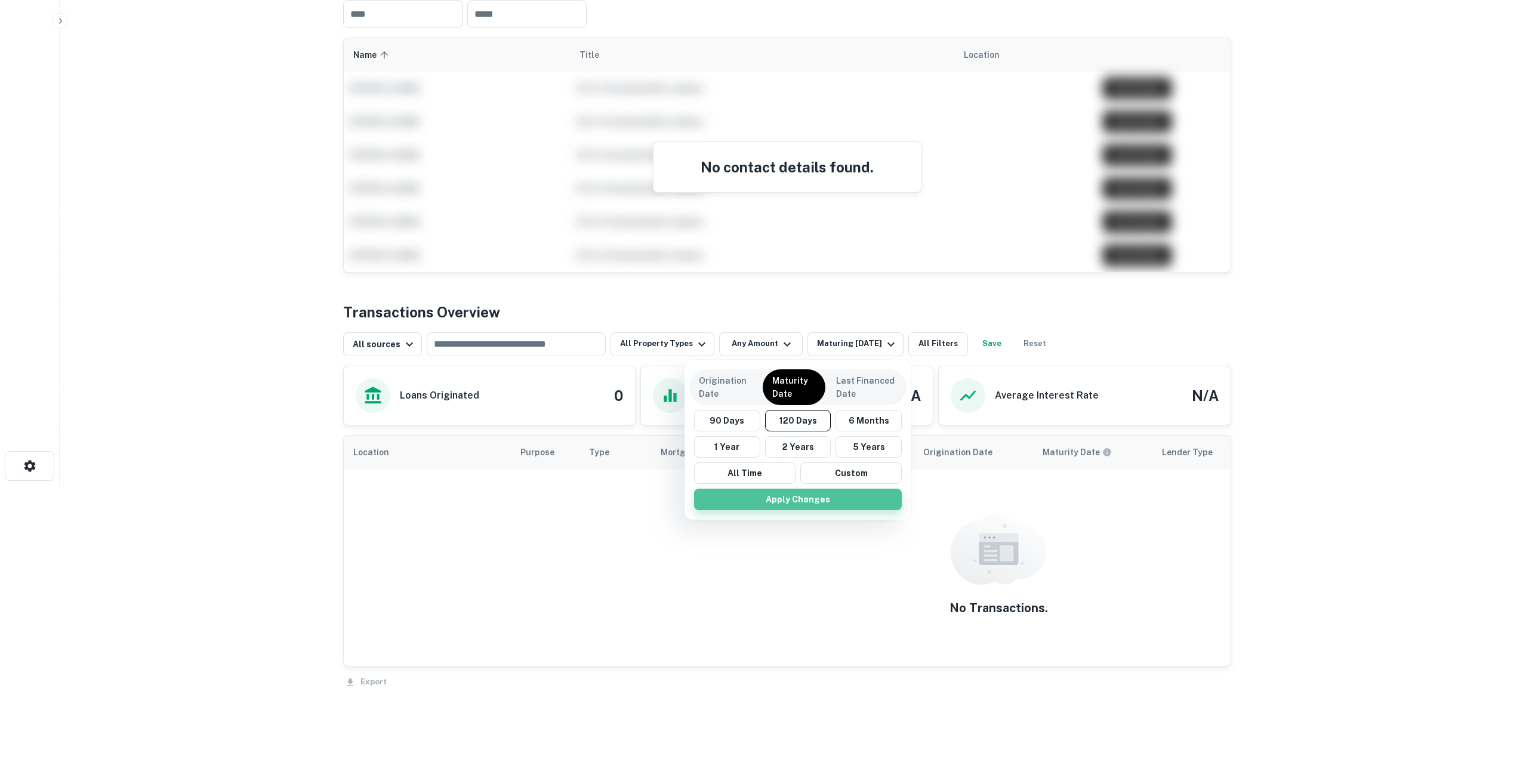
click at [809, 502] on button "Apply Changes" at bounding box center [797, 500] width 207 height 22
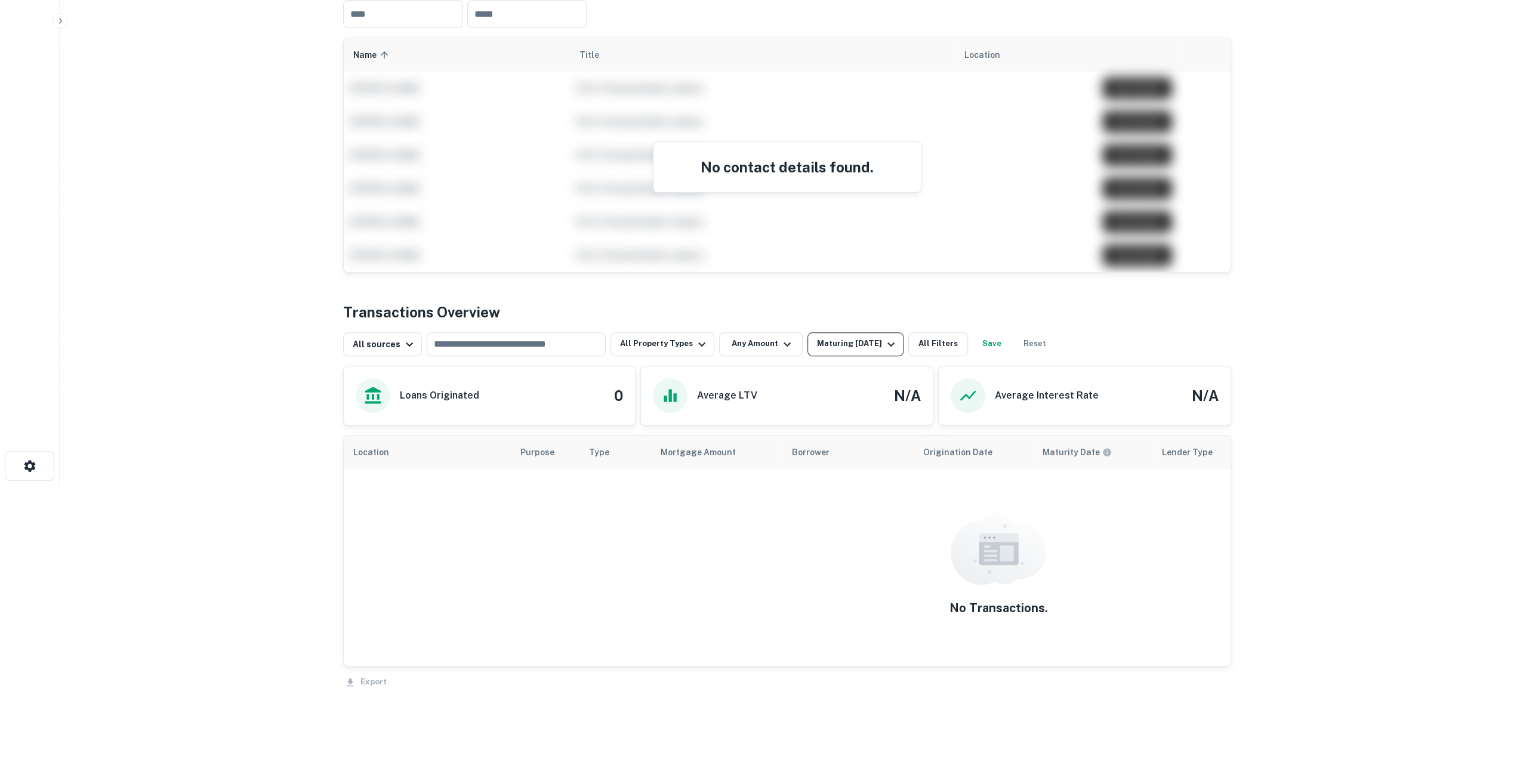
click at [880, 343] on div "Maturing In 120 Days" at bounding box center [857, 344] width 81 height 14
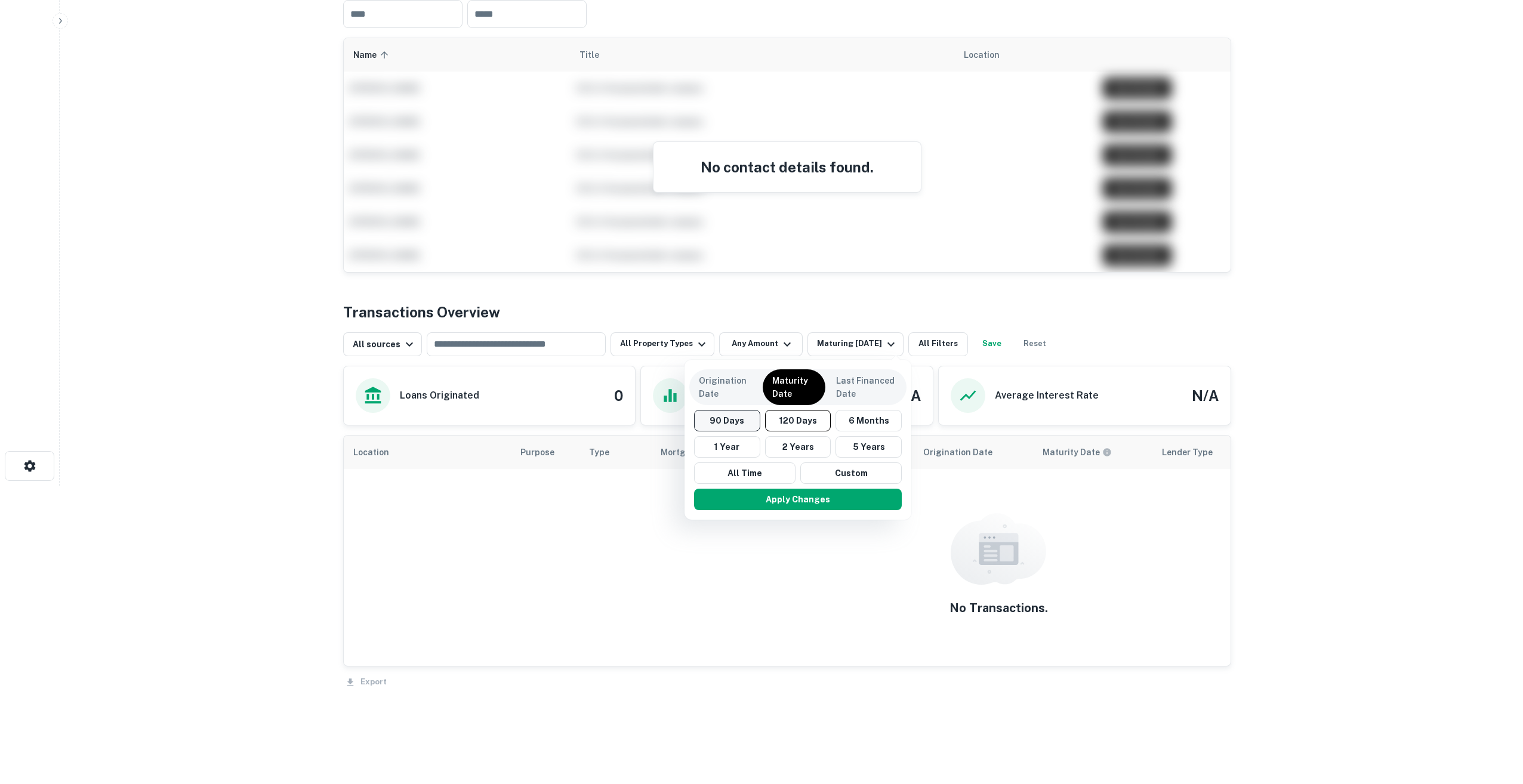
click at [742, 423] on button "90 Days" at bounding box center [727, 421] width 66 height 22
click at [783, 498] on button "Apply Changes" at bounding box center [794, 500] width 207 height 22
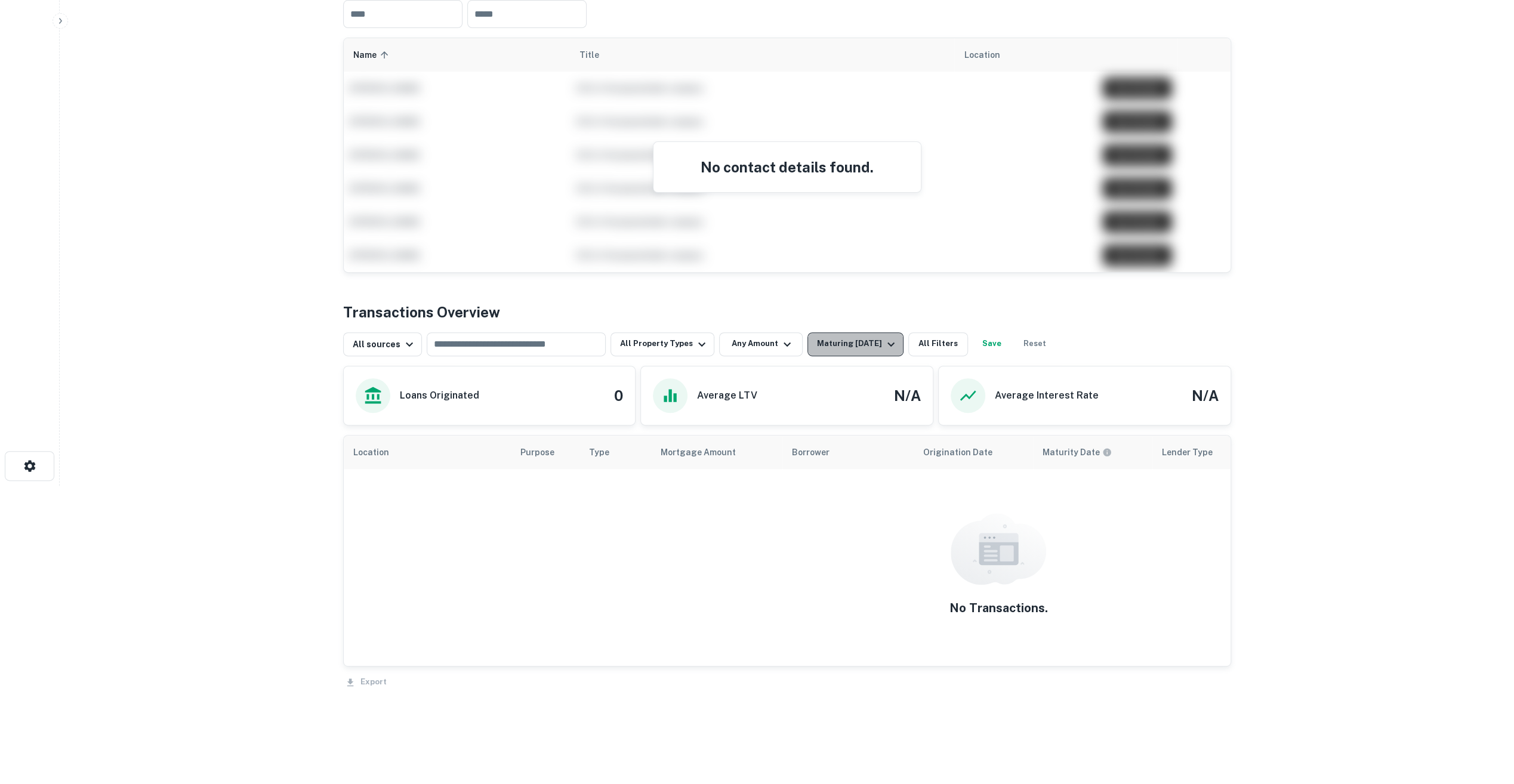
click at [842, 349] on div "Maturing In 90 Days" at bounding box center [857, 344] width 81 height 14
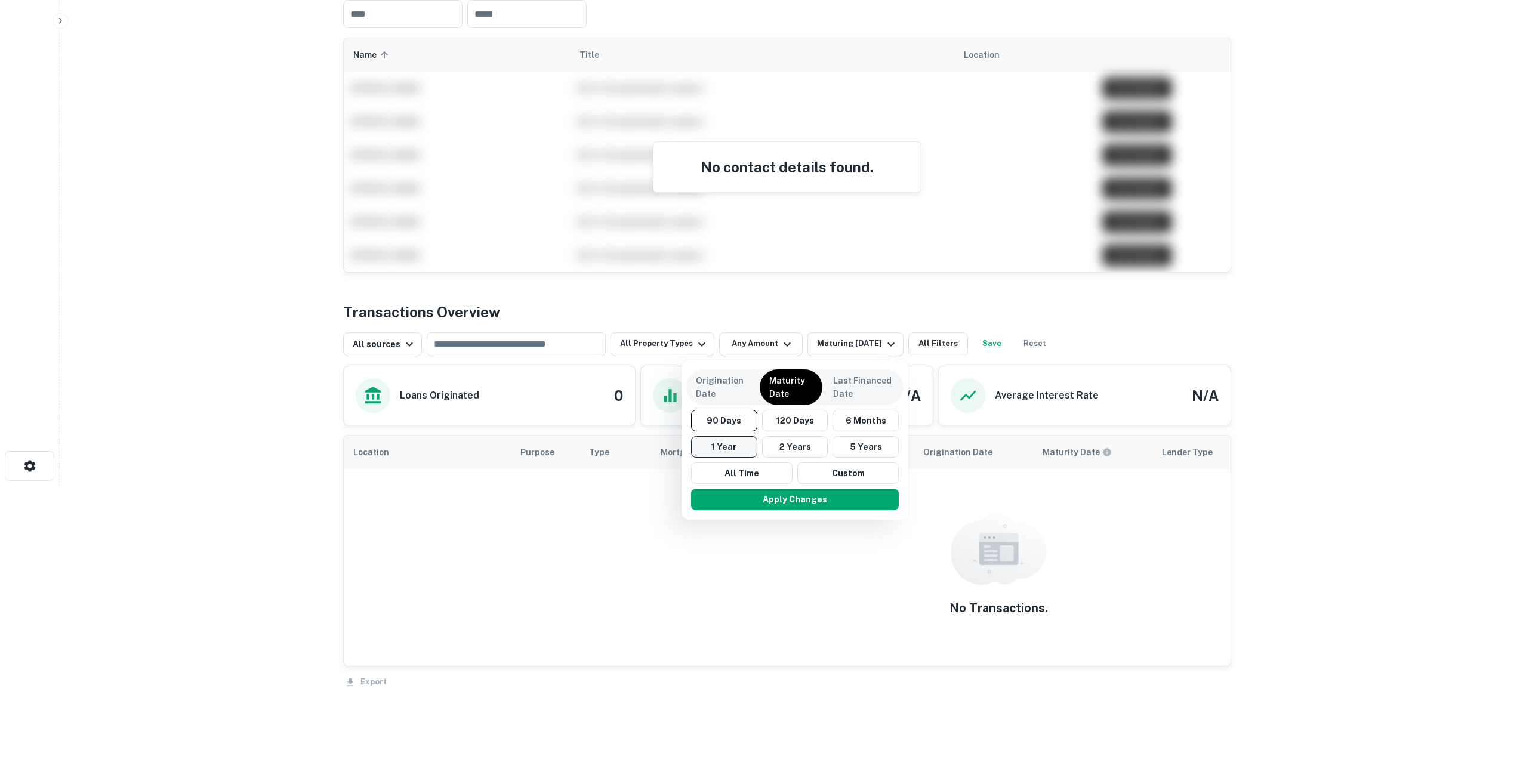
click at [747, 447] on button "1 Year" at bounding box center [723, 447] width 66 height 22
click at [779, 508] on button "Apply Changes" at bounding box center [786, 500] width 207 height 22
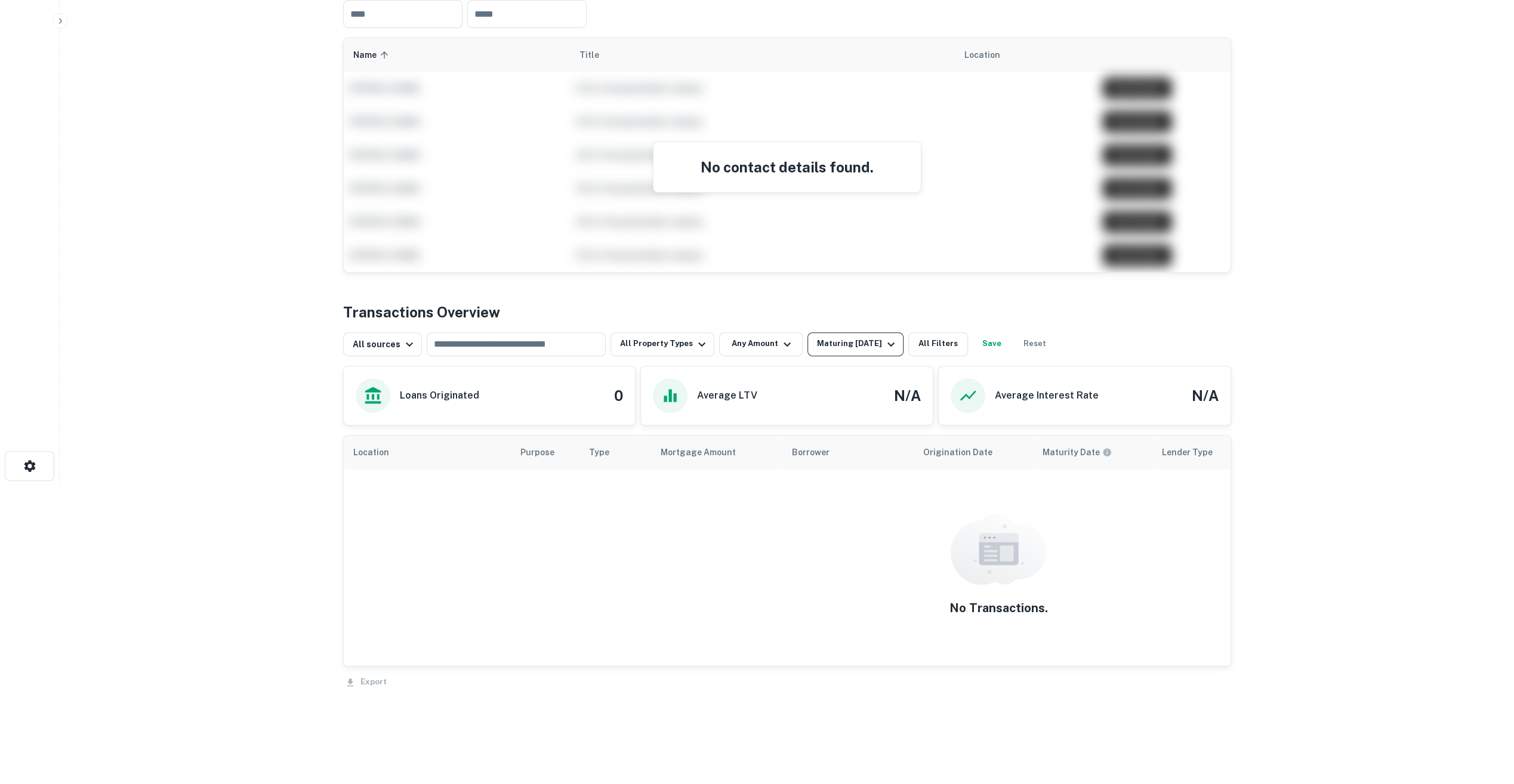
click at [839, 349] on div "Maturing [DATE]" at bounding box center [857, 344] width 81 height 14
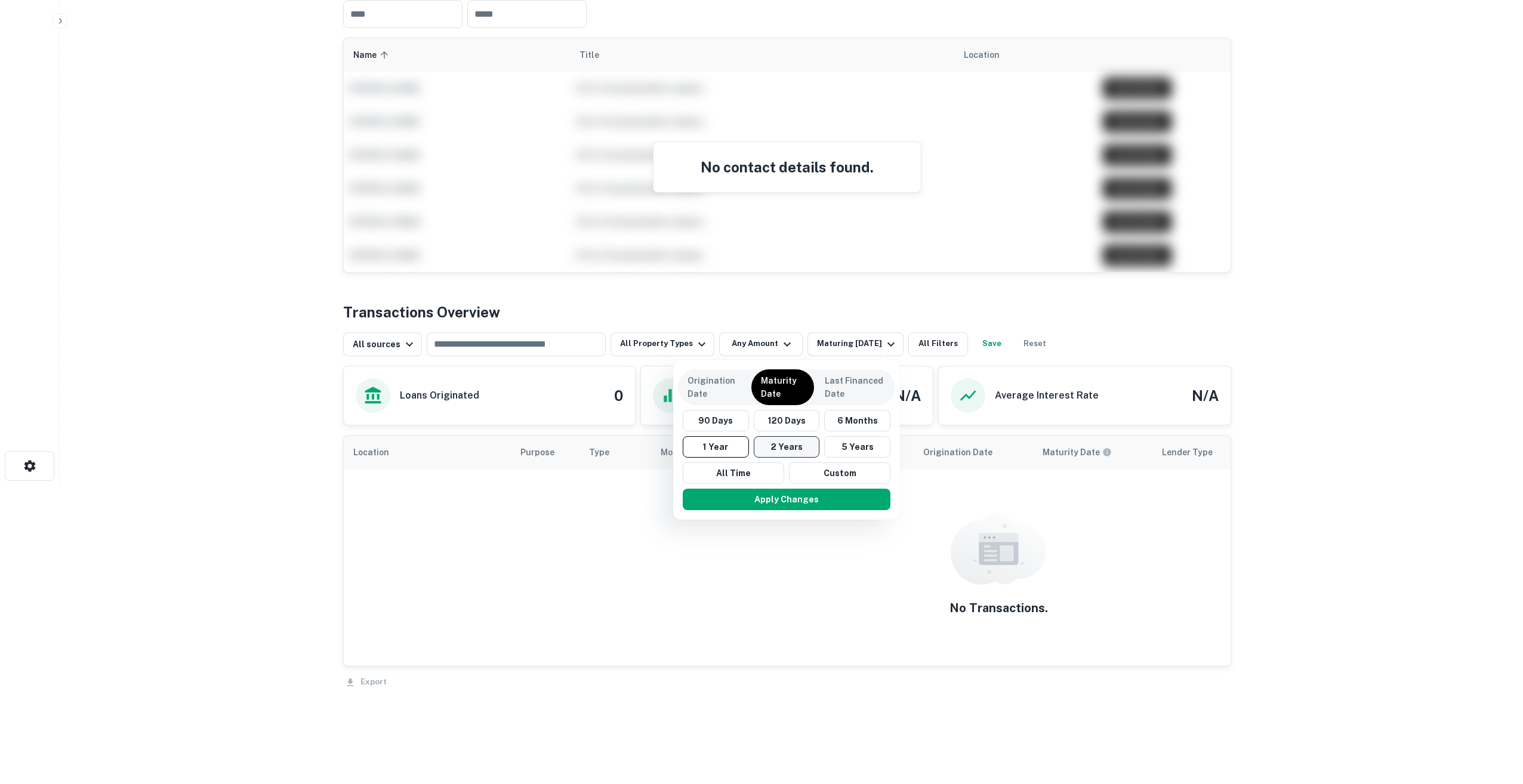
click at [783, 443] on button "2 Years" at bounding box center [786, 447] width 66 height 22
click at [795, 500] on button "Apply Changes" at bounding box center [791, 500] width 207 height 22
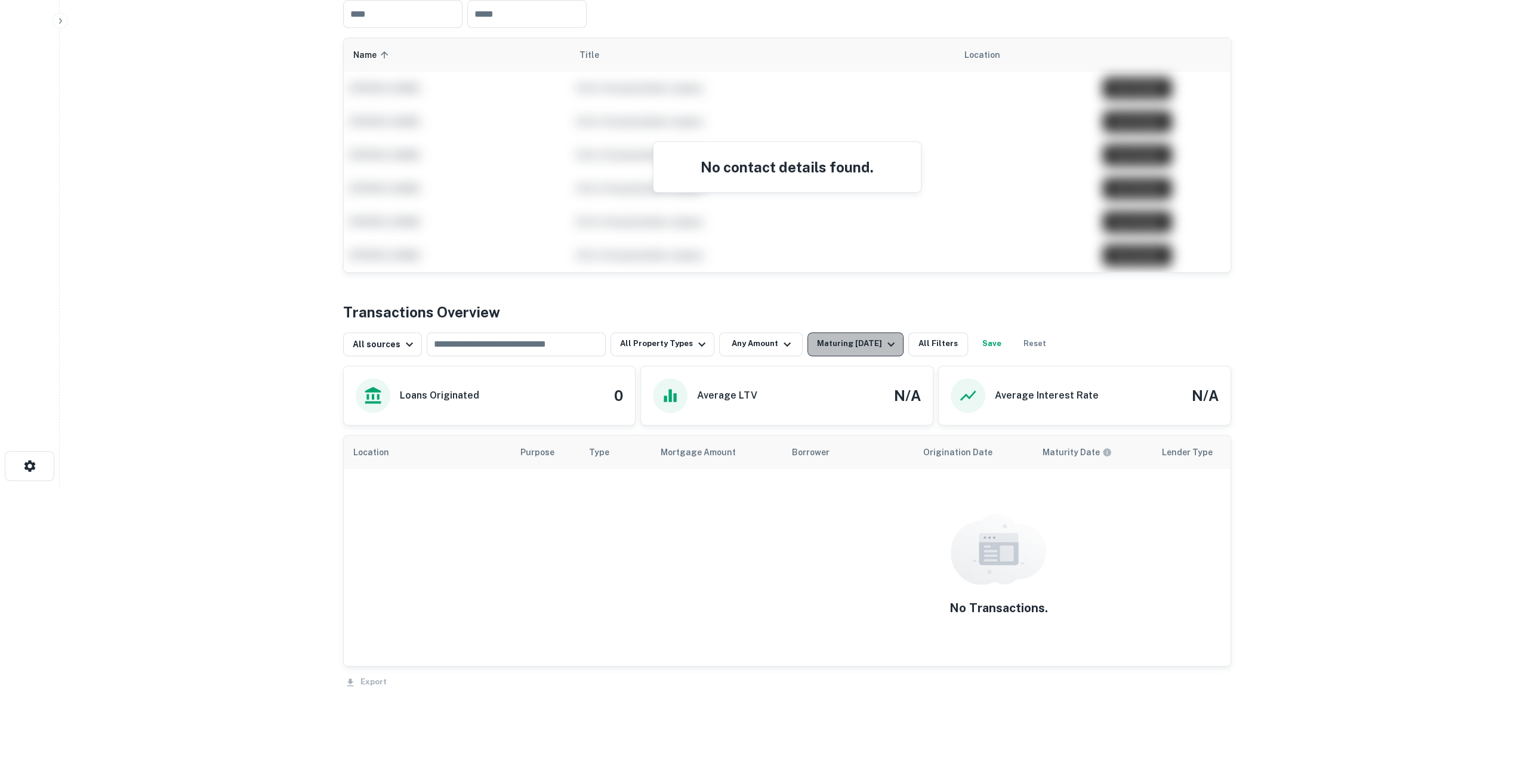
click at [836, 350] on div "Maturing In 2 Years" at bounding box center [857, 344] width 81 height 14
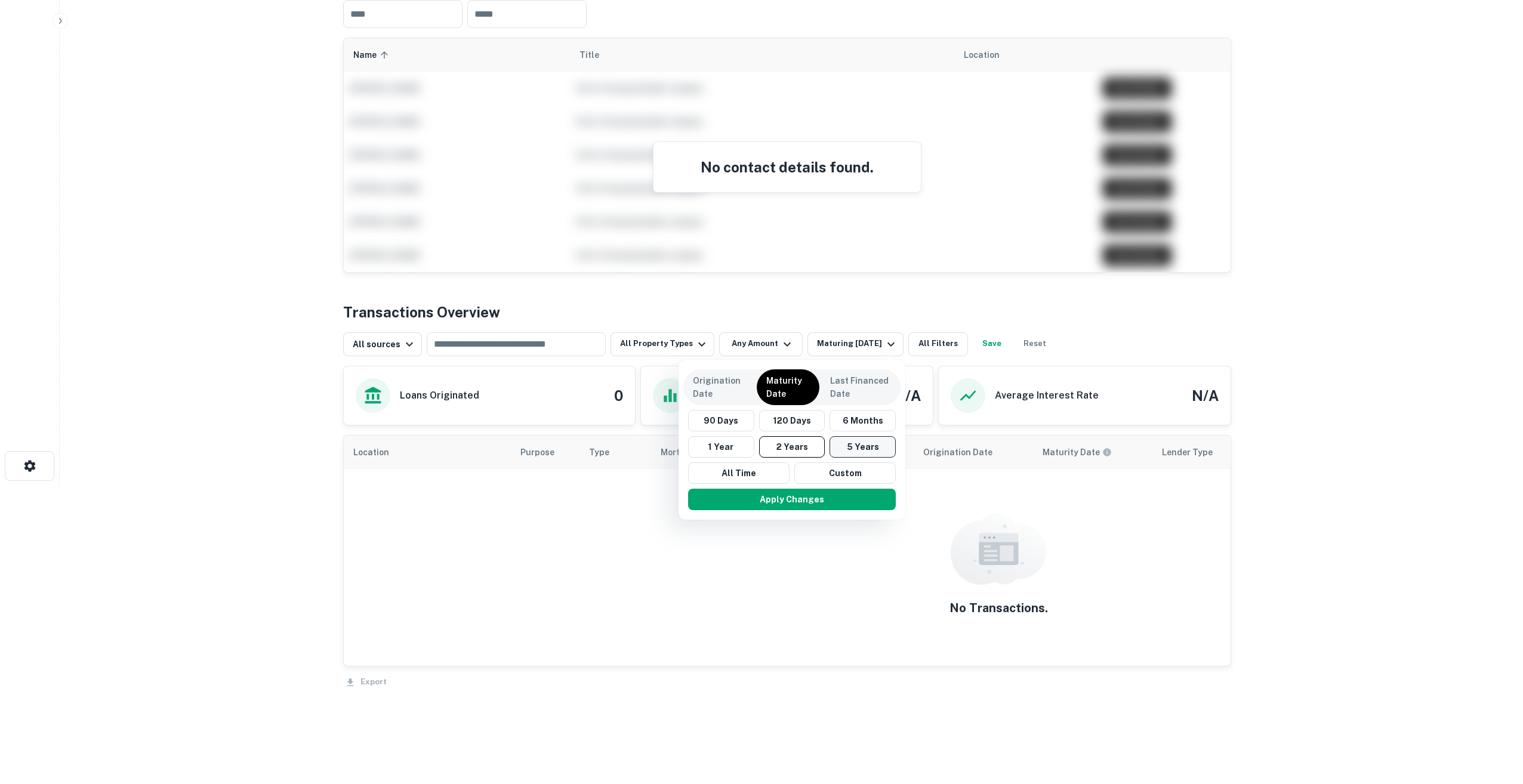
click at [844, 450] on button "5 Years" at bounding box center [861, 447] width 66 height 22
click at [797, 527] on div at bounding box center [762, 392] width 1523 height 784
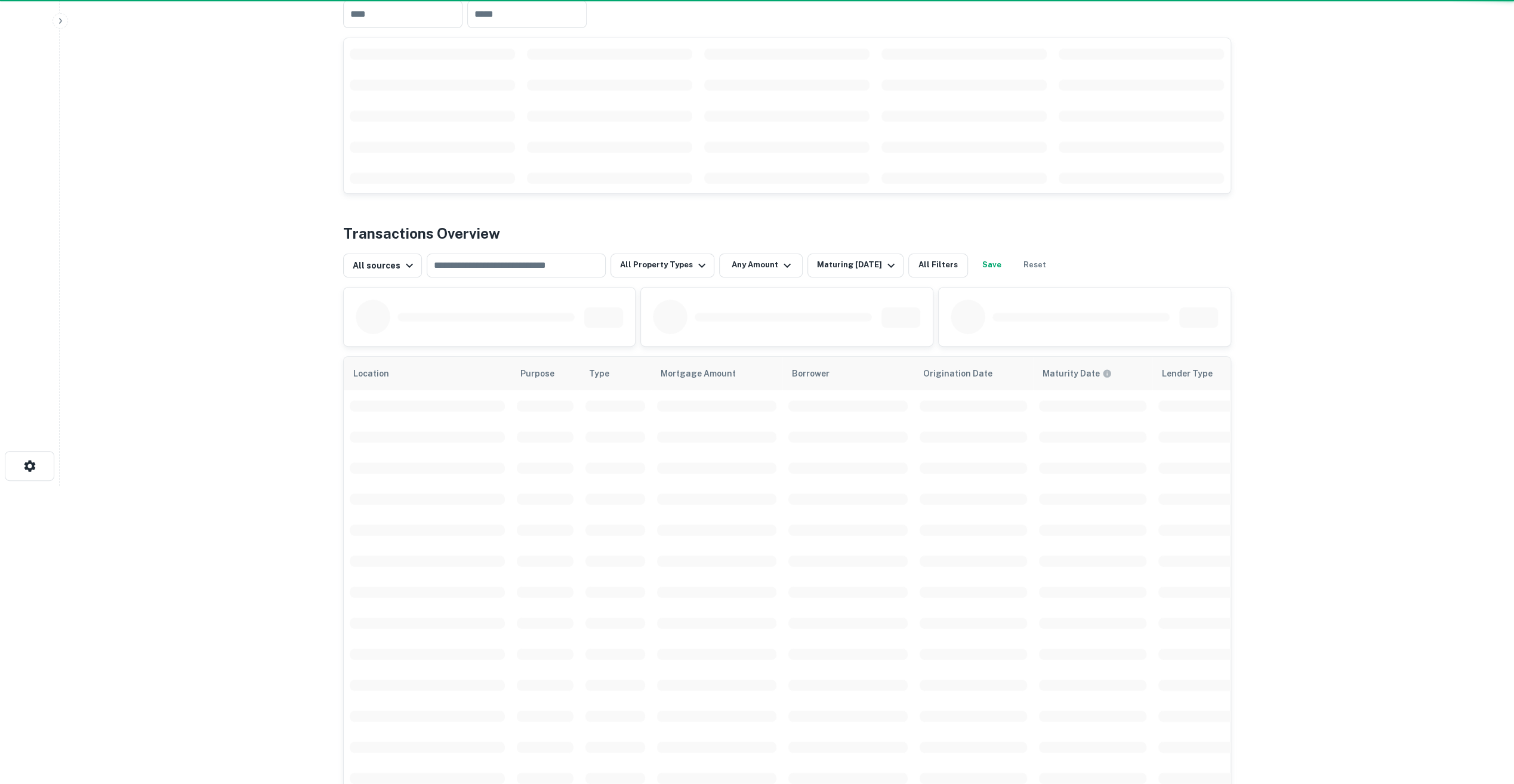
click at [793, 506] on div "Origination Date Maturity Date Last Financed Date 90 Days 120 Days 6 Months 1 Y…" at bounding box center [757, 392] width 1514 height 784
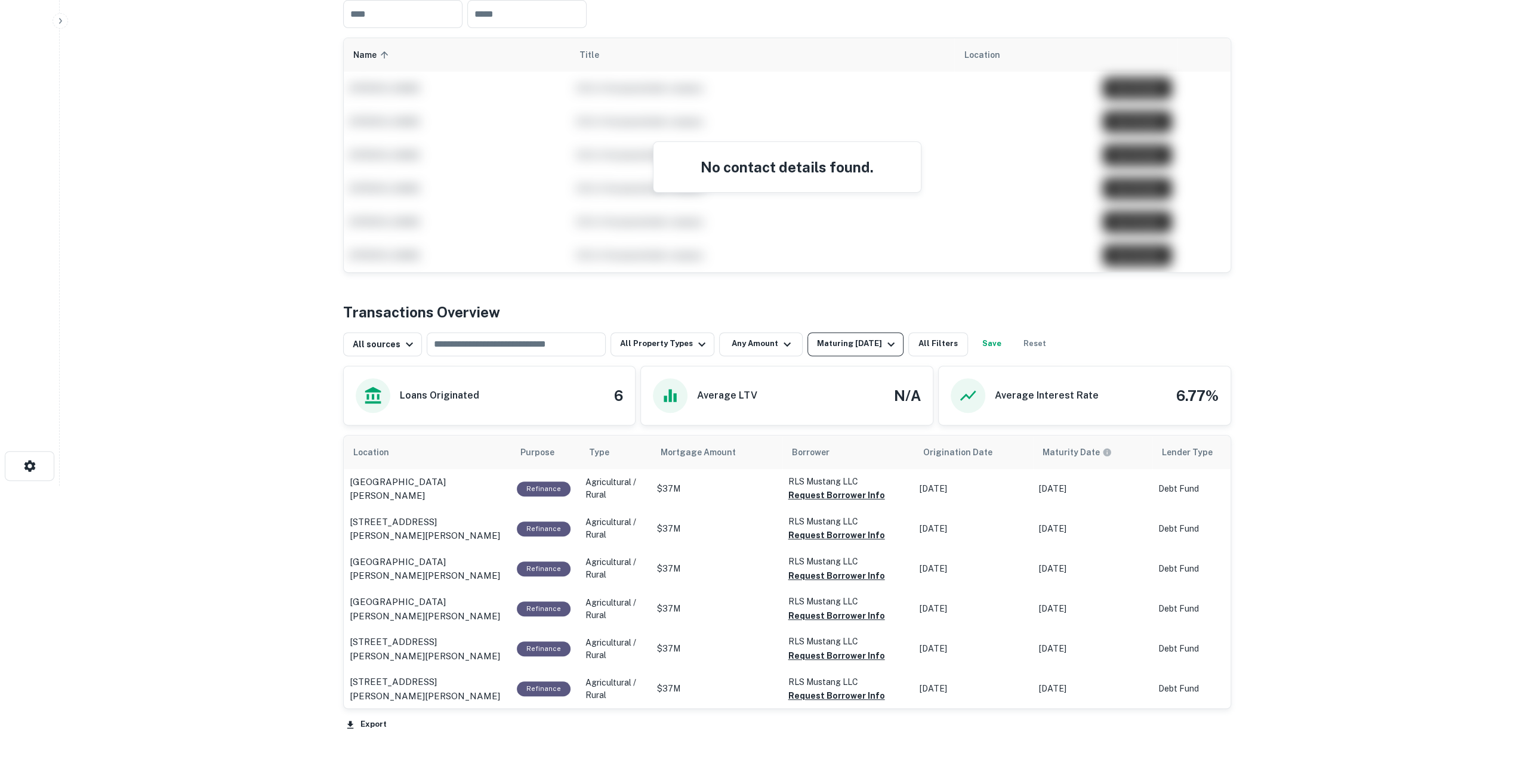
click at [832, 349] on div "Maturing In 5 Years" at bounding box center [857, 344] width 81 height 14
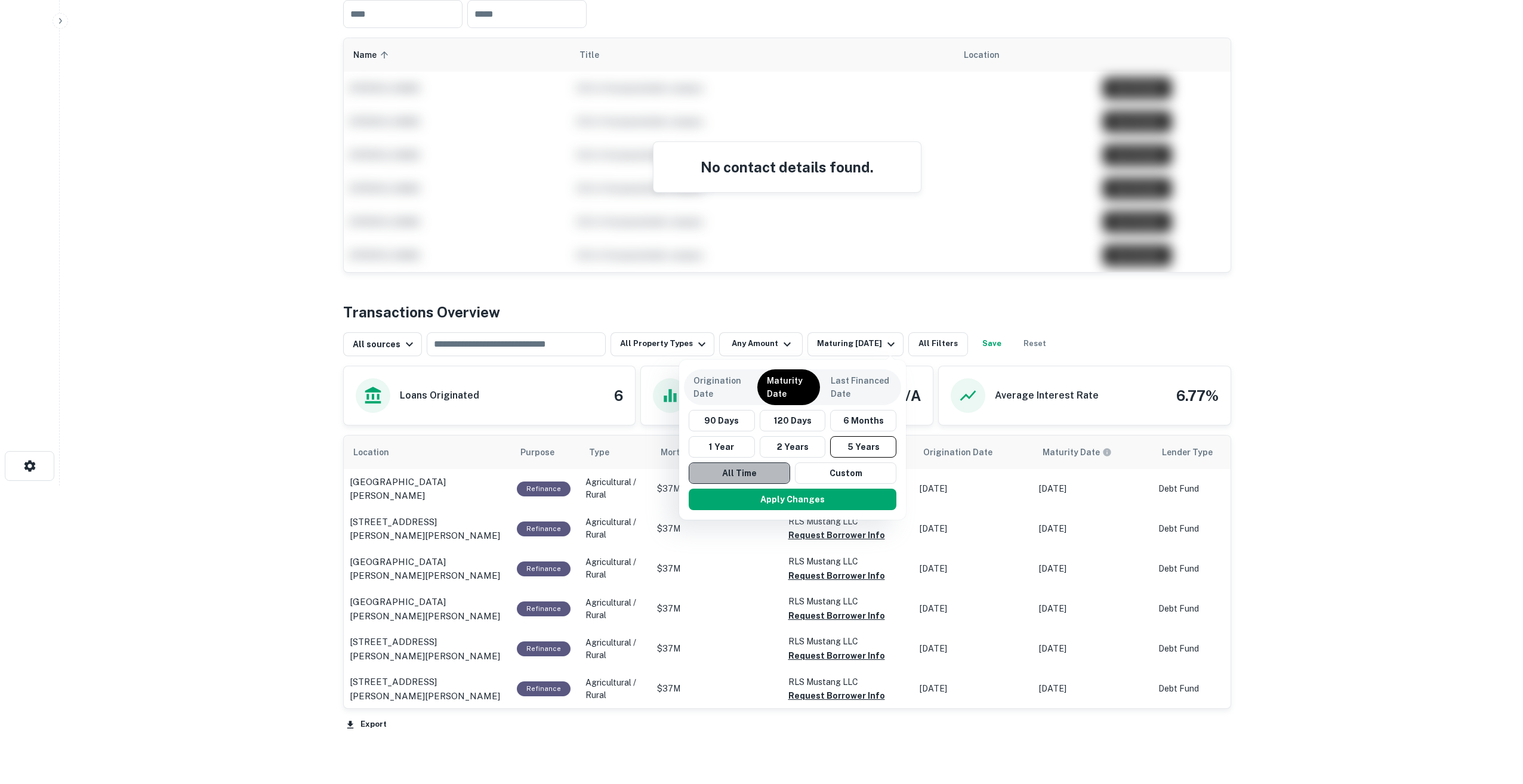
click at [741, 466] on button "All Time" at bounding box center [739, 473] width 102 height 22
click at [761, 503] on button "Apply Changes" at bounding box center [786, 500] width 207 height 22
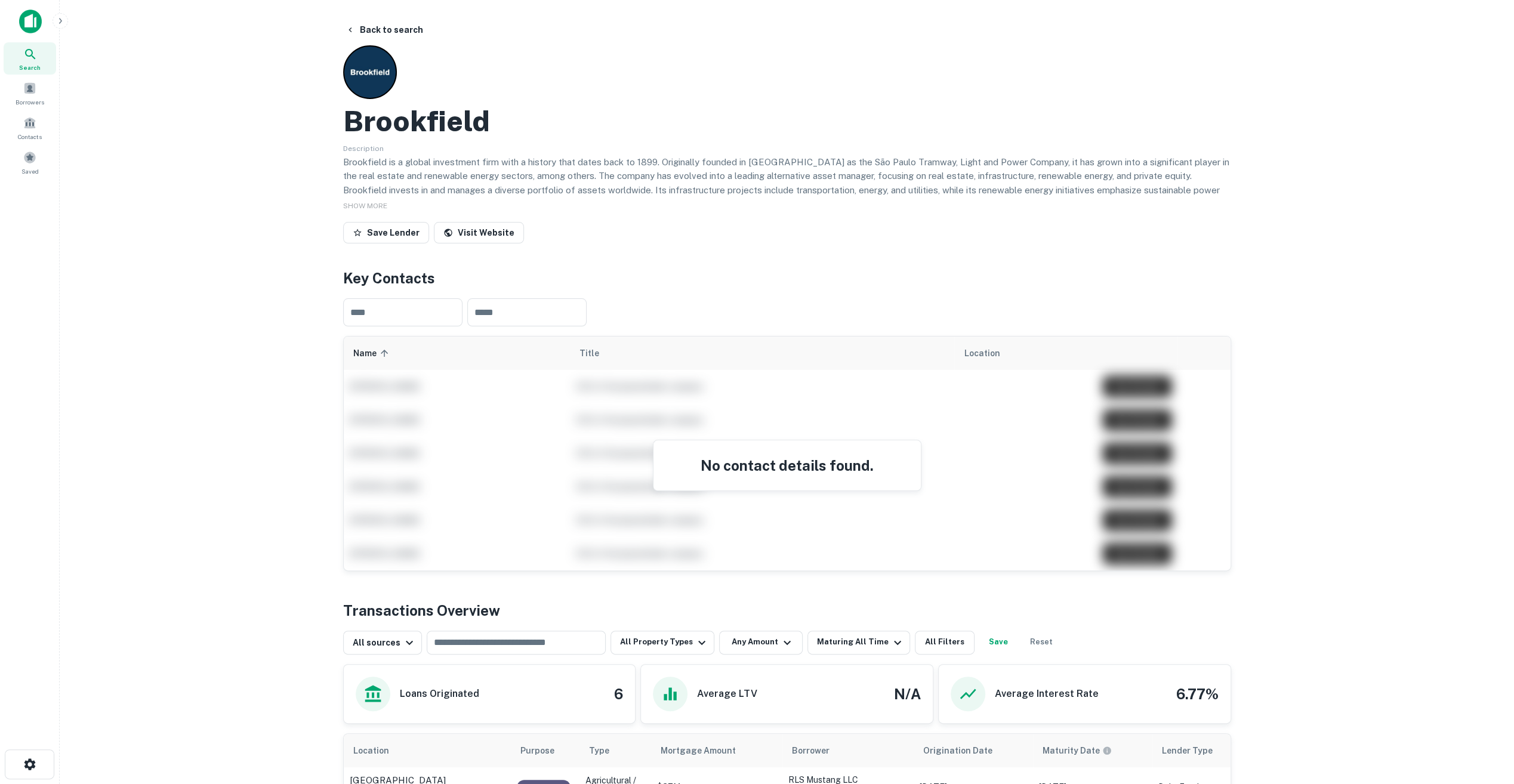
click at [36, 53] on icon at bounding box center [30, 54] width 14 height 14
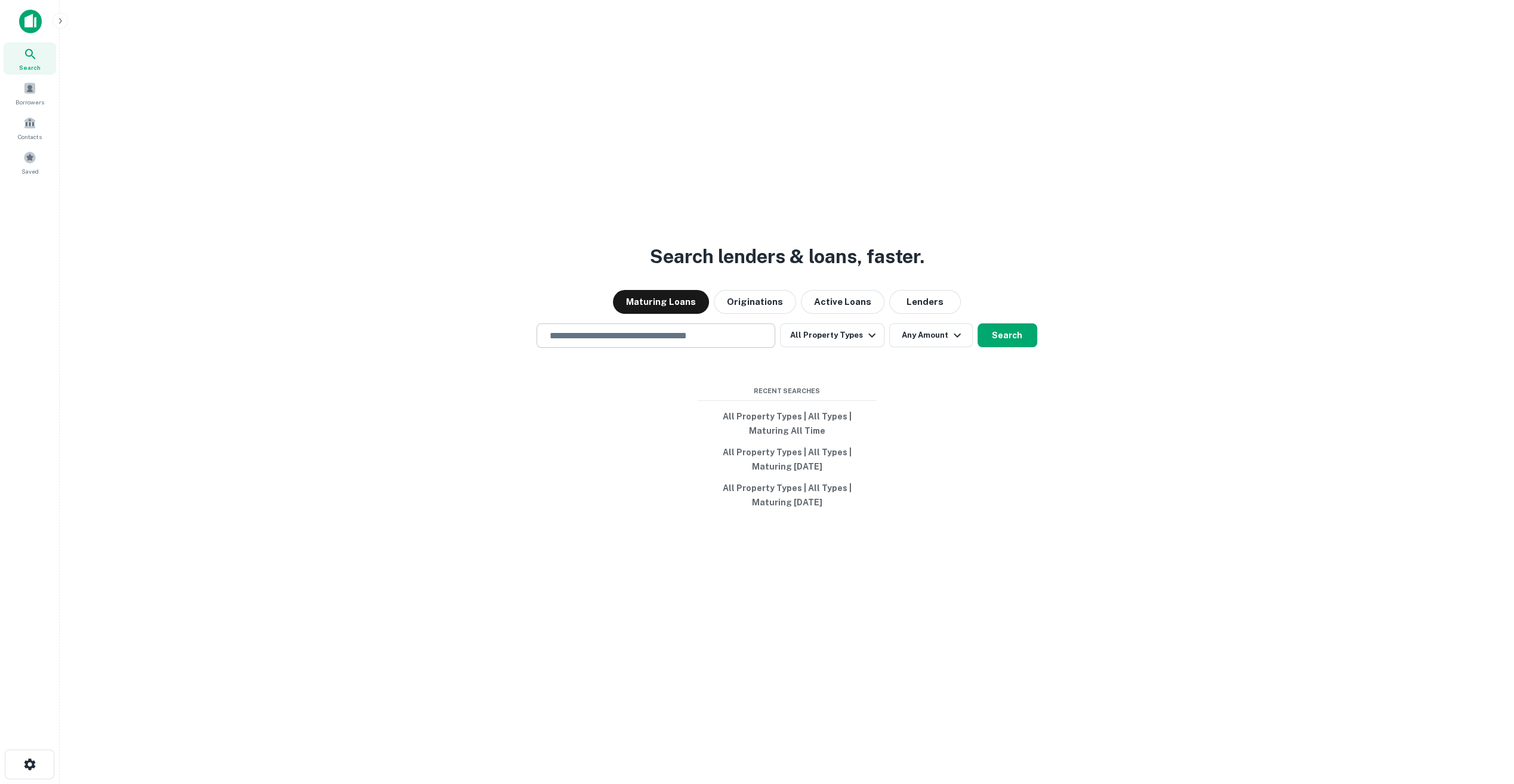
click at [677, 342] on div "​" at bounding box center [656, 335] width 238 height 24
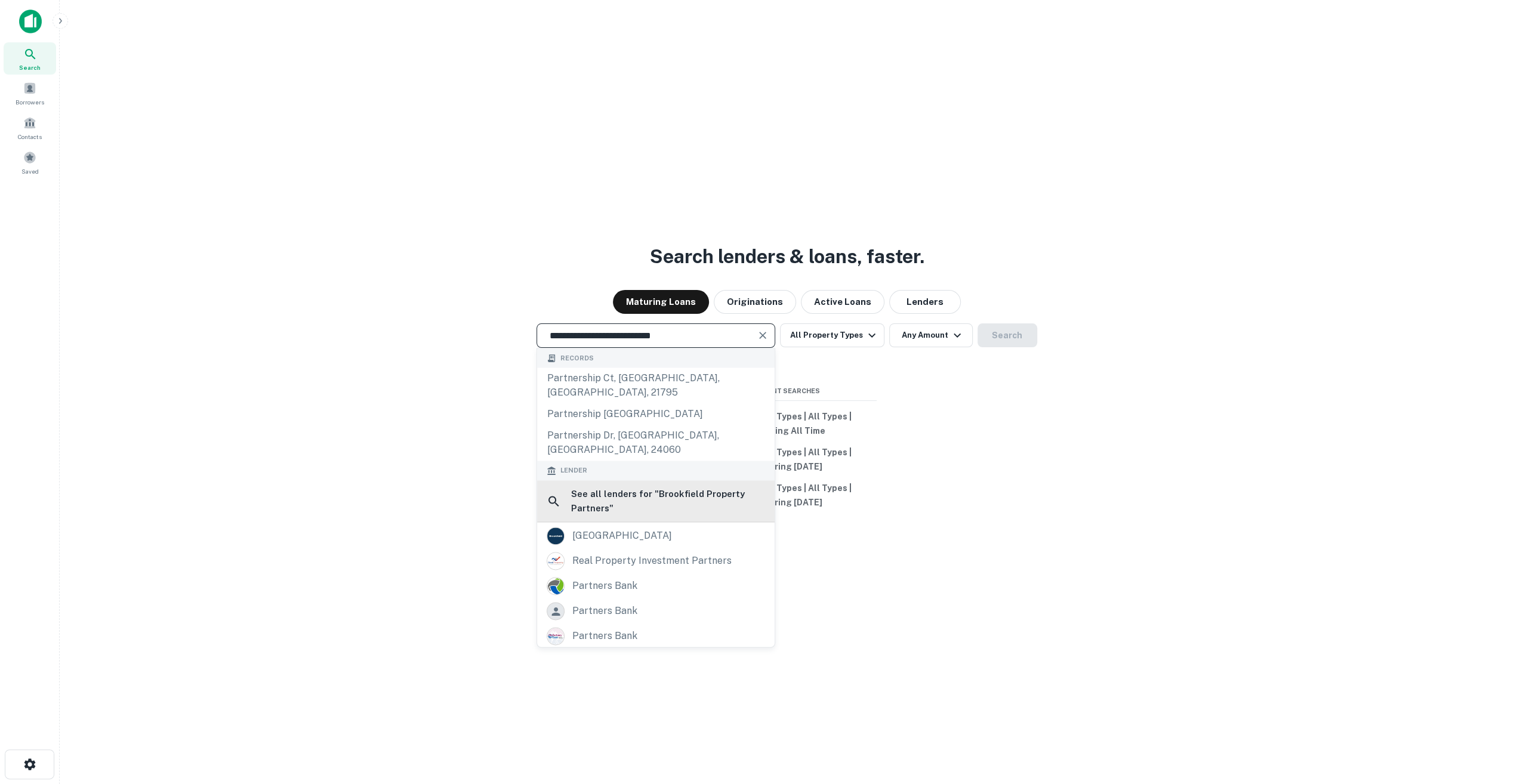
type input "**********"
click at [666, 487] on h6 "See all lenders for " Brookfield Property Partners "" at bounding box center [667, 501] width 194 height 28
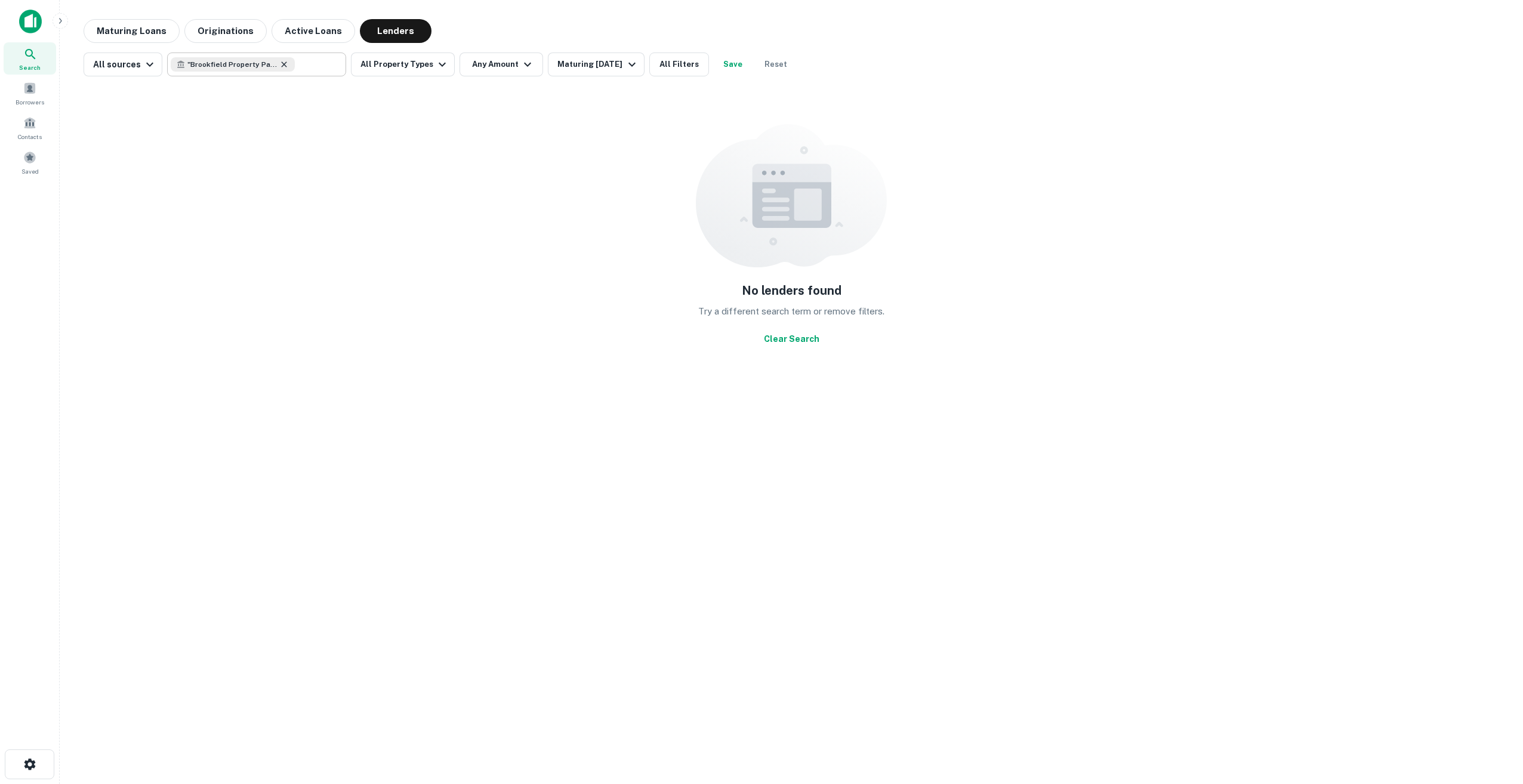
click at [282, 63] on icon at bounding box center [283, 64] width 9 height 9
type input "*"
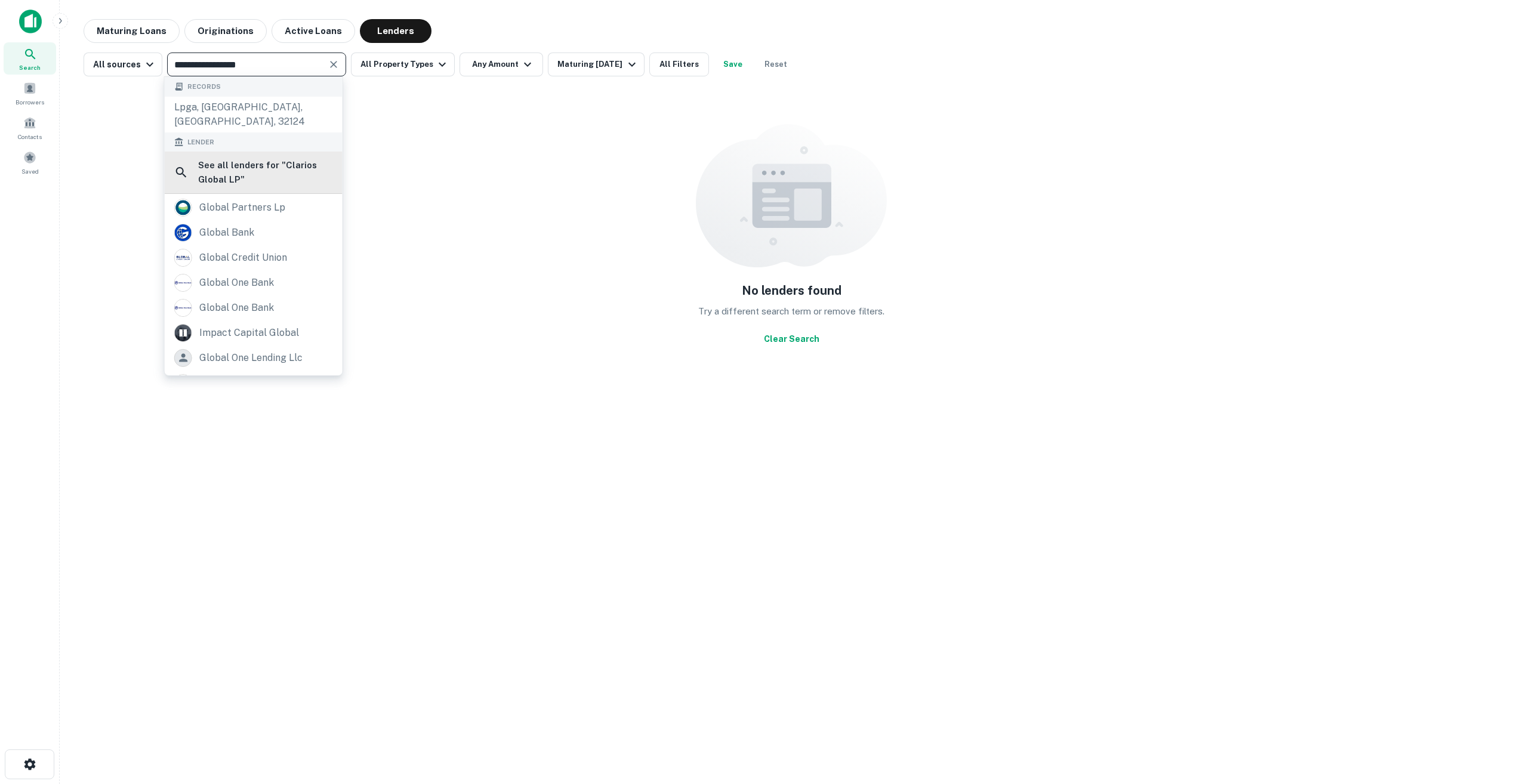
type input "**********"
click at [264, 158] on h6 "See all lenders for " Clarios Global LP "" at bounding box center [266, 172] width 135 height 28
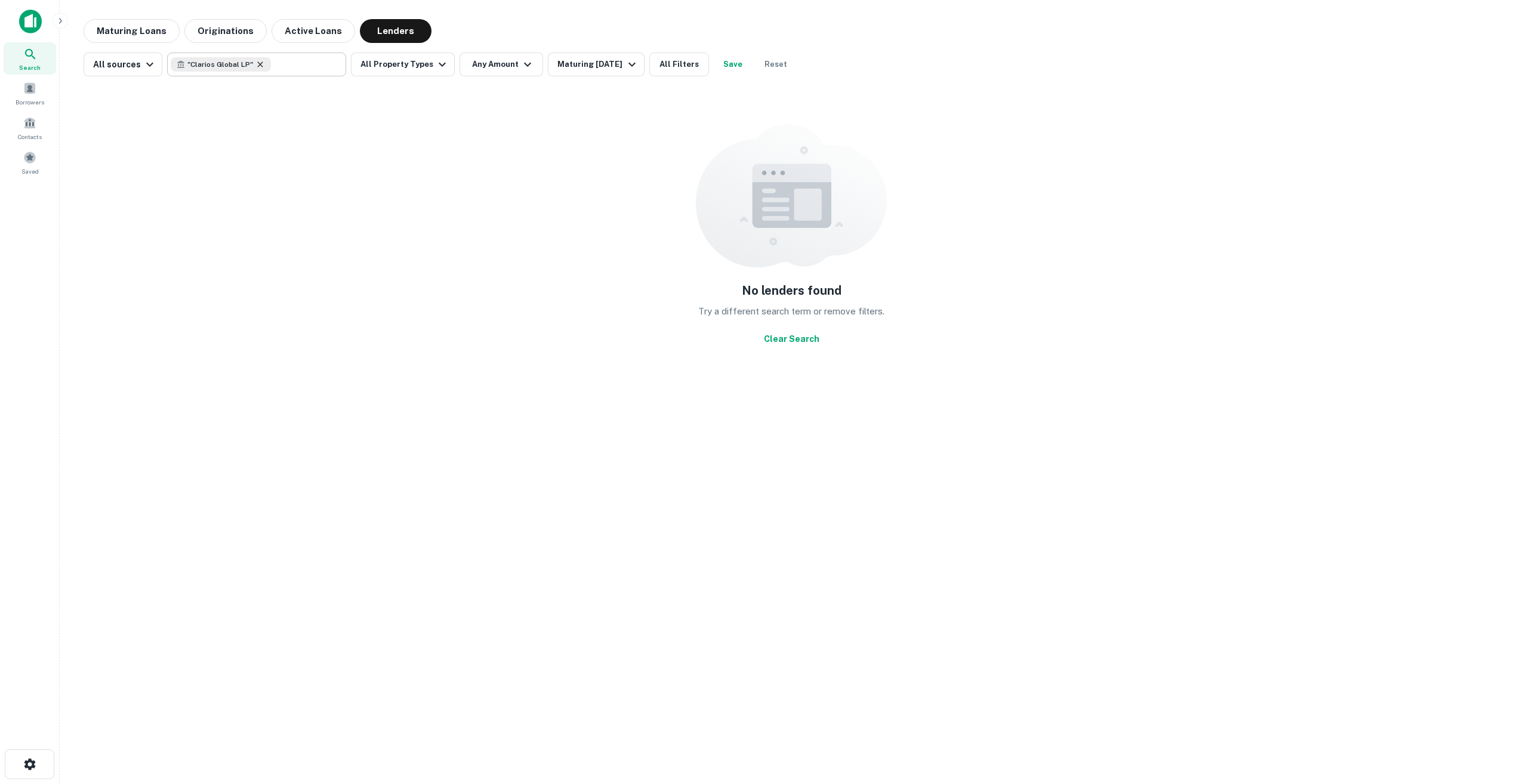
click at [256, 67] on icon at bounding box center [260, 64] width 9 height 9
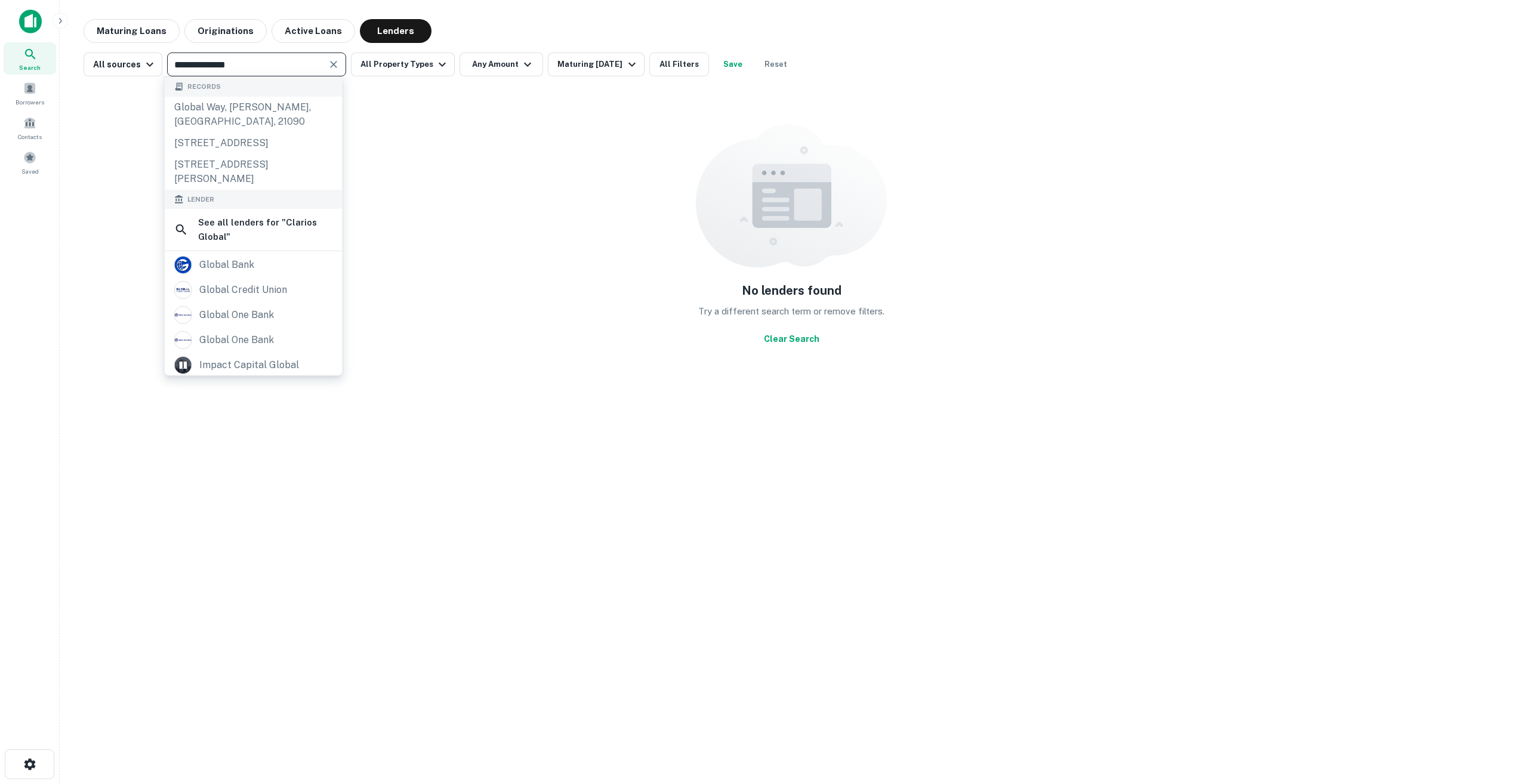
type input "**********"
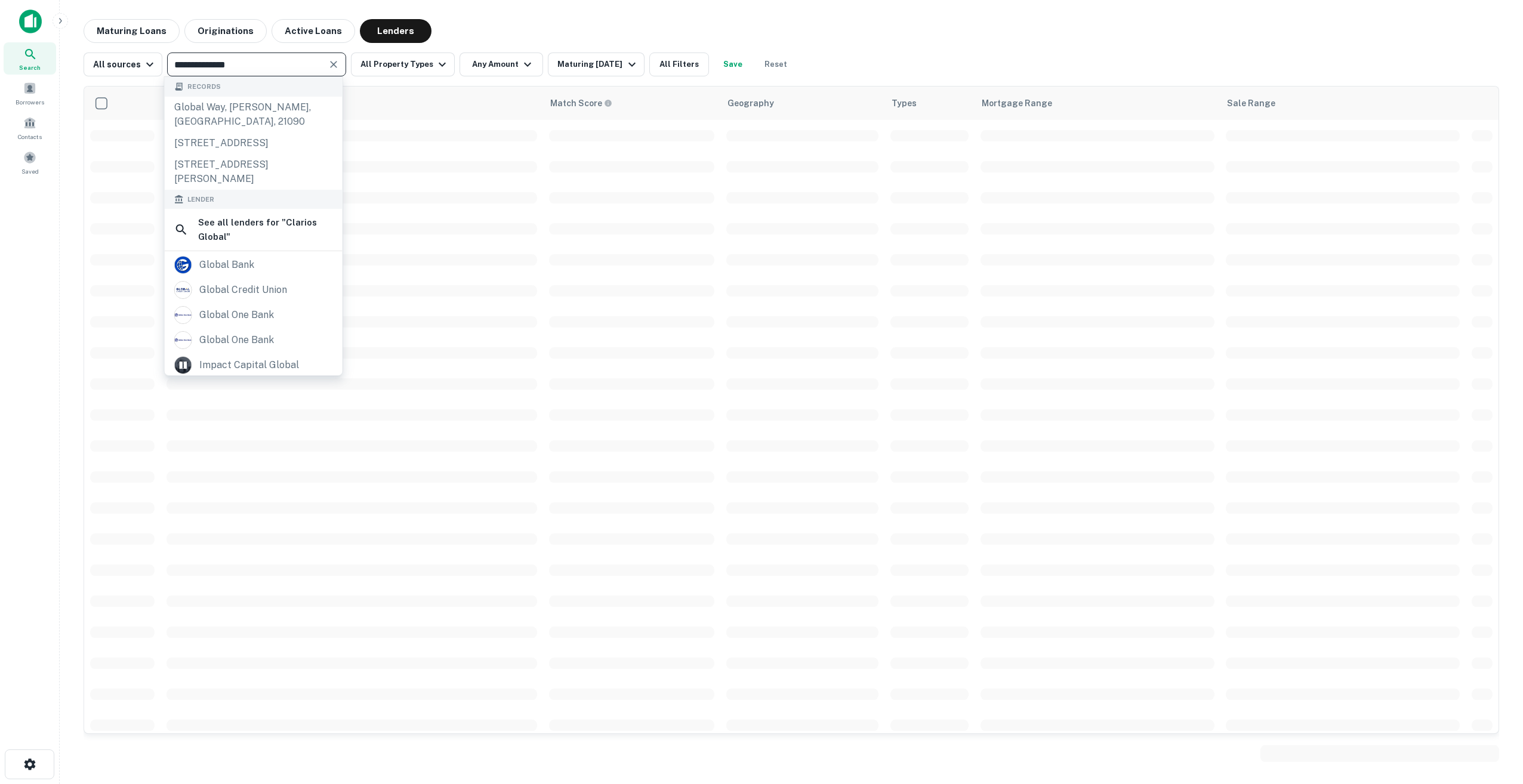
click at [885, 47] on div "**********" at bounding box center [791, 60] width 1416 height 33
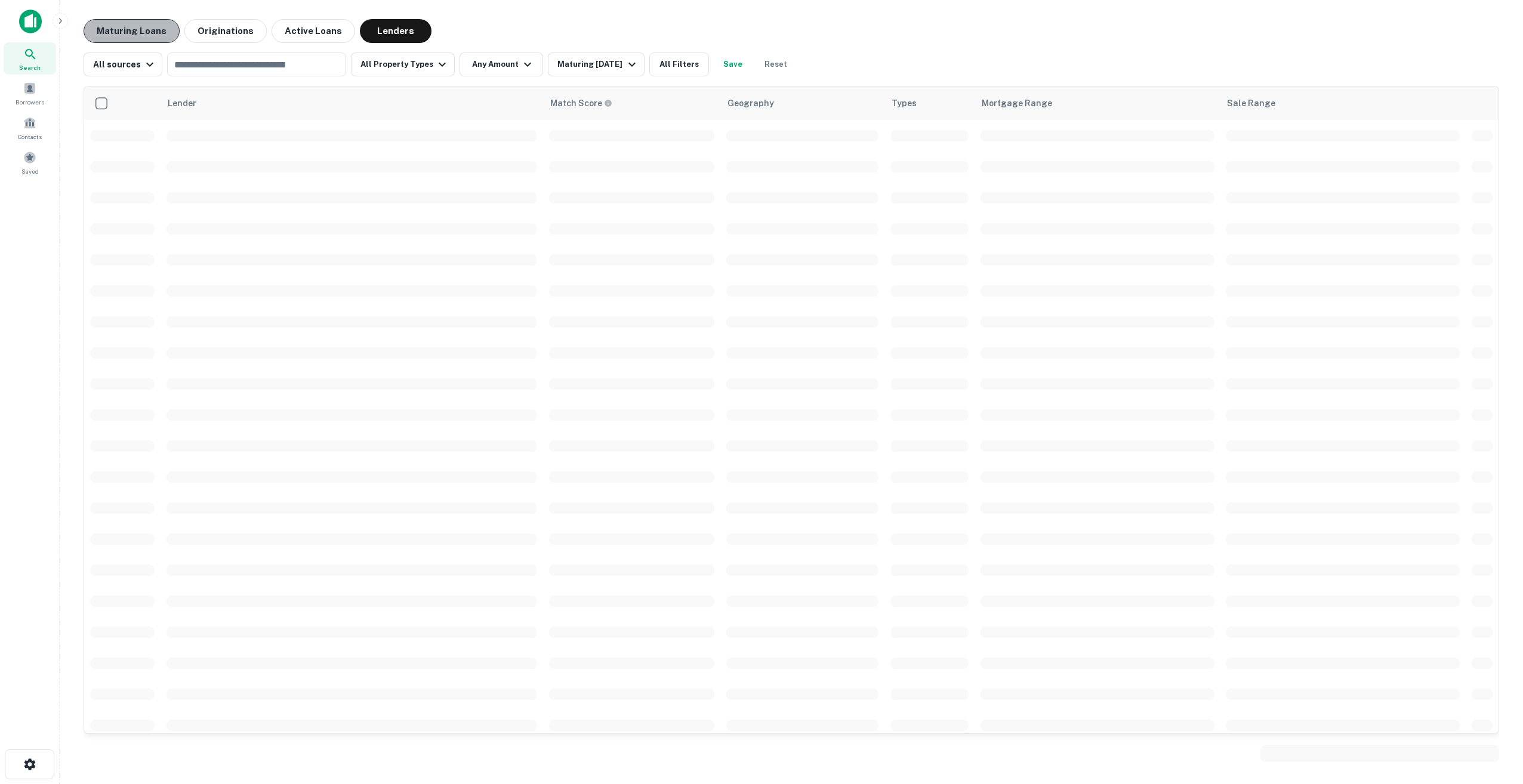
click at [158, 32] on button "Maturing Loans" at bounding box center [131, 31] width 96 height 24
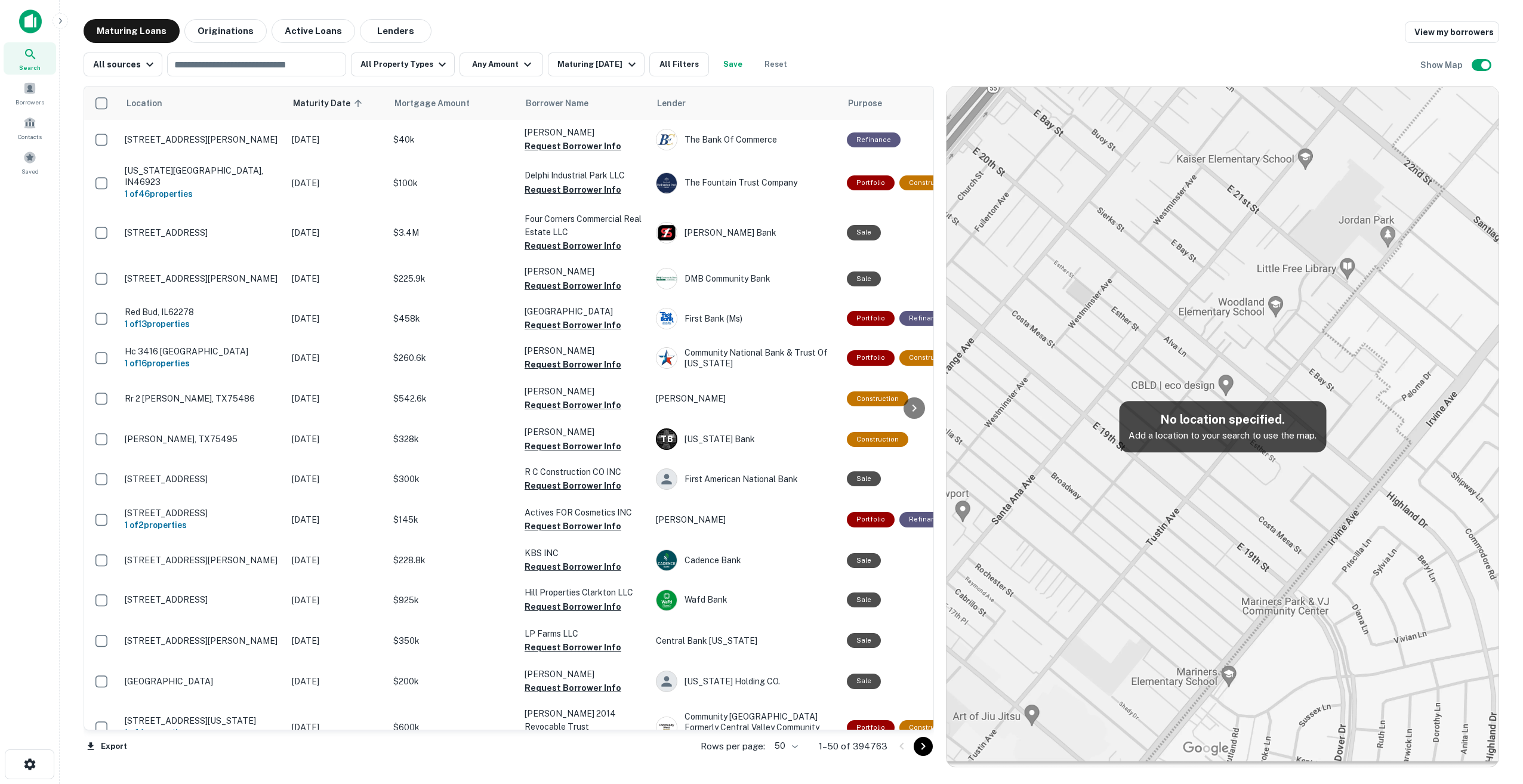
click at [223, 77] on div "Location Maturity Date sorted ascending Mortgage Amount Borrower Name Lender Pu…" at bounding box center [791, 422] width 1416 height 691
click at [228, 63] on input "text" at bounding box center [256, 64] width 170 height 17
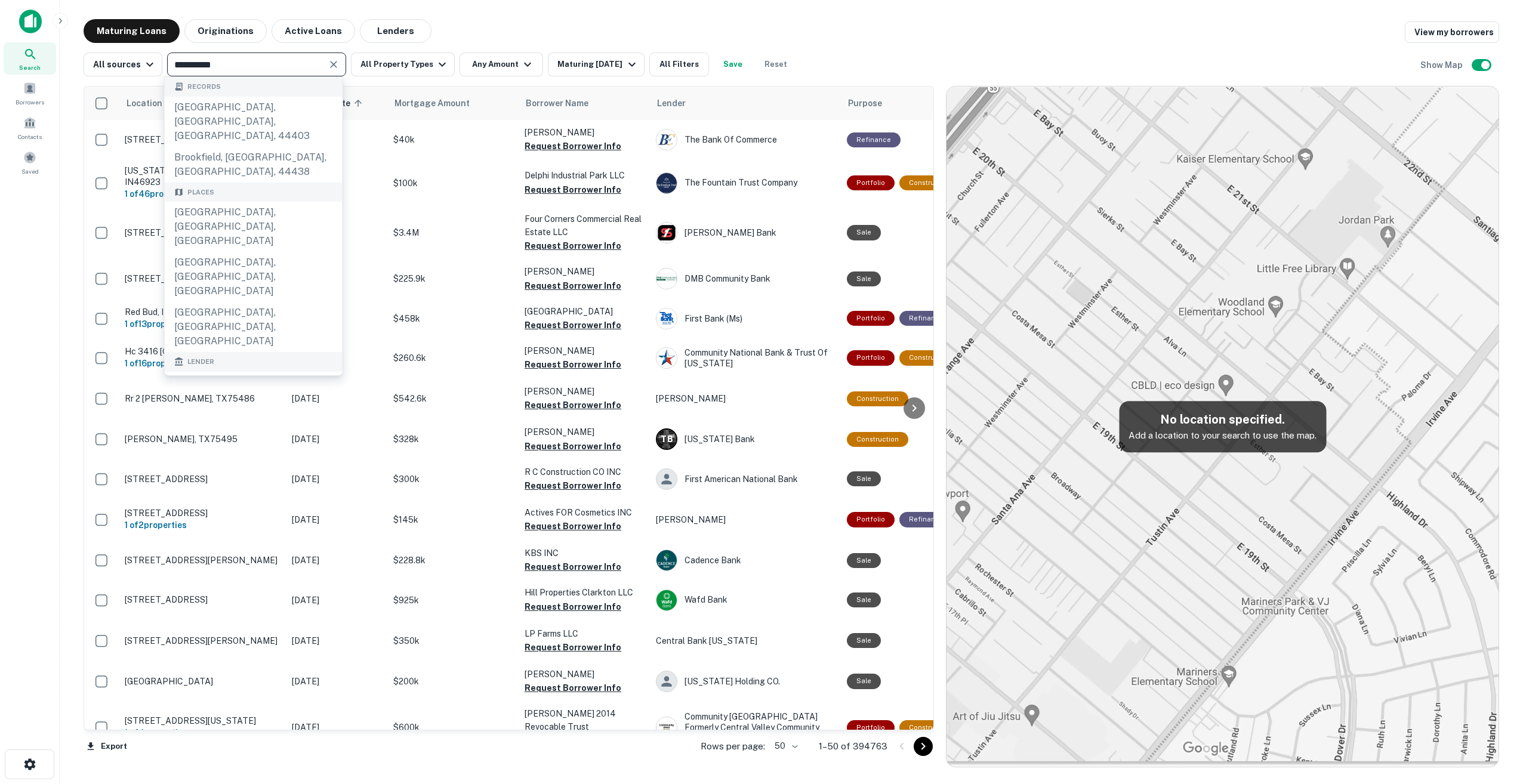
type input "**********"
click at [603, 7] on main "**********" at bounding box center [791, 392] width 1463 height 784
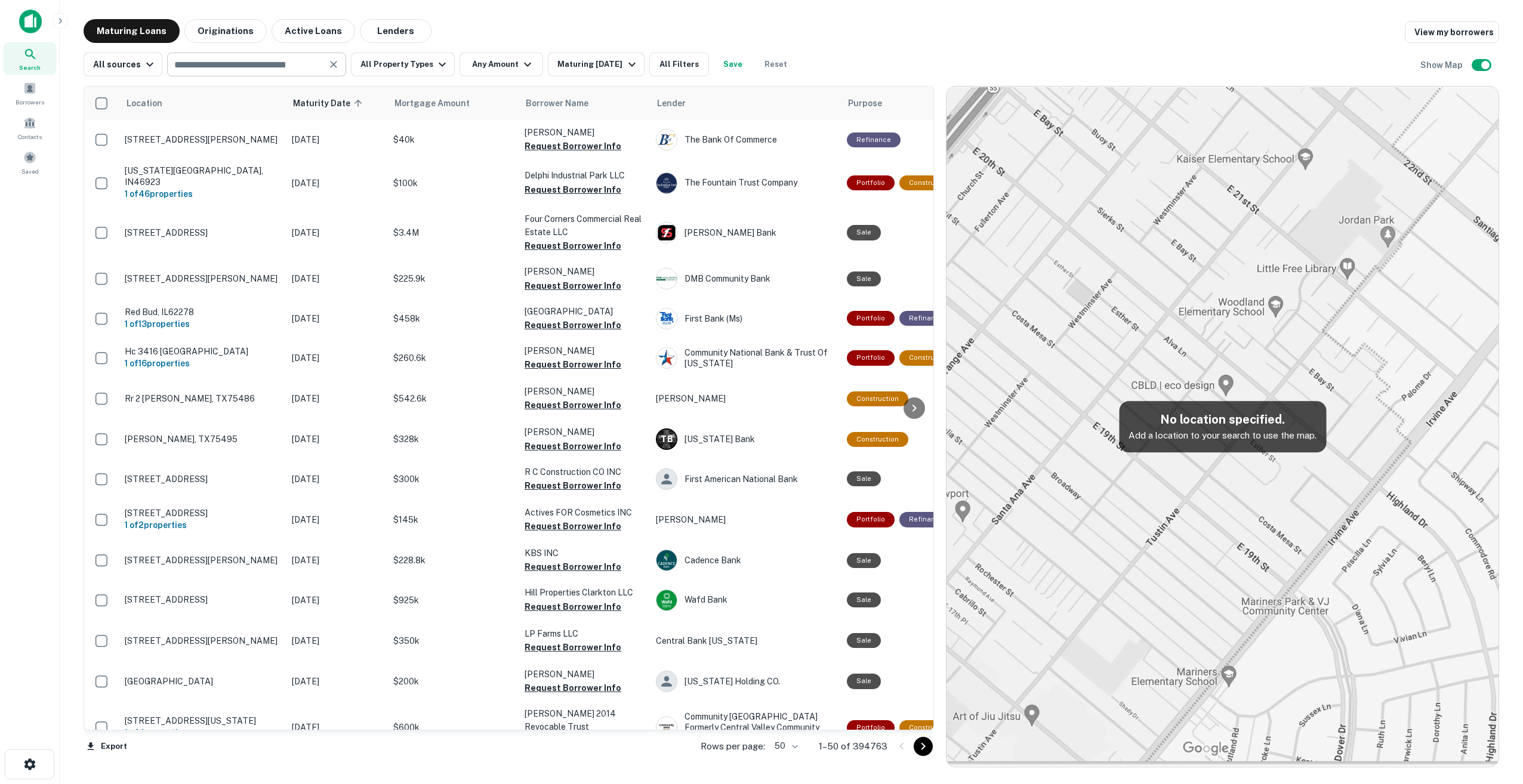
click at [249, 58] on div "​" at bounding box center [257, 64] width 179 height 24
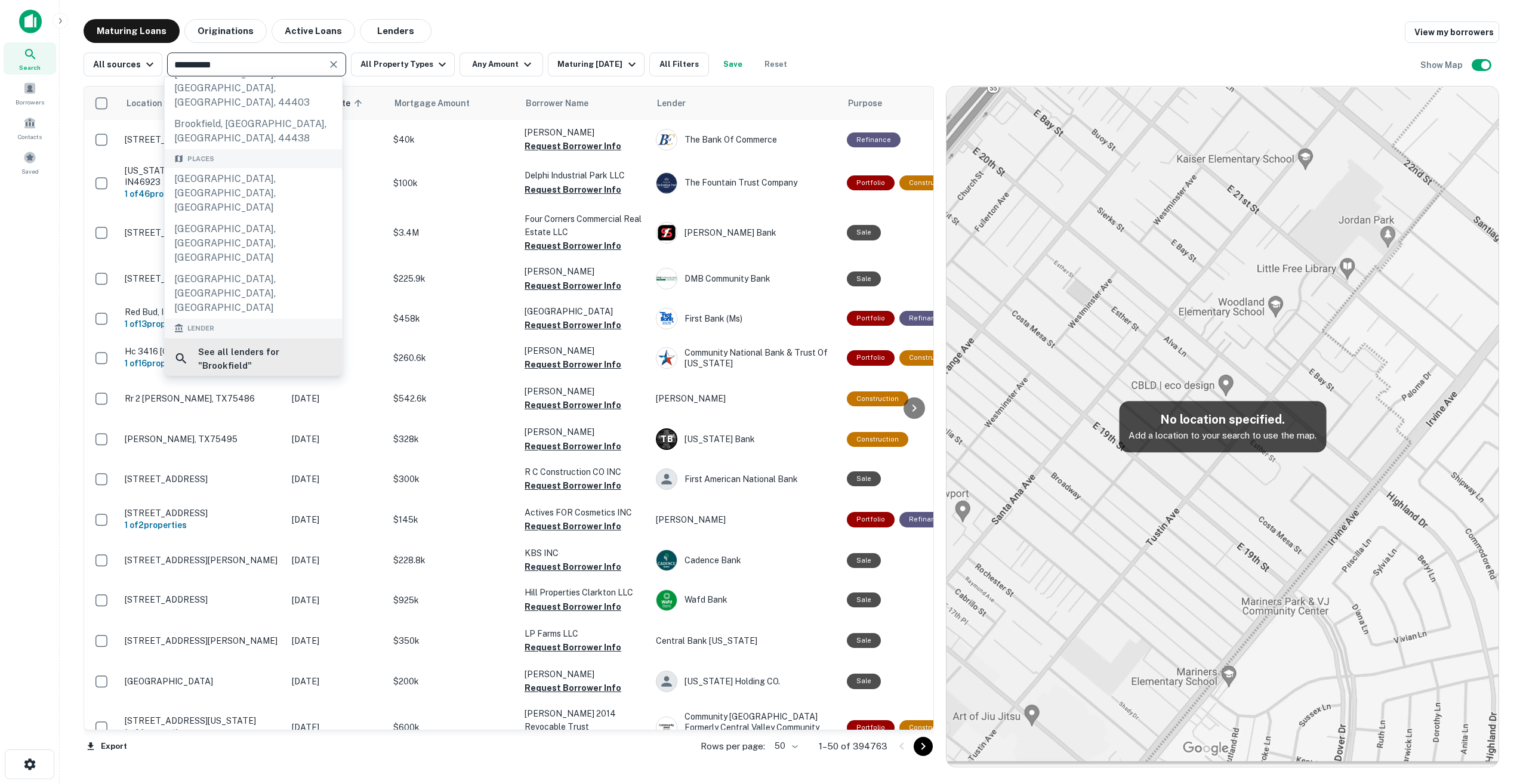
scroll to position [60, 0]
type input "**********"
click at [259, 318] on h6 "See all lenders for " Brookfield "" at bounding box center [266, 332] width 135 height 28
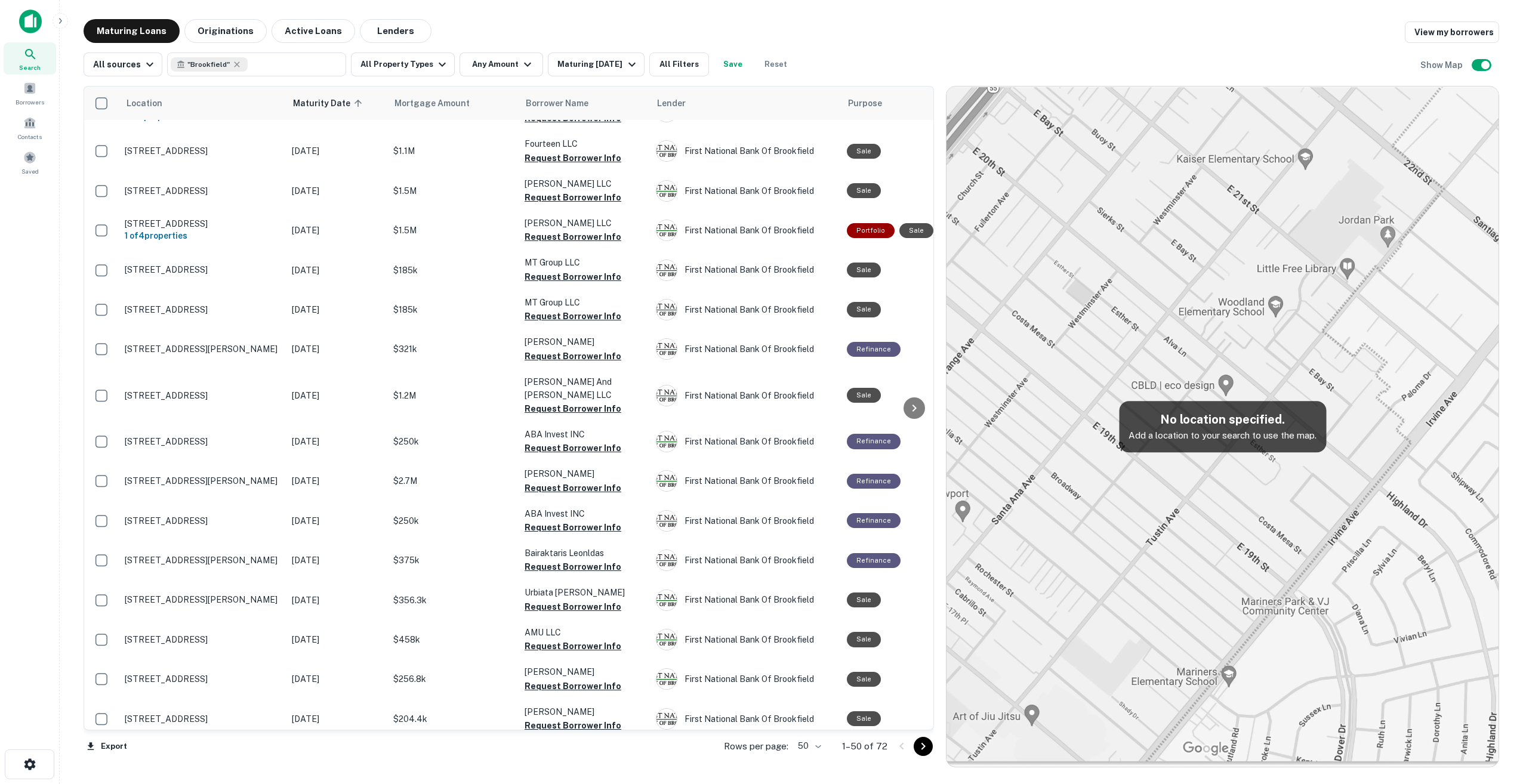
scroll to position [982, 0]
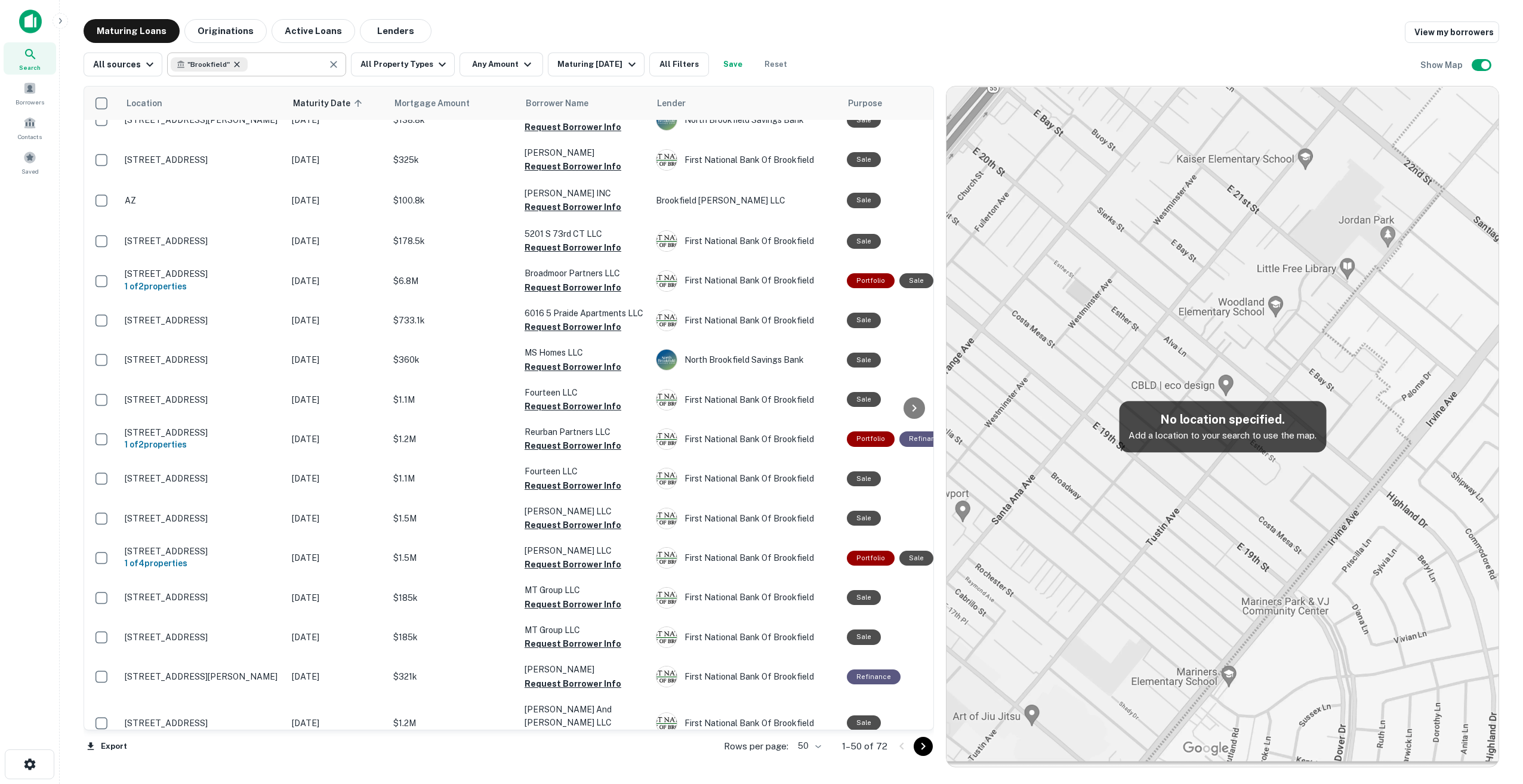
click at [232, 62] on icon at bounding box center [237, 64] width 9 height 9
click at [231, 62] on input "text" at bounding box center [247, 64] width 152 height 17
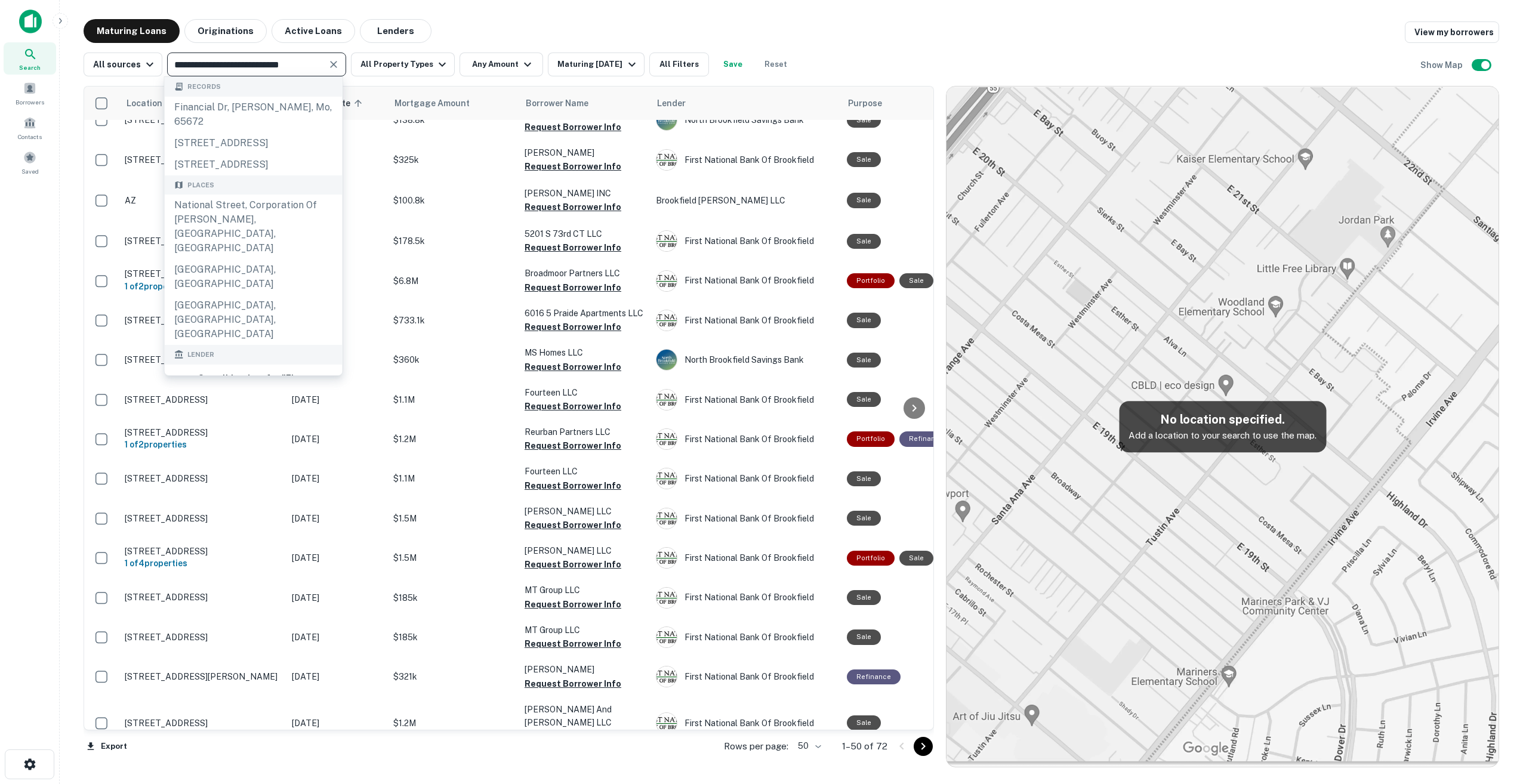
click at [192, 64] on input "**********" at bounding box center [247, 64] width 152 height 17
click at [301, 62] on input "**********" at bounding box center [247, 64] width 152 height 17
type input "**********"
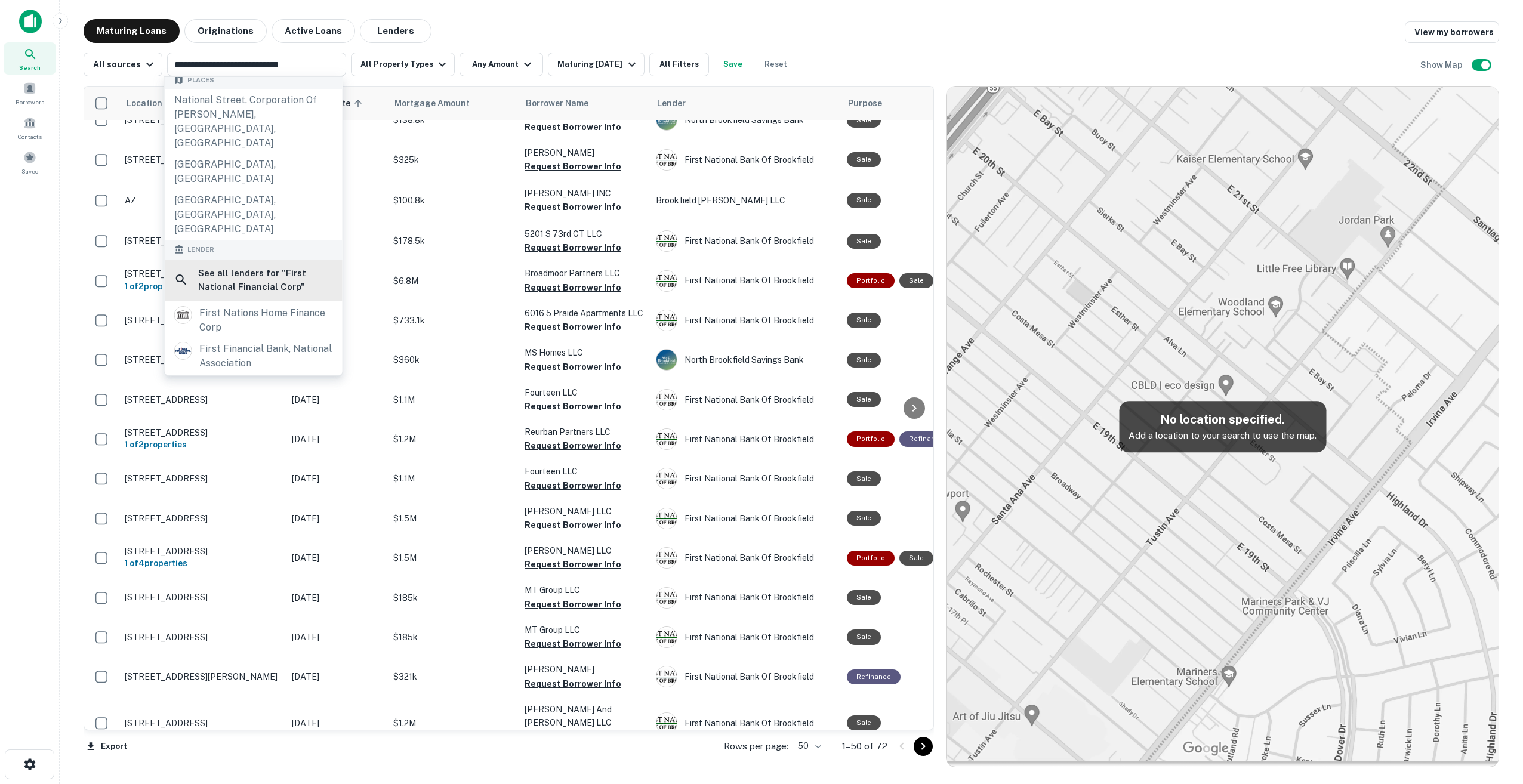
click at [277, 266] on h6 "See all lenders for " First National Financial Corp "" at bounding box center [266, 280] width 135 height 28
